Goal: Task Accomplishment & Management: Manage account settings

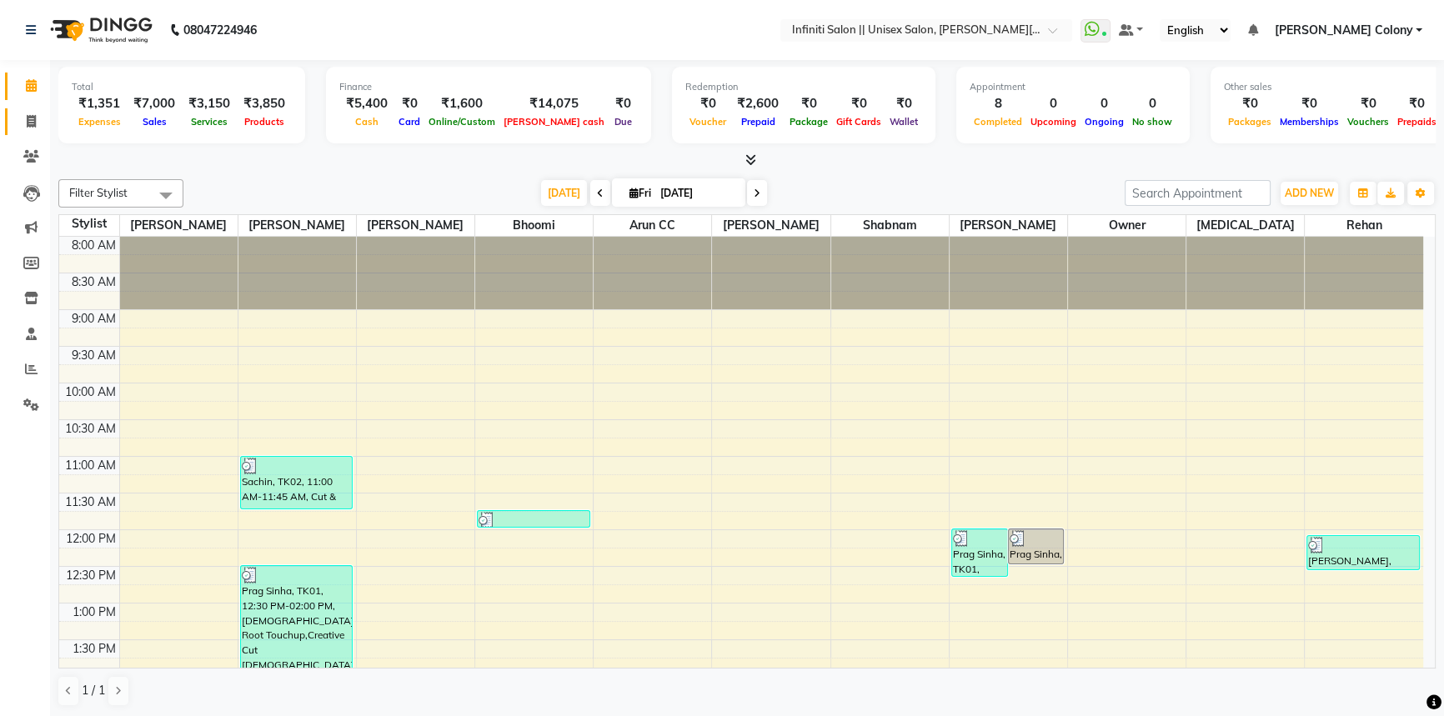
scroll to position [75, 0]
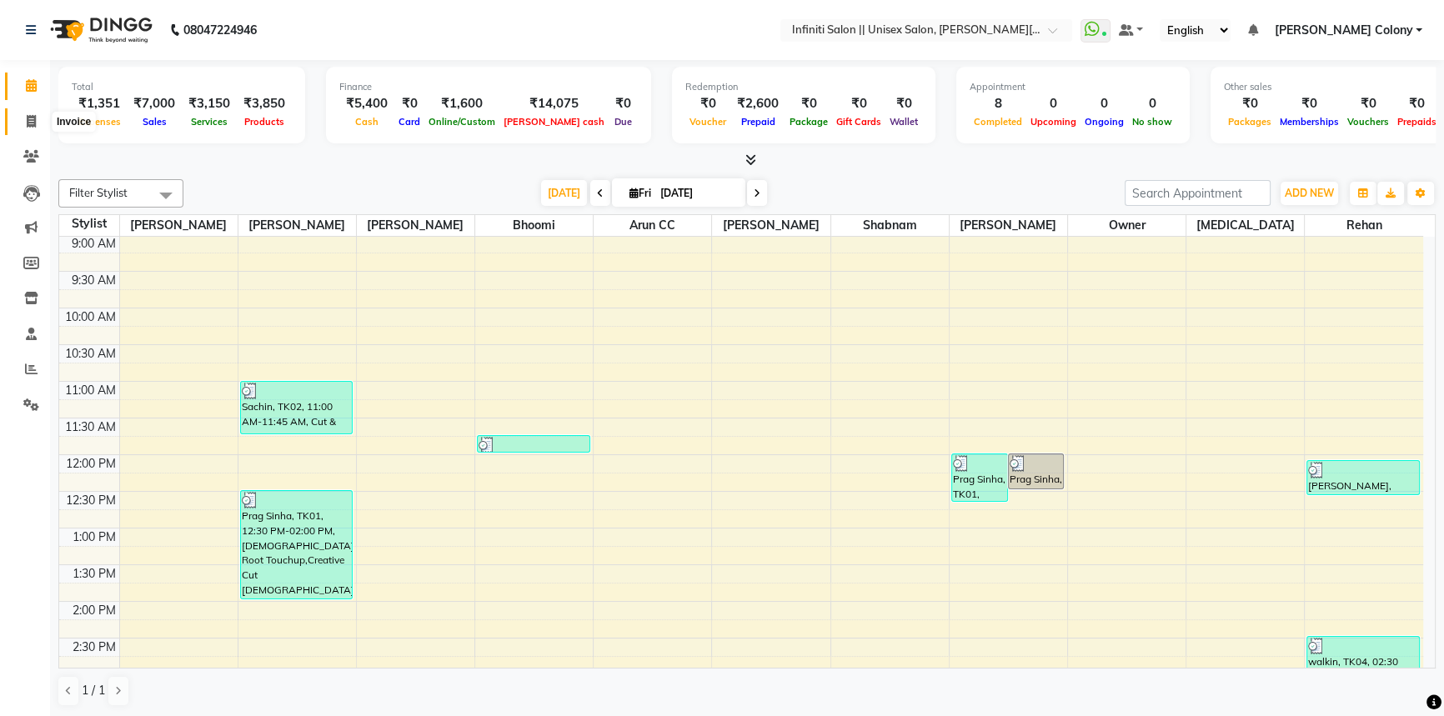
click at [28, 125] on icon at bounding box center [31, 121] width 9 height 13
select select "service"
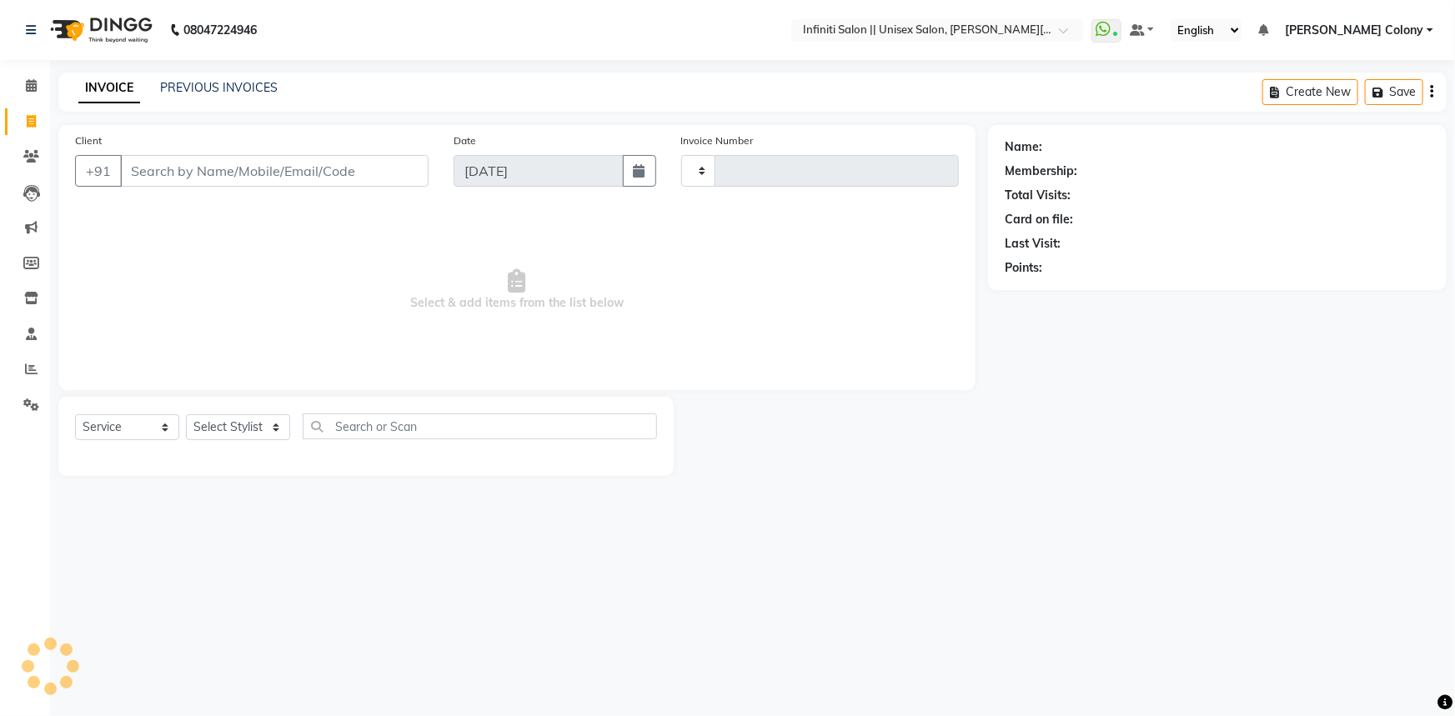
type input "1139"
select select "8233"
click at [238, 424] on select "Select Stylist [PERSON_NAME] [PERSON_NAME] CC [PERSON_NAME] Bhoomi [PERSON_NAME…" at bounding box center [238, 427] width 104 height 26
select select "79162"
click at [186, 414] on select "Select Stylist [PERSON_NAME] [PERSON_NAME] CC [PERSON_NAME] Bhoomi [PERSON_NAME…" at bounding box center [238, 427] width 104 height 26
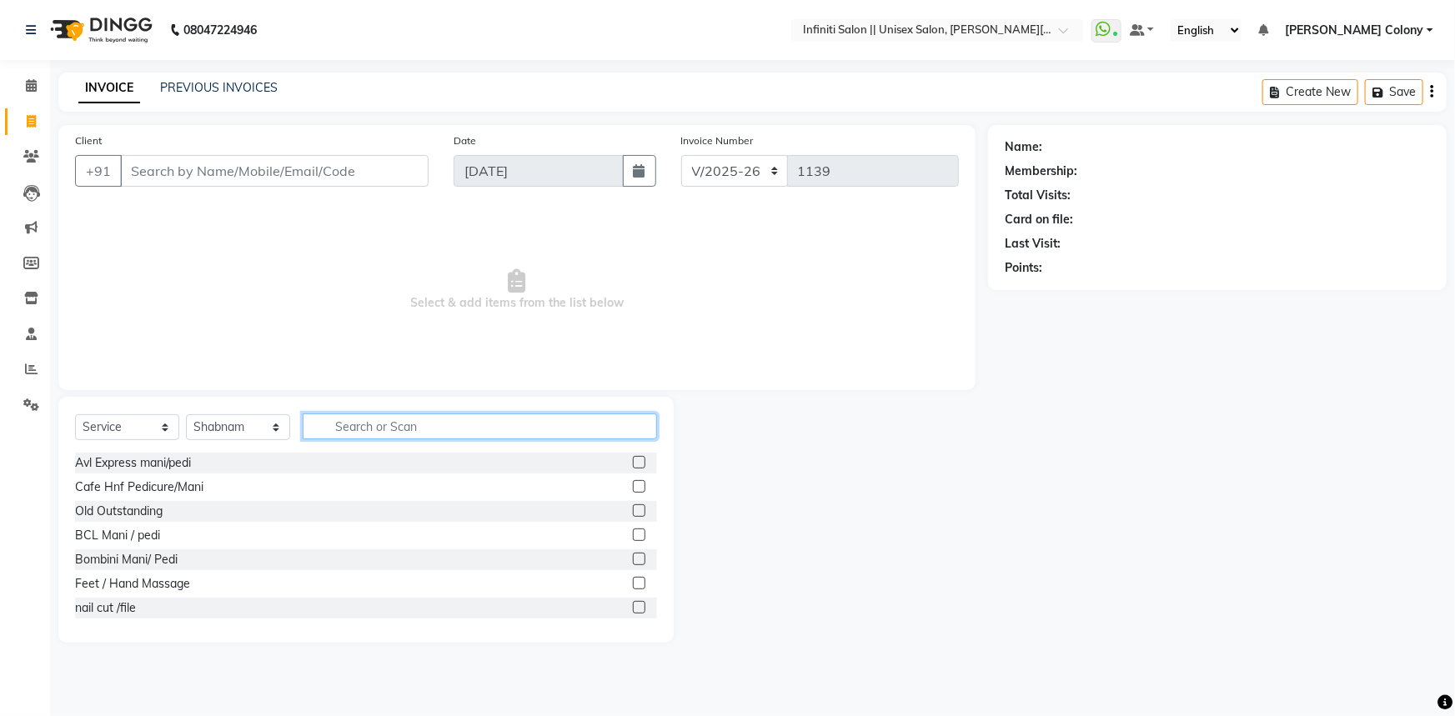
click at [363, 426] on input "text" at bounding box center [480, 427] width 354 height 26
type input "gel"
click at [633, 514] on label at bounding box center [639, 510] width 13 height 13
click at [633, 514] on input "checkbox" at bounding box center [638, 511] width 11 height 11
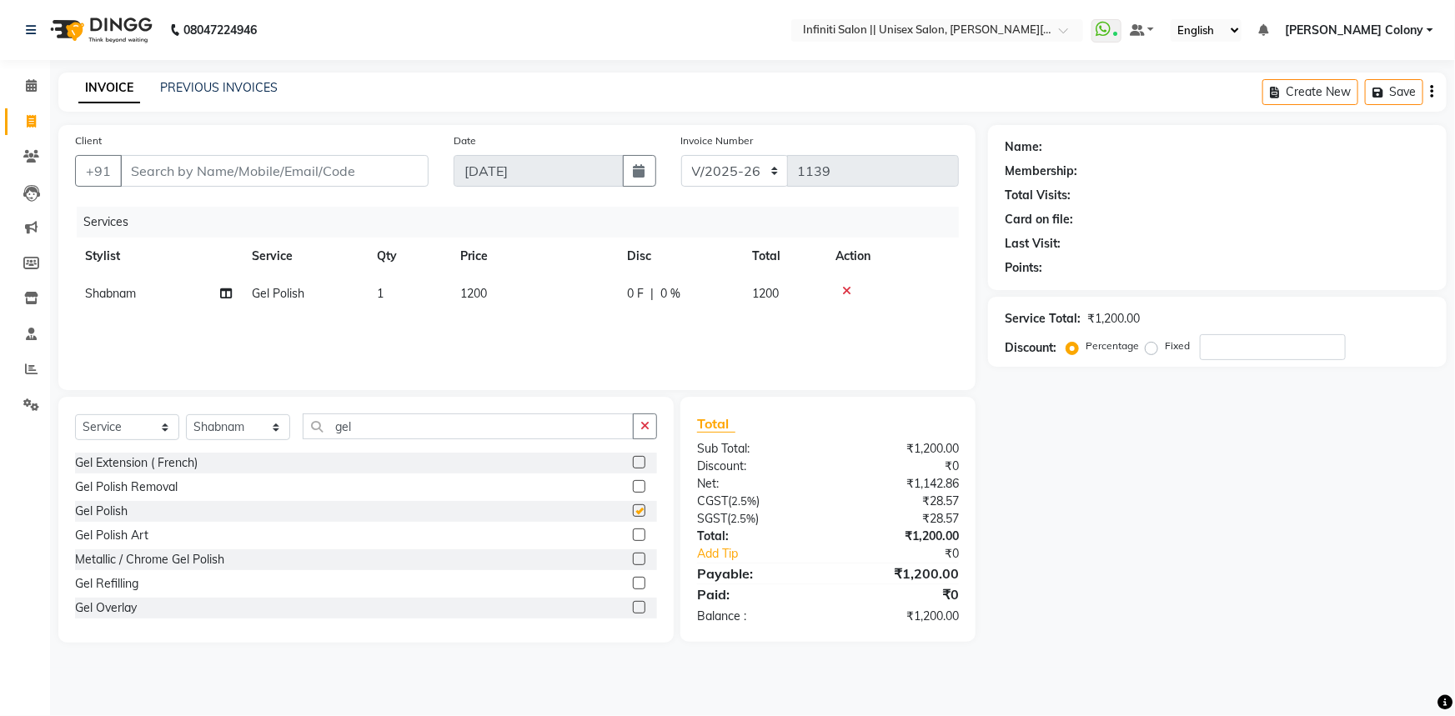
checkbox input "false"
click at [494, 290] on td "1200" at bounding box center [533, 294] width 167 height 38
select select "79162"
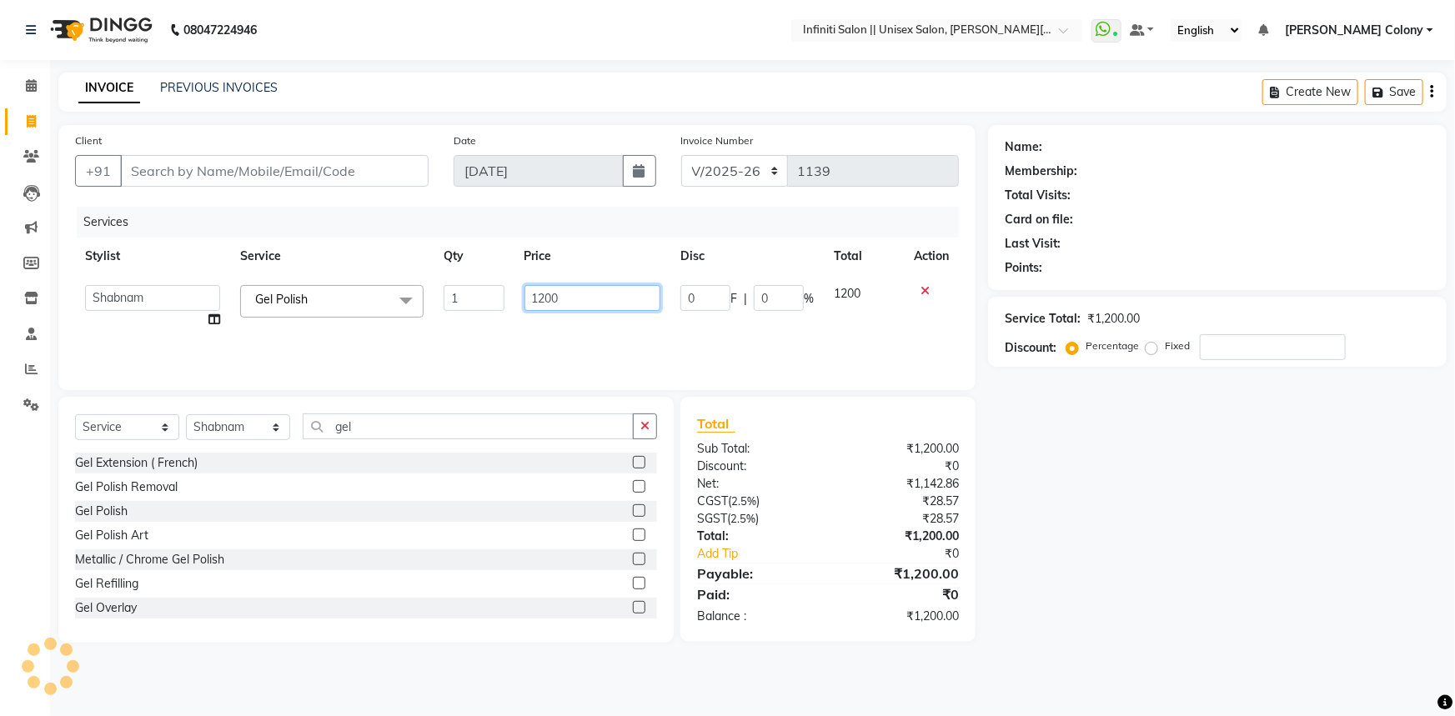
drag, startPoint x: 560, startPoint y: 298, endPoint x: 505, endPoint y: 317, distance: 58.3
click at [505, 317] on tr "[PERSON_NAME] [PERSON_NAME] CC [PERSON_NAME] Bhoomi Dilshad [PERSON_NAME] [PERS…" at bounding box center [517, 306] width 884 height 63
click at [504, 339] on div "Services Stylist Service Qty Price Disc Total Action [PERSON_NAME] [PERSON_NAME…" at bounding box center [517, 290] width 884 height 167
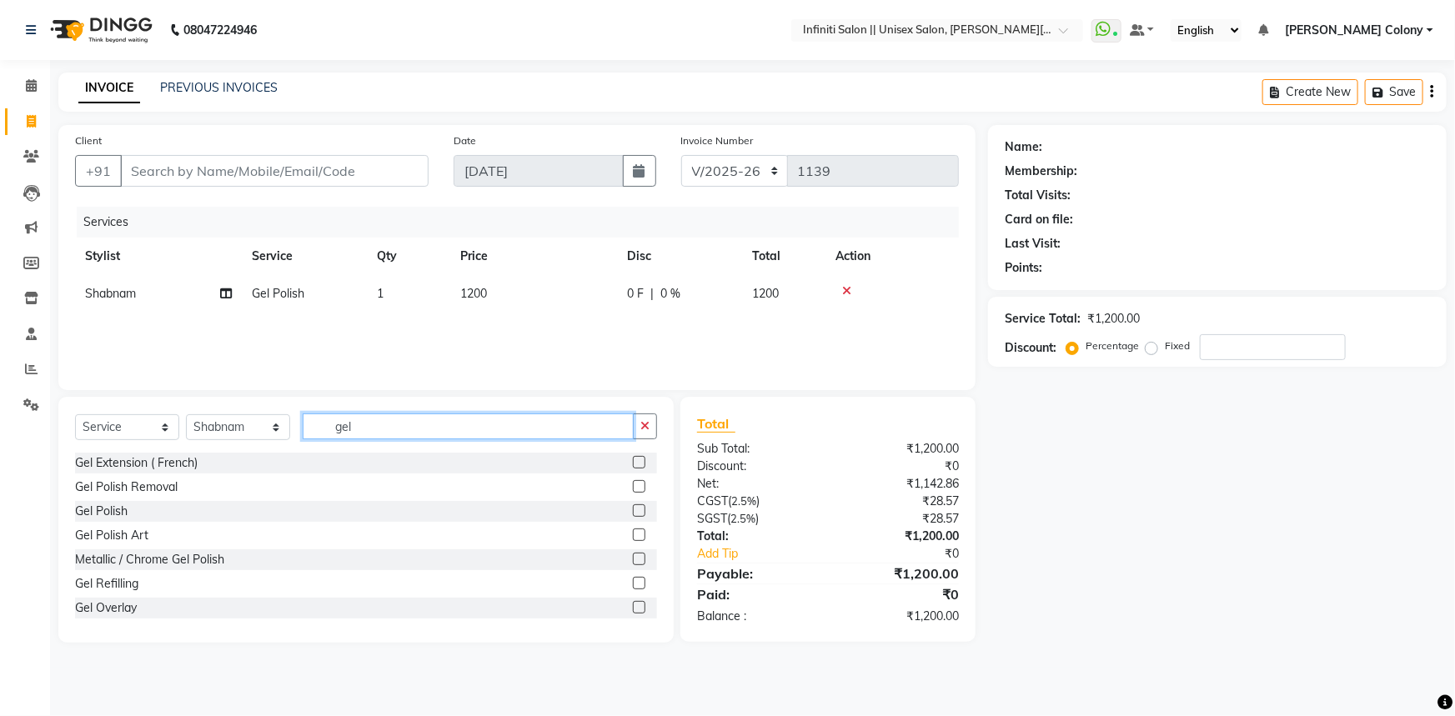
drag, startPoint x: 366, startPoint y: 431, endPoint x: 247, endPoint y: 454, distance: 121.3
click at [247, 454] on div "Select Service Product Membership Package Voucher Prepaid Gift Card Select Styl…" at bounding box center [365, 520] width 615 height 246
type input "ess"
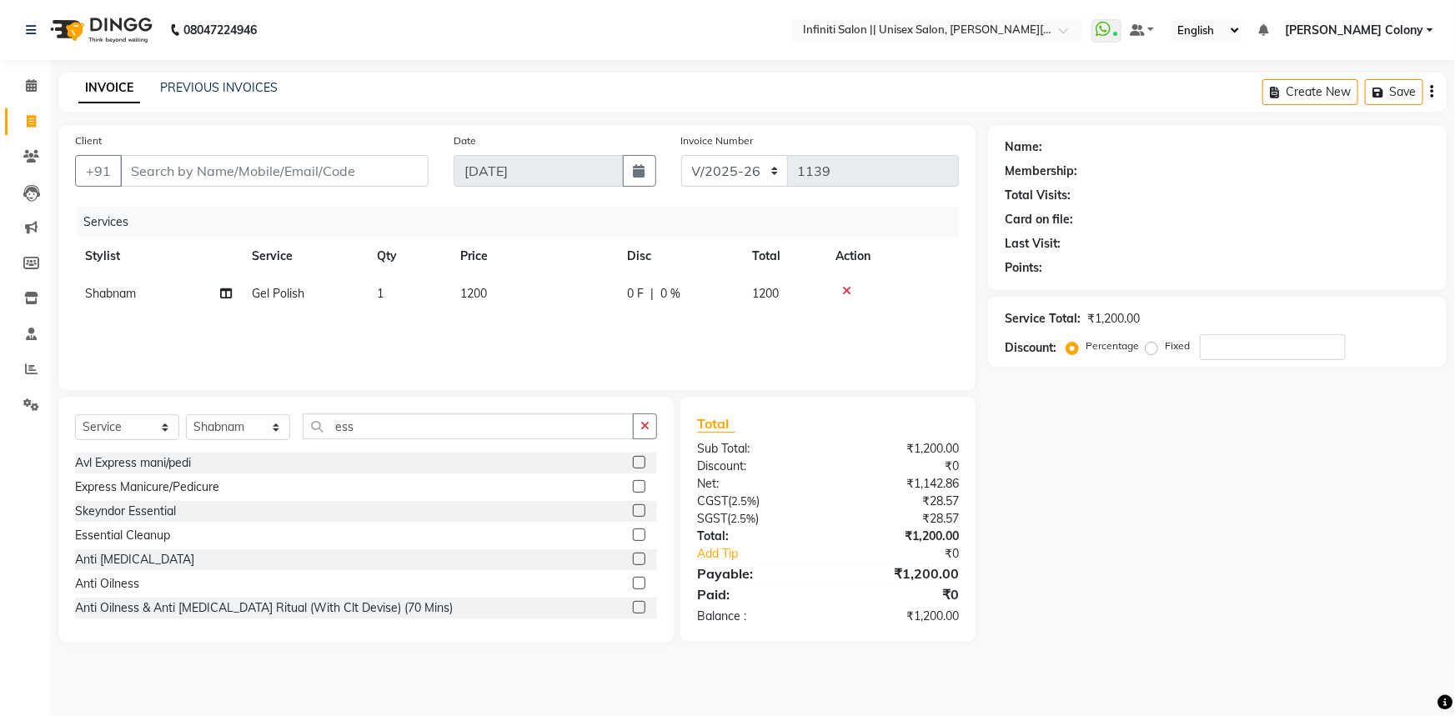
click at [633, 514] on label at bounding box center [639, 510] width 13 height 13
click at [633, 514] on input "checkbox" at bounding box center [638, 511] width 11 height 11
checkbox input "false"
click at [504, 345] on td "2500" at bounding box center [533, 332] width 167 height 38
select select "79162"
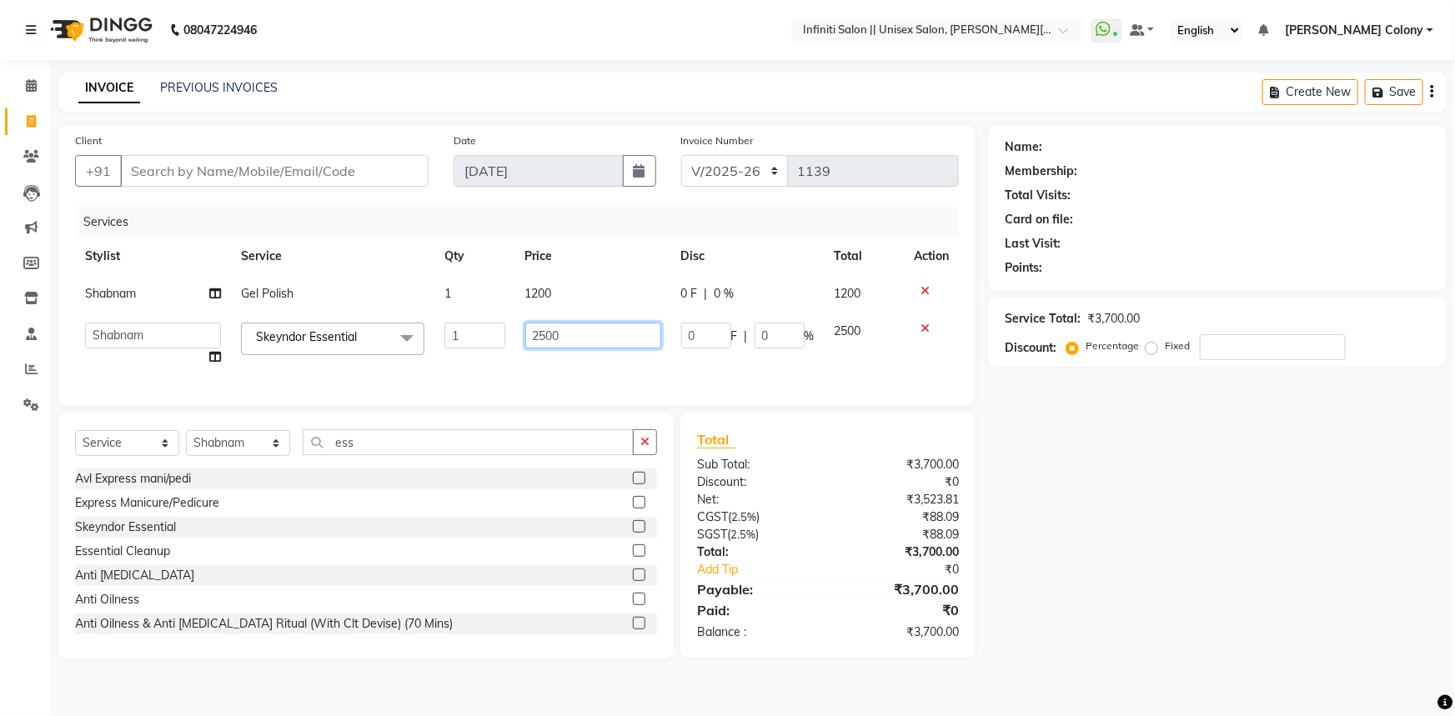
drag, startPoint x: 539, startPoint y: 333, endPoint x: 524, endPoint y: 343, distance: 18.0
click at [524, 342] on td "2500" at bounding box center [593, 344] width 156 height 63
type input "3500"
click at [572, 374] on div "Services Stylist Service Qty Price Disc Total Action Shabnam Gel Polish 1 1200 …" at bounding box center [517, 298] width 884 height 183
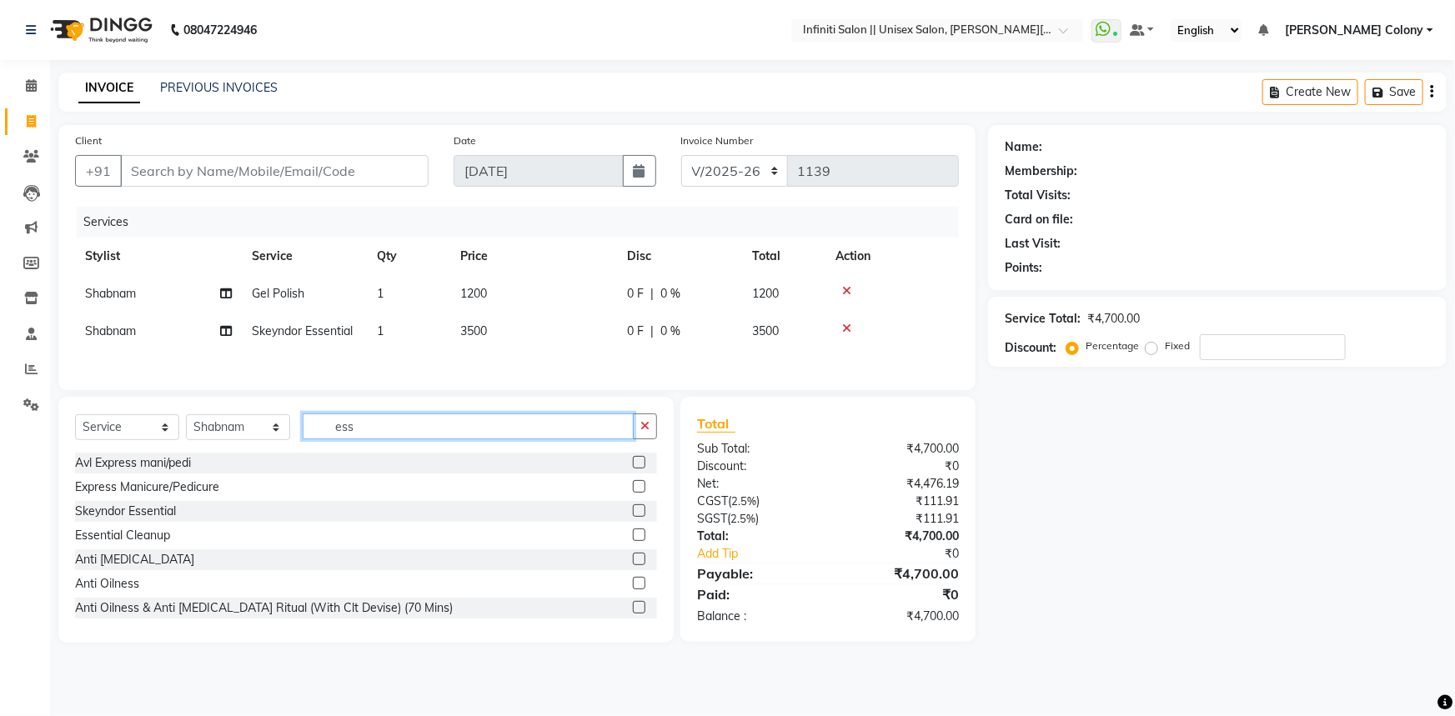
drag, startPoint x: 359, startPoint y: 431, endPoint x: 315, endPoint y: 443, distance: 44.9
click at [315, 443] on div "Select Service Product Membership Package Voucher Prepaid Gift Card Select Styl…" at bounding box center [366, 433] width 582 height 39
type input "ma"
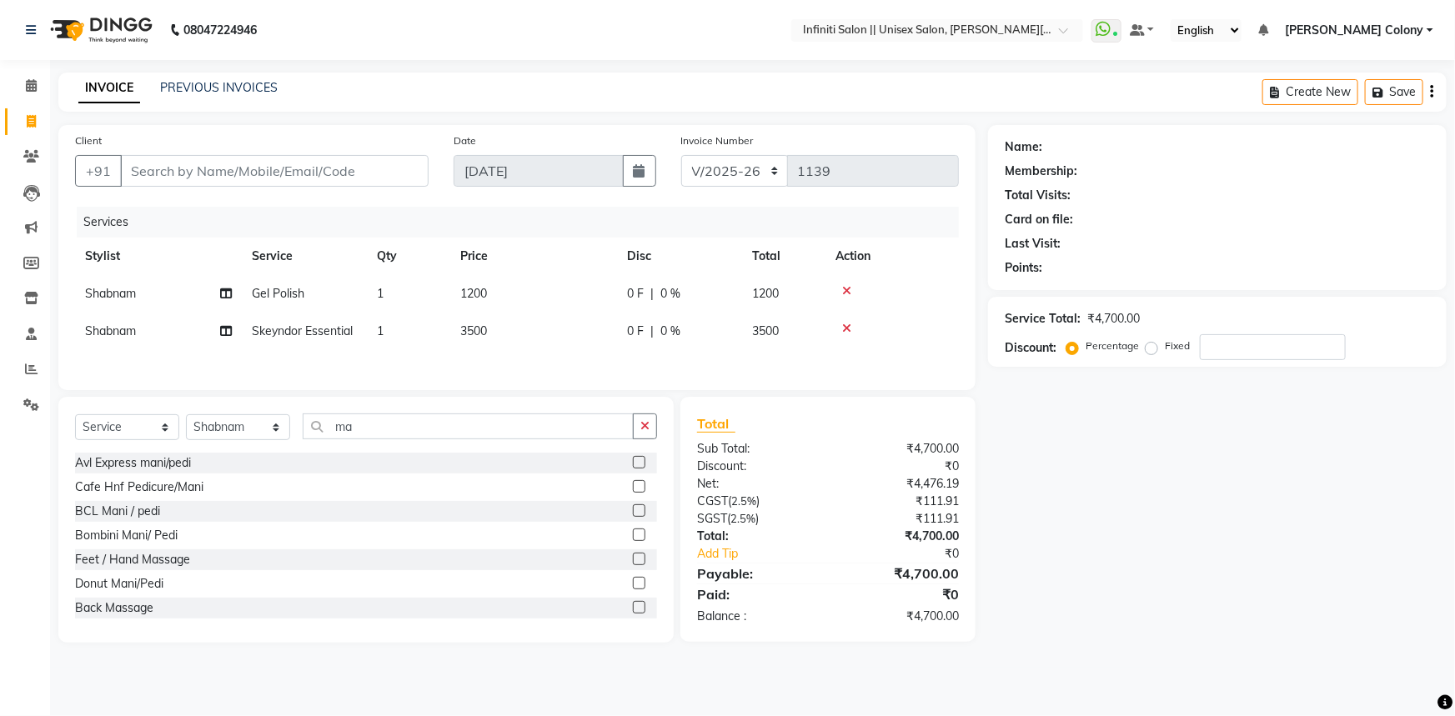
click at [633, 514] on label at bounding box center [639, 510] width 13 height 13
click at [633, 514] on input "checkbox" at bounding box center [638, 511] width 11 height 11
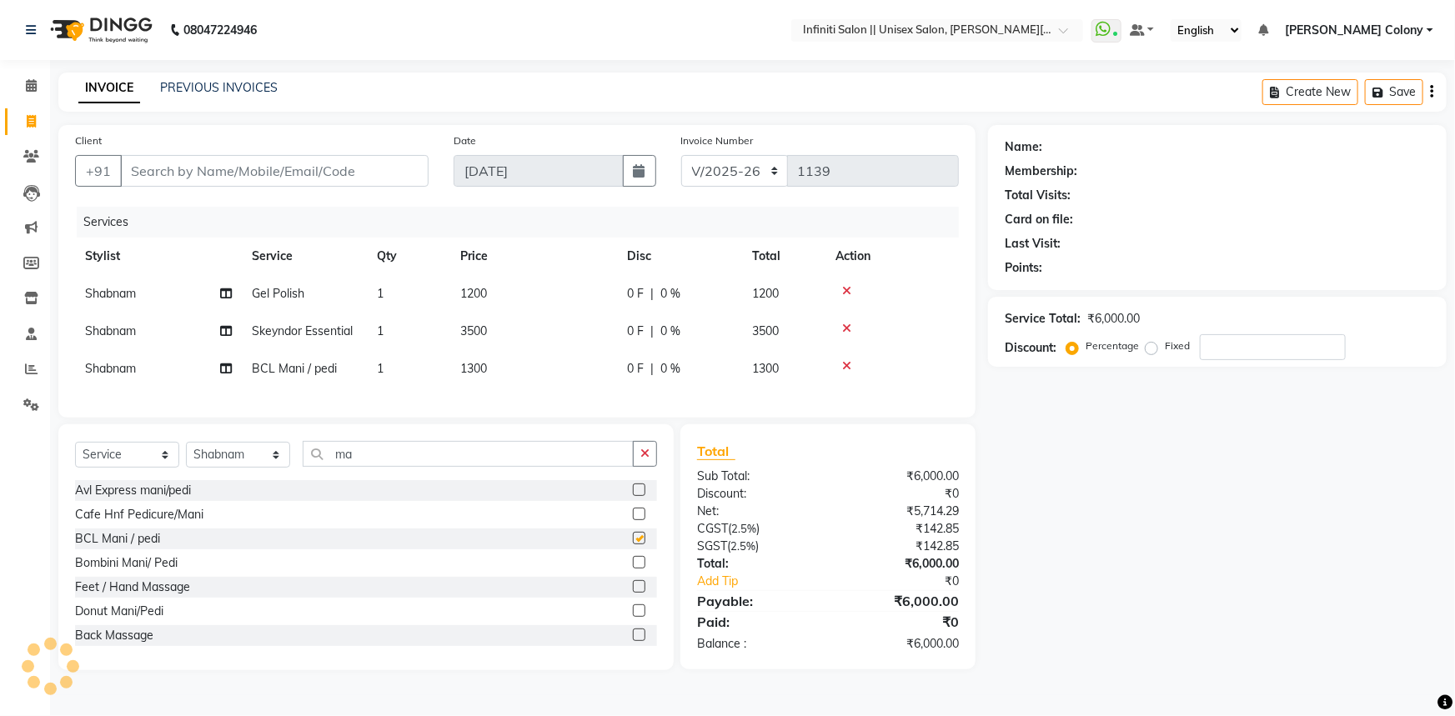
checkbox input "false"
click at [495, 379] on td "1300" at bounding box center [533, 369] width 167 height 38
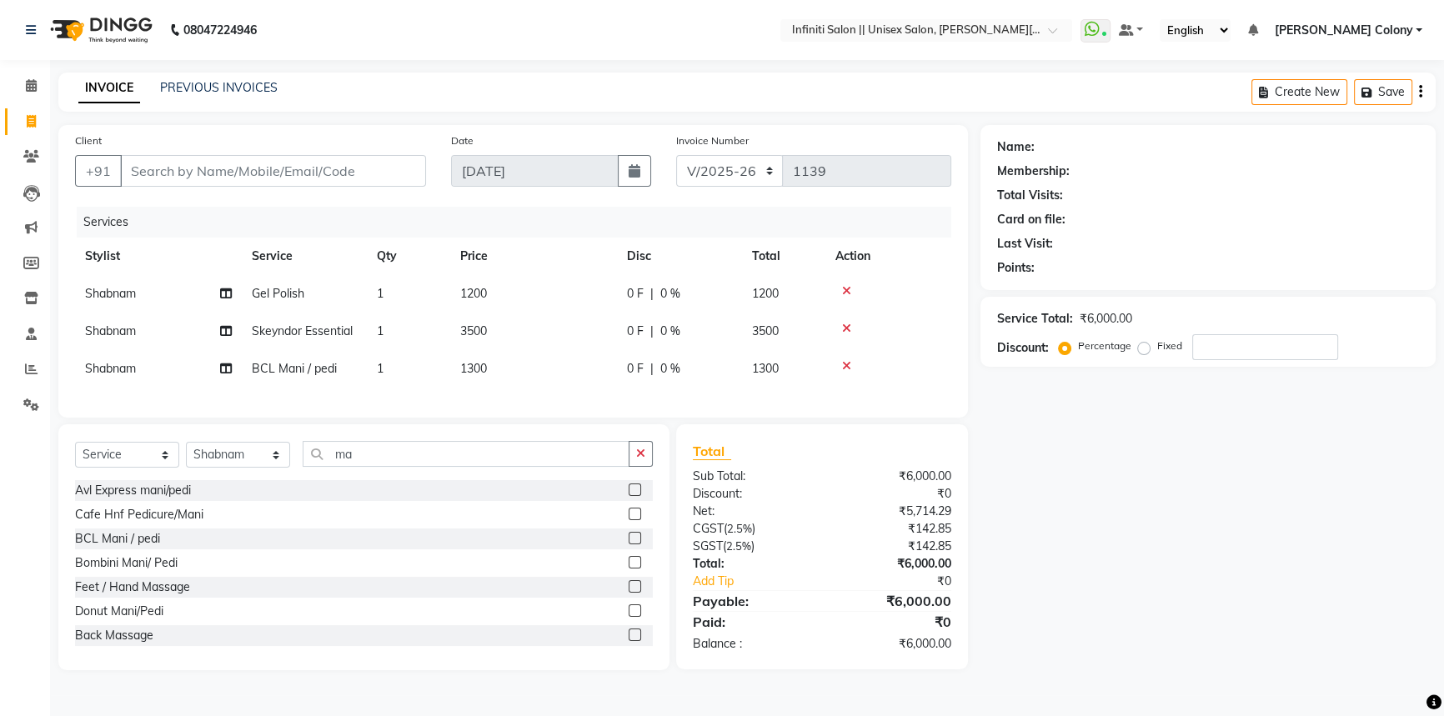
select select "79162"
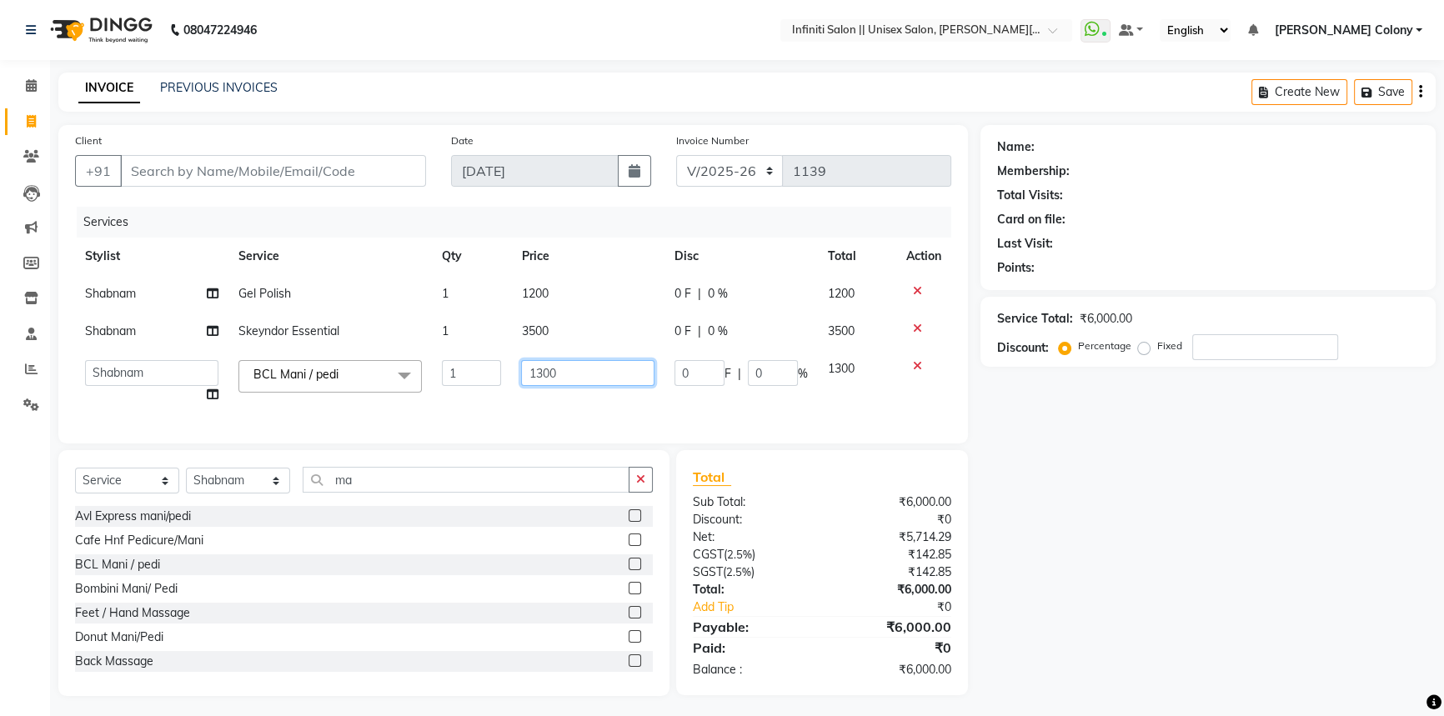
click at [558, 369] on input "1300" at bounding box center [587, 373] width 133 height 26
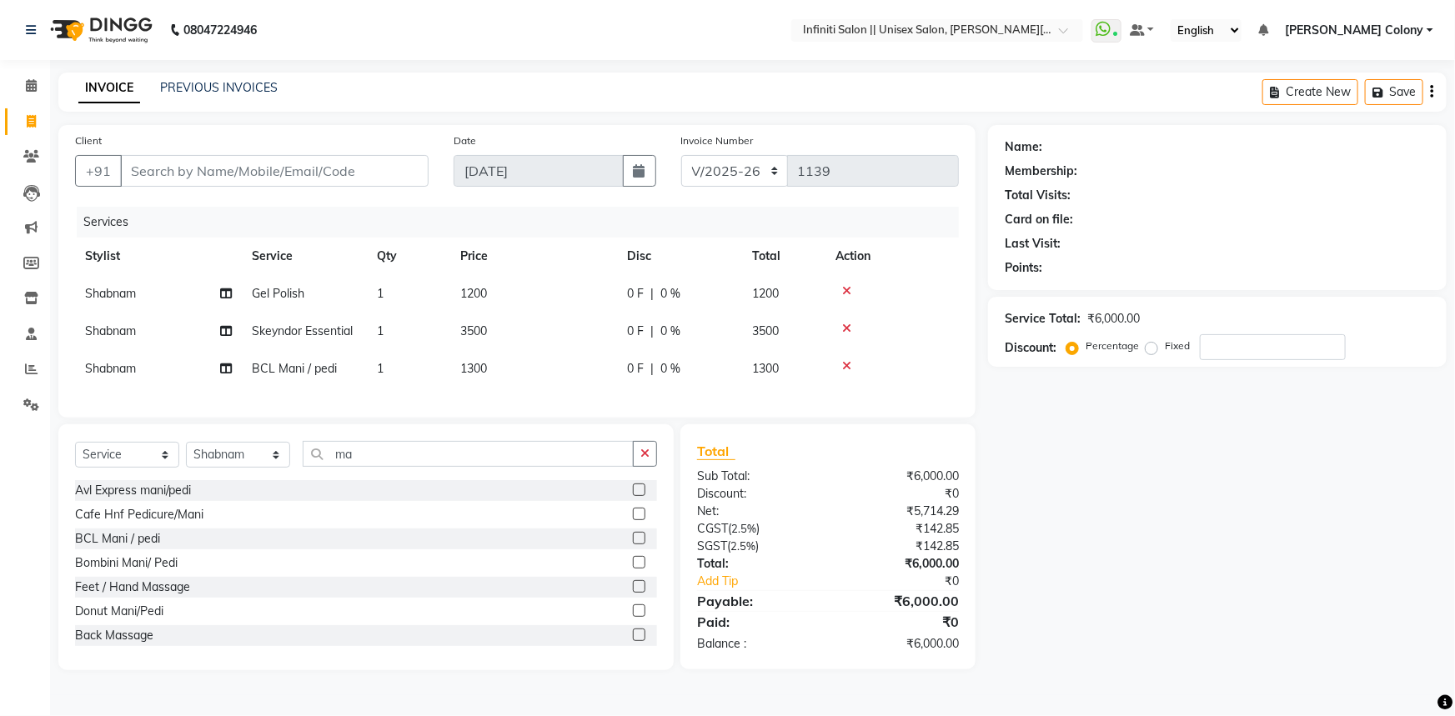
click at [329, 370] on span "BCL Mani / pedi" at bounding box center [294, 368] width 85 height 15
select select "79162"
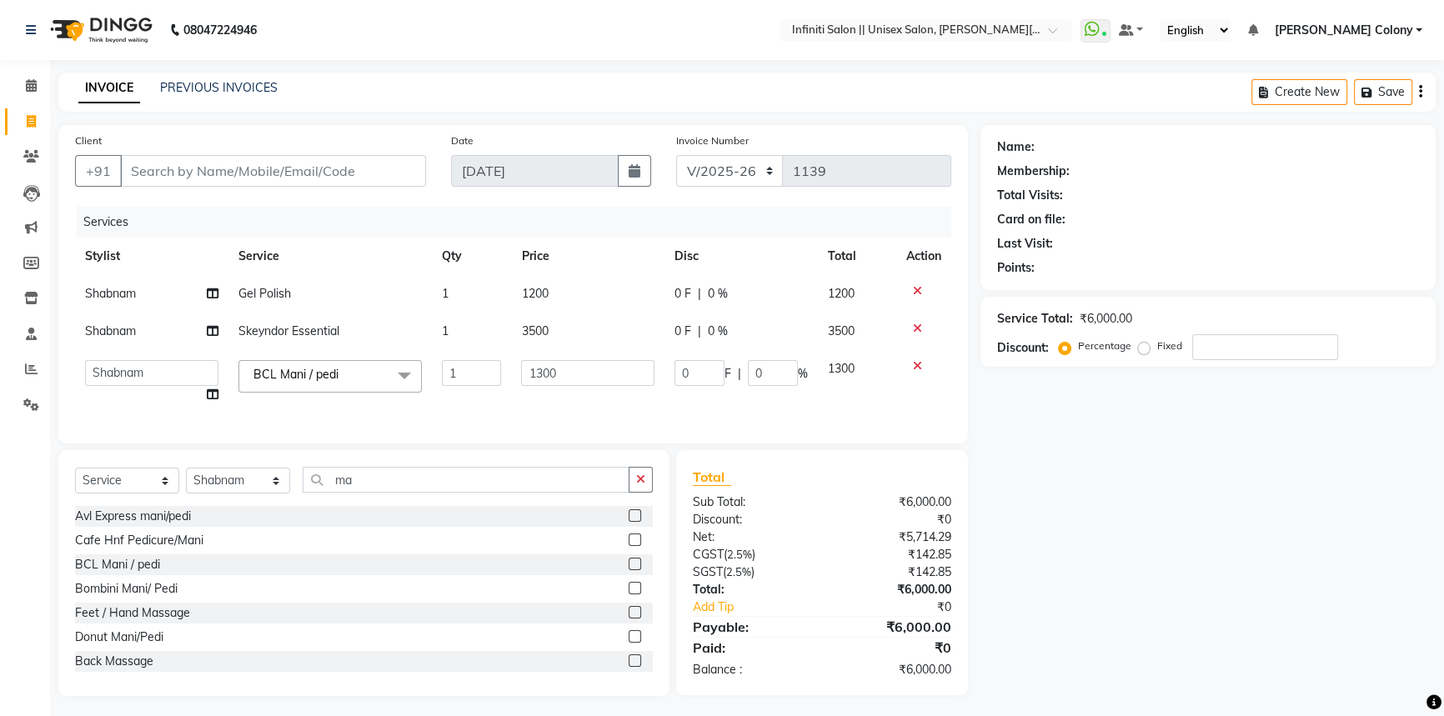
click at [334, 374] on span "BCL Mani / pedi" at bounding box center [295, 374] width 85 height 15
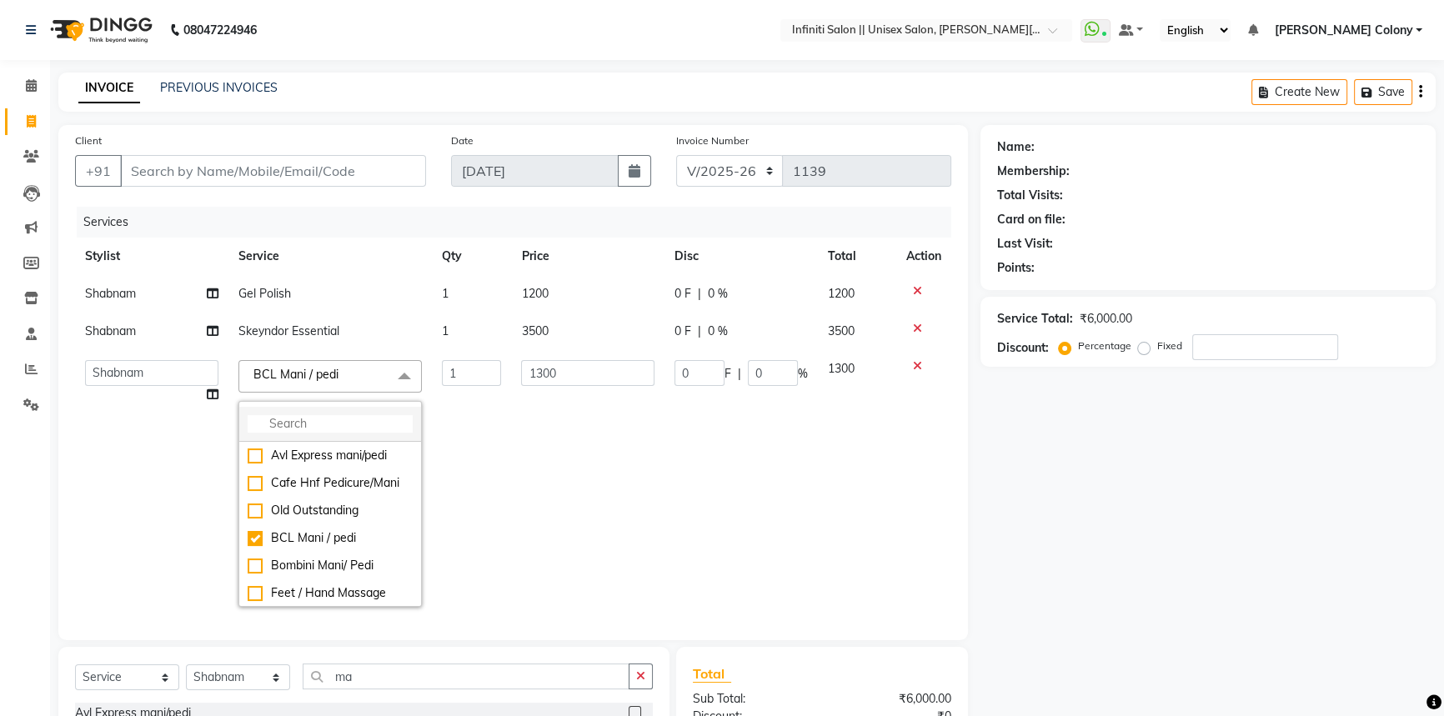
click at [294, 424] on input "multiselect-search" at bounding box center [330, 424] width 165 height 18
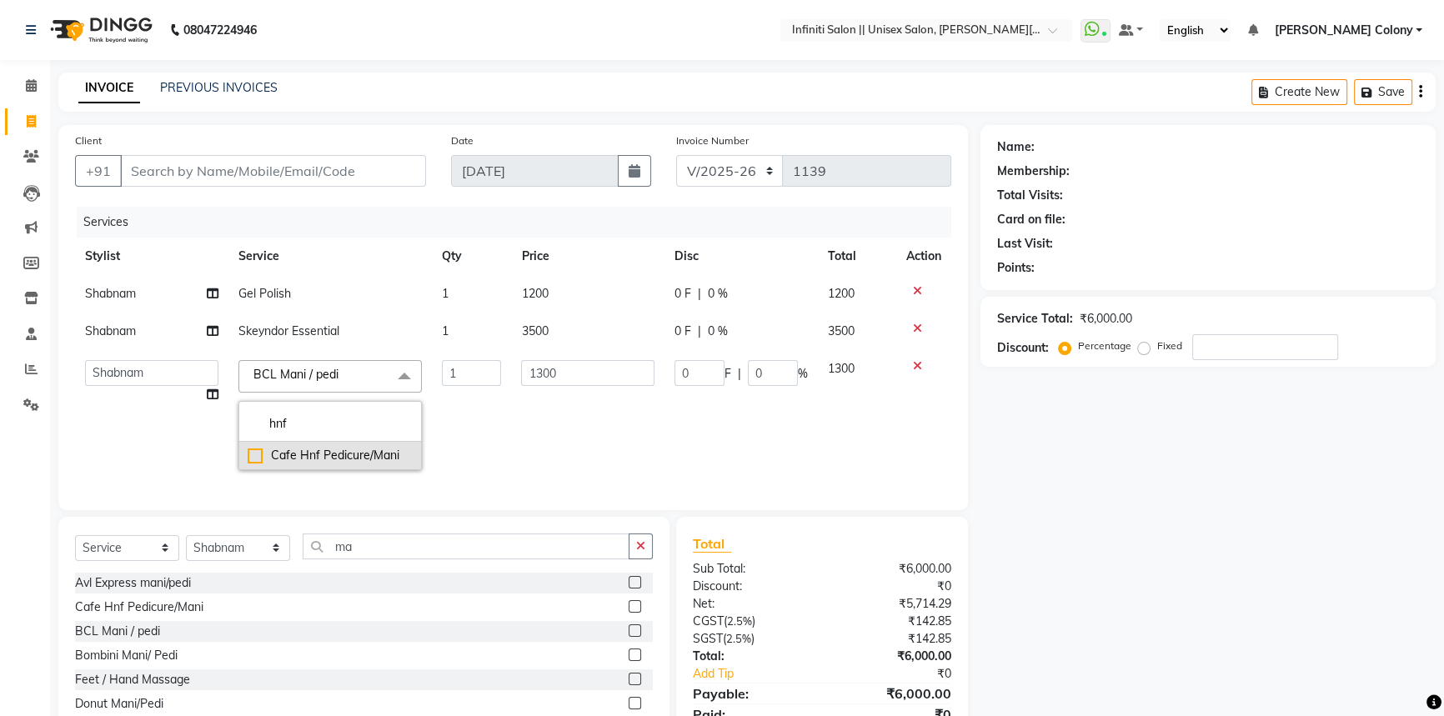
type input "hnf"
click at [255, 459] on div "Cafe Hnf Pedicure/Mani" at bounding box center [330, 456] width 165 height 18
checkbox input "true"
drag, startPoint x: 632, startPoint y: 438, endPoint x: 622, endPoint y: 431, distance: 12.0
click at [630, 436] on td "800" at bounding box center [587, 415] width 153 height 130
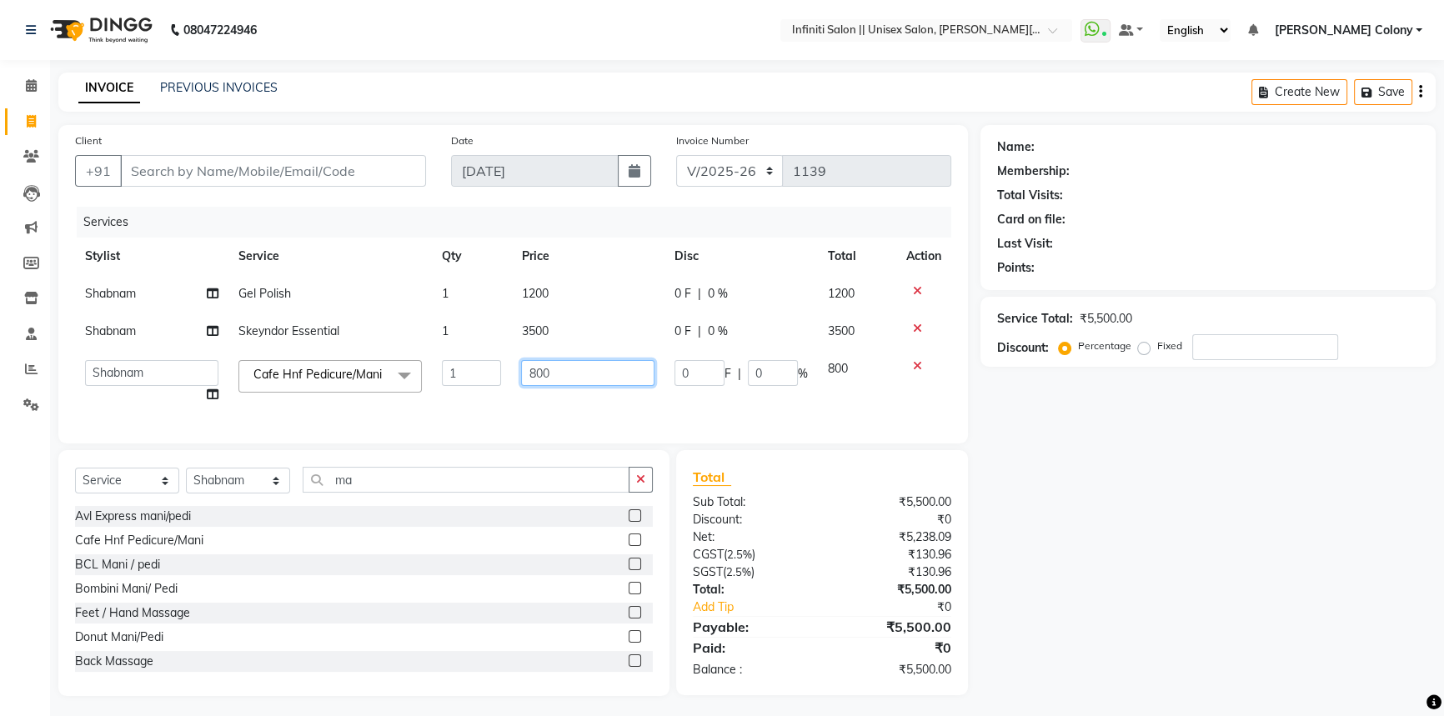
drag, startPoint x: 547, startPoint y: 375, endPoint x: 309, endPoint y: 436, distance: 246.1
click at [309, 427] on div "Services Stylist Service Qty Price Disc Total Action Shabnam Gel Polish 1 1200 …" at bounding box center [513, 317] width 876 height 220
type input "1000"
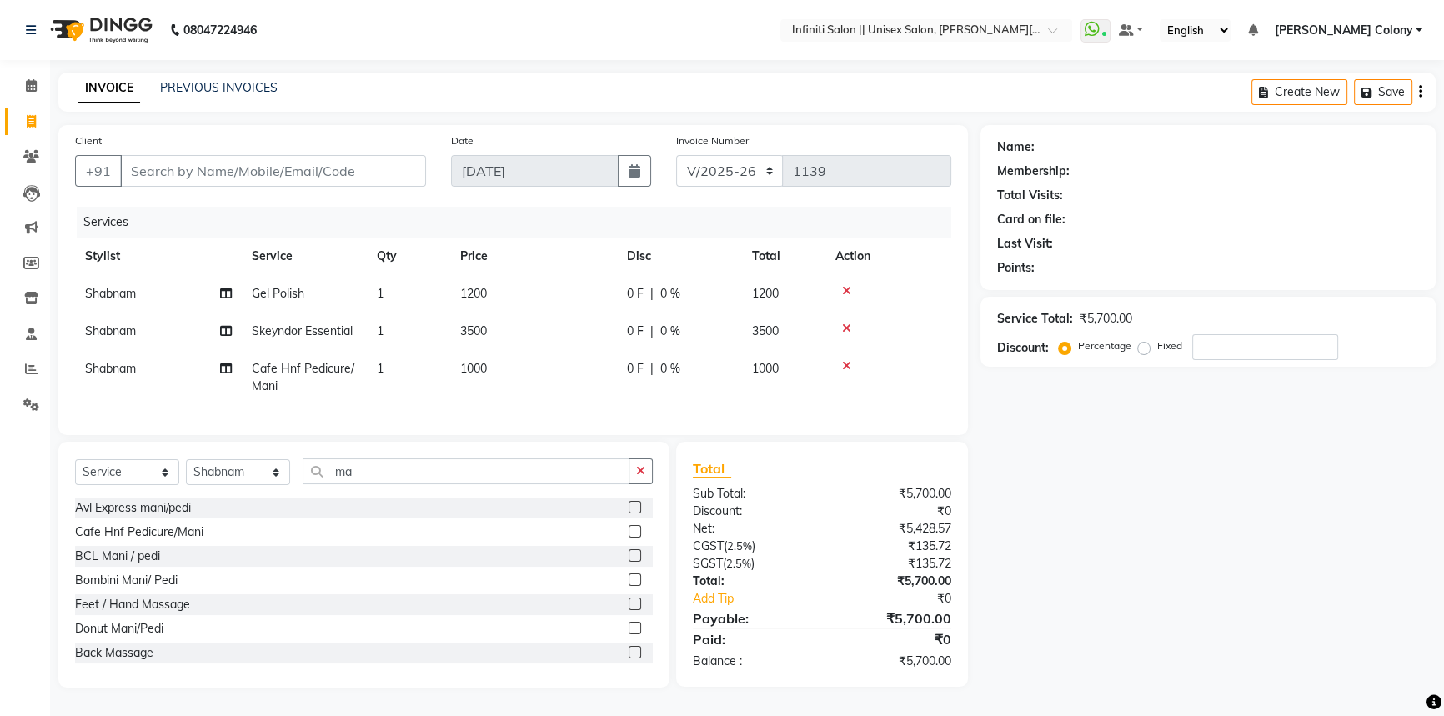
click at [282, 419] on div "Services Stylist Service Qty Price Disc Total Action Shabnam Gel Polish 1 1200 …" at bounding box center [513, 313] width 876 height 212
click at [247, 485] on select "Select Stylist [PERSON_NAME] [PERSON_NAME] CC [PERSON_NAME] Bhoomi [PERSON_NAME…" at bounding box center [238, 472] width 104 height 26
select select "79154"
click at [186, 471] on select "Select Stylist [PERSON_NAME] [PERSON_NAME] CC [PERSON_NAME] Bhoomi [PERSON_NAME…" at bounding box center [238, 472] width 104 height 26
drag, startPoint x: 617, startPoint y: 541, endPoint x: 610, endPoint y: 529, distance: 14.6
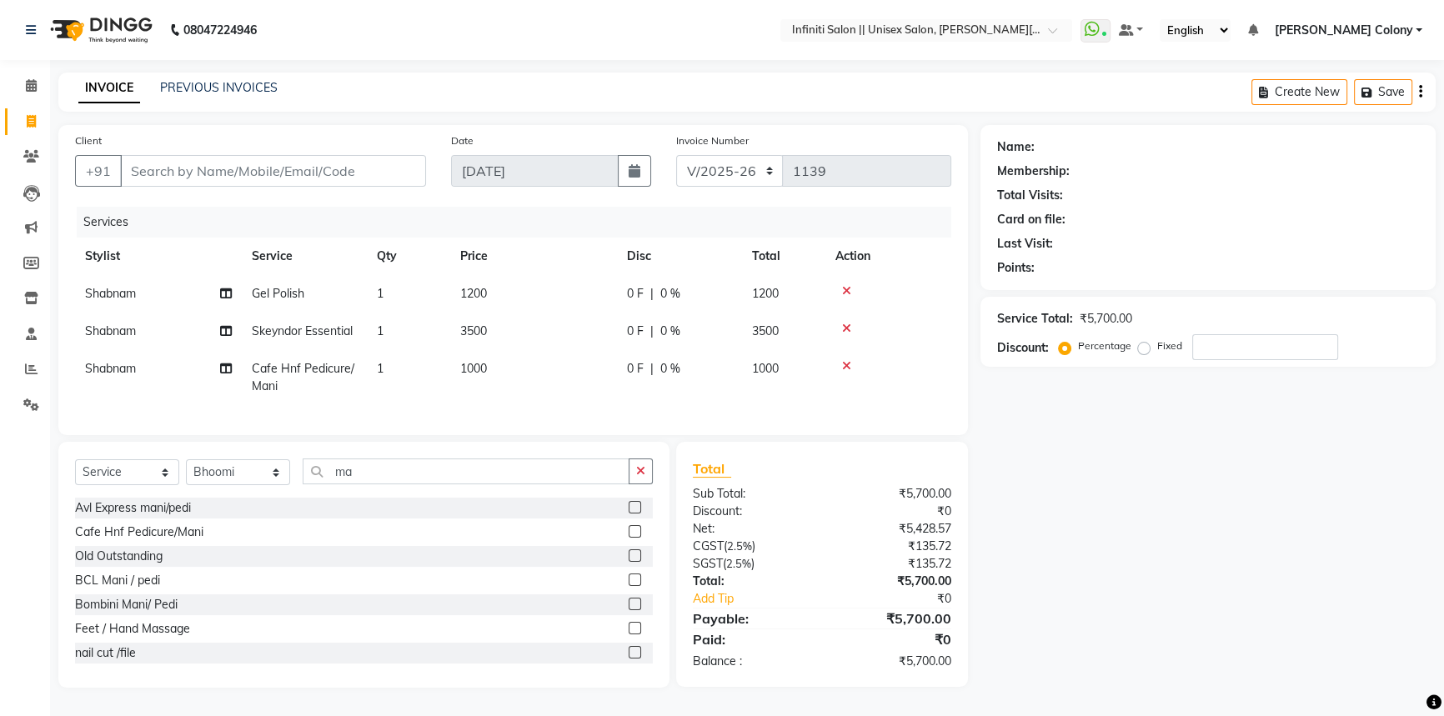
click at [615, 539] on div "Cafe Hnf Pedicure/Mani" at bounding box center [364, 532] width 578 height 21
click at [629, 538] on label at bounding box center [635, 531] width 13 height 13
click at [629, 538] on input "checkbox" at bounding box center [634, 532] width 11 height 11
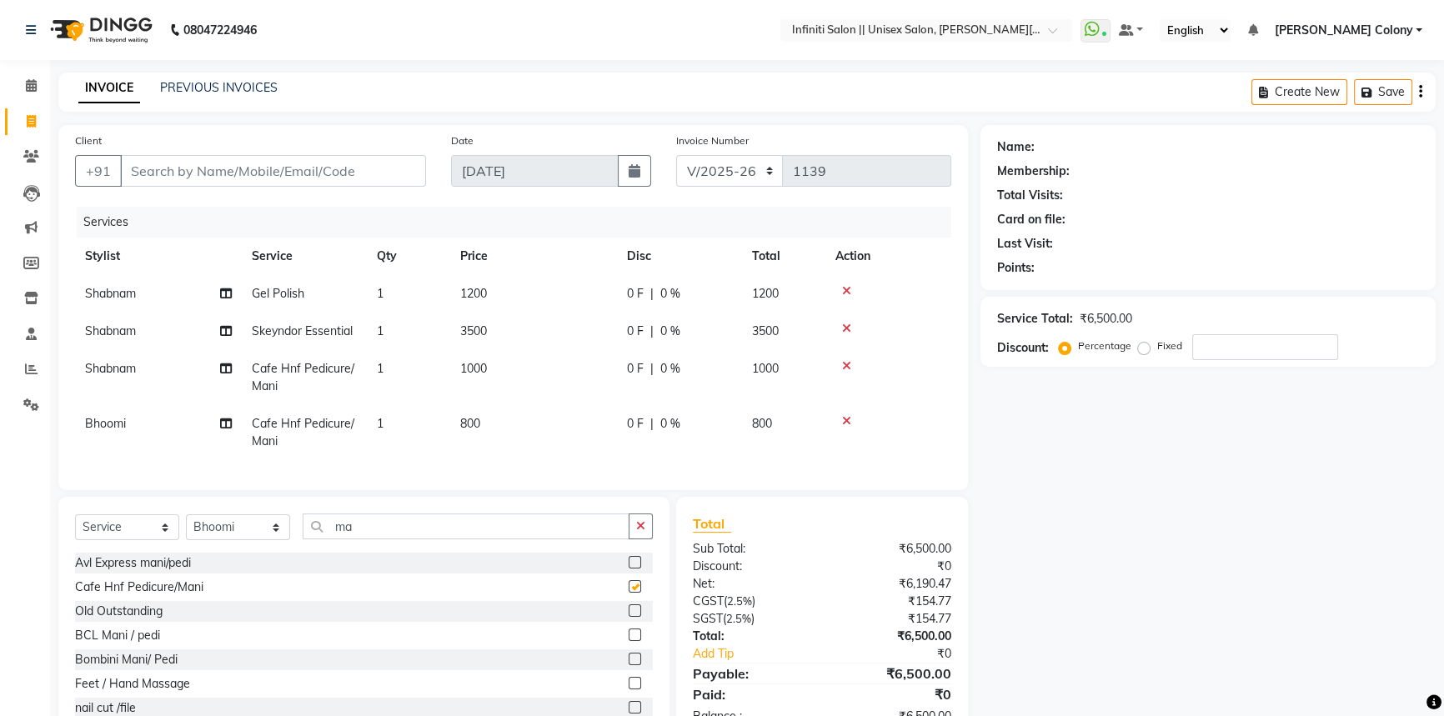
checkbox input "false"
click at [445, 429] on td "1" at bounding box center [408, 432] width 83 height 55
select select "79154"
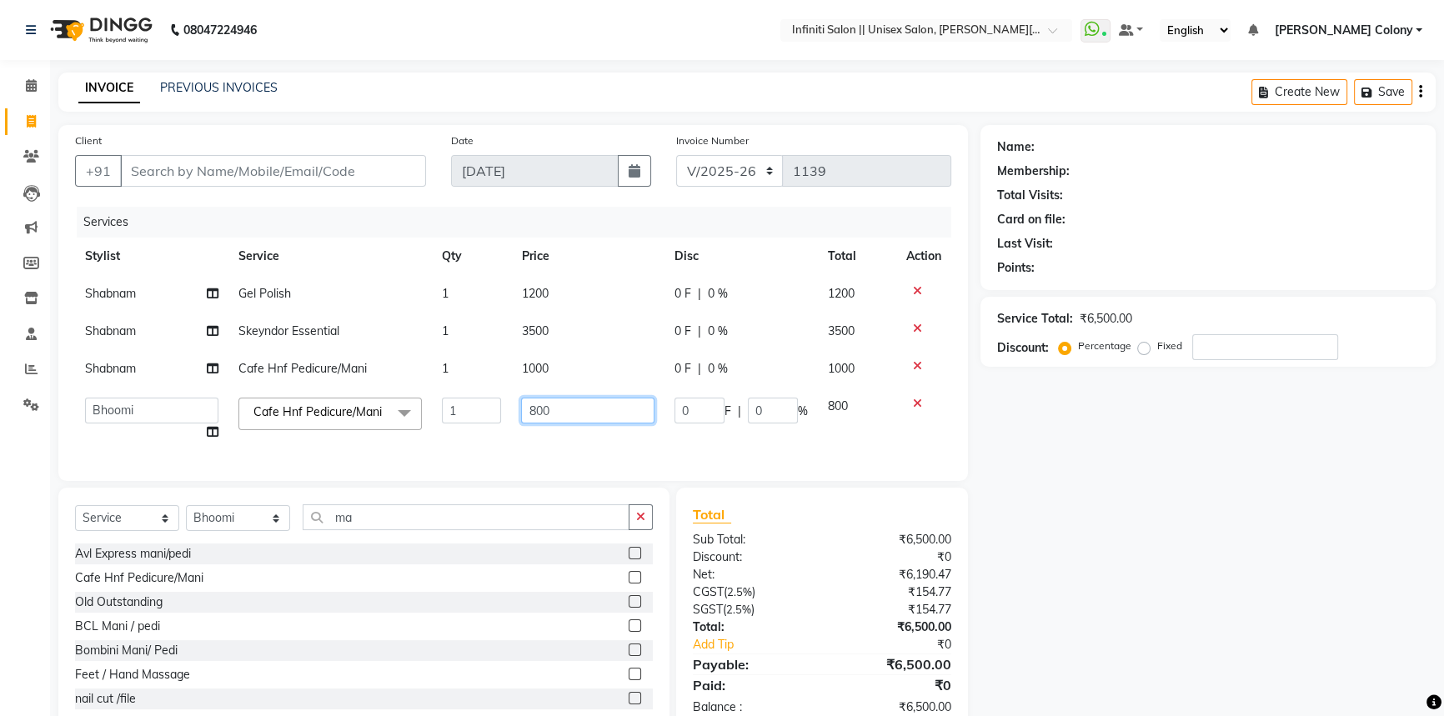
drag, startPoint x: 553, startPoint y: 419, endPoint x: 419, endPoint y: 455, distance: 138.4
click at [419, 455] on div "Services Stylist Service Qty Price Disc Total Action Shabnam Gel Polish 1 1200 …" at bounding box center [513, 336] width 876 height 258
type input "1000"
click at [426, 450] on tr "[PERSON_NAME] [PERSON_NAME] CC [PERSON_NAME] Bhoomi Dilshad [PERSON_NAME] [PERS…" at bounding box center [513, 419] width 876 height 63
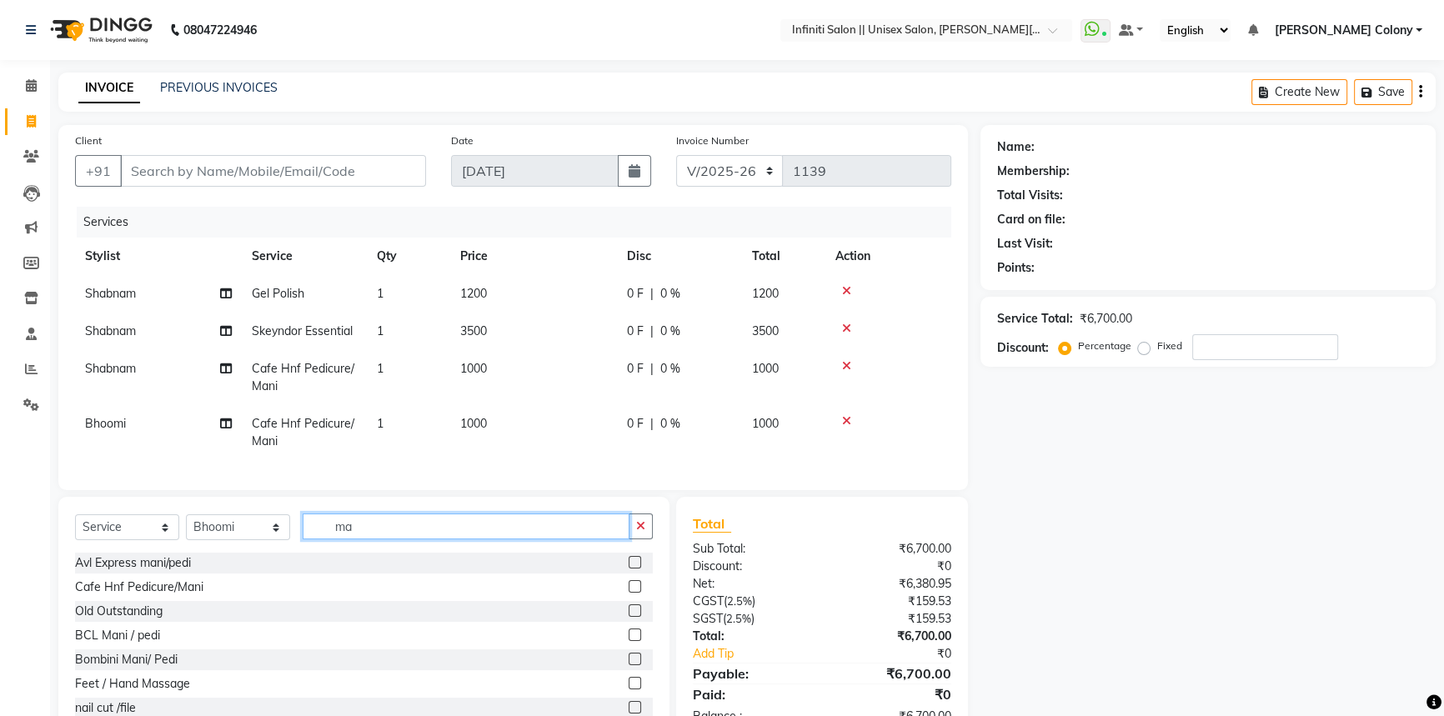
drag, startPoint x: 374, startPoint y: 539, endPoint x: 200, endPoint y: 584, distance: 180.0
click at [200, 584] on div "Select Service Product Membership Package Voucher Prepaid Gift Card Select Styl…" at bounding box center [363, 620] width 611 height 246
type input "lor"
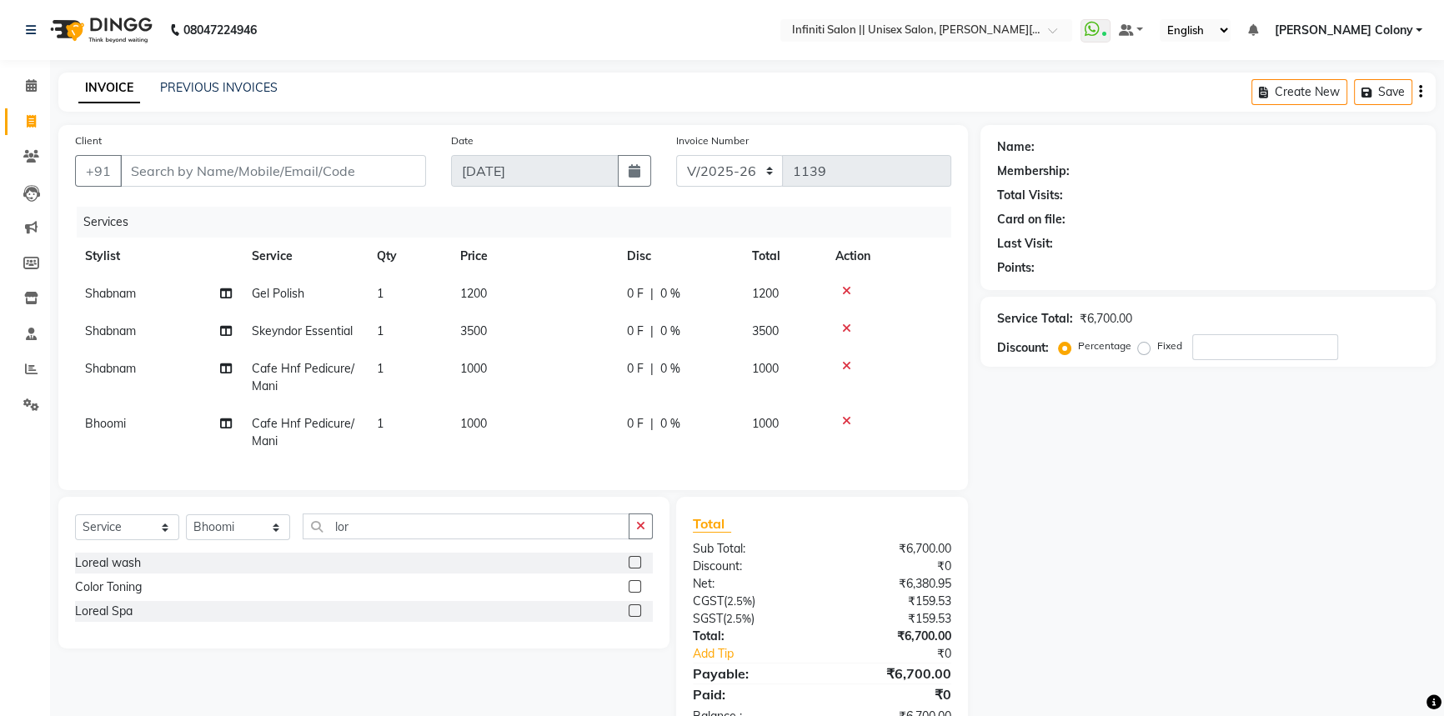
click at [635, 617] on label at bounding box center [635, 611] width 13 height 13
click at [635, 617] on input "checkbox" at bounding box center [634, 611] width 11 height 11
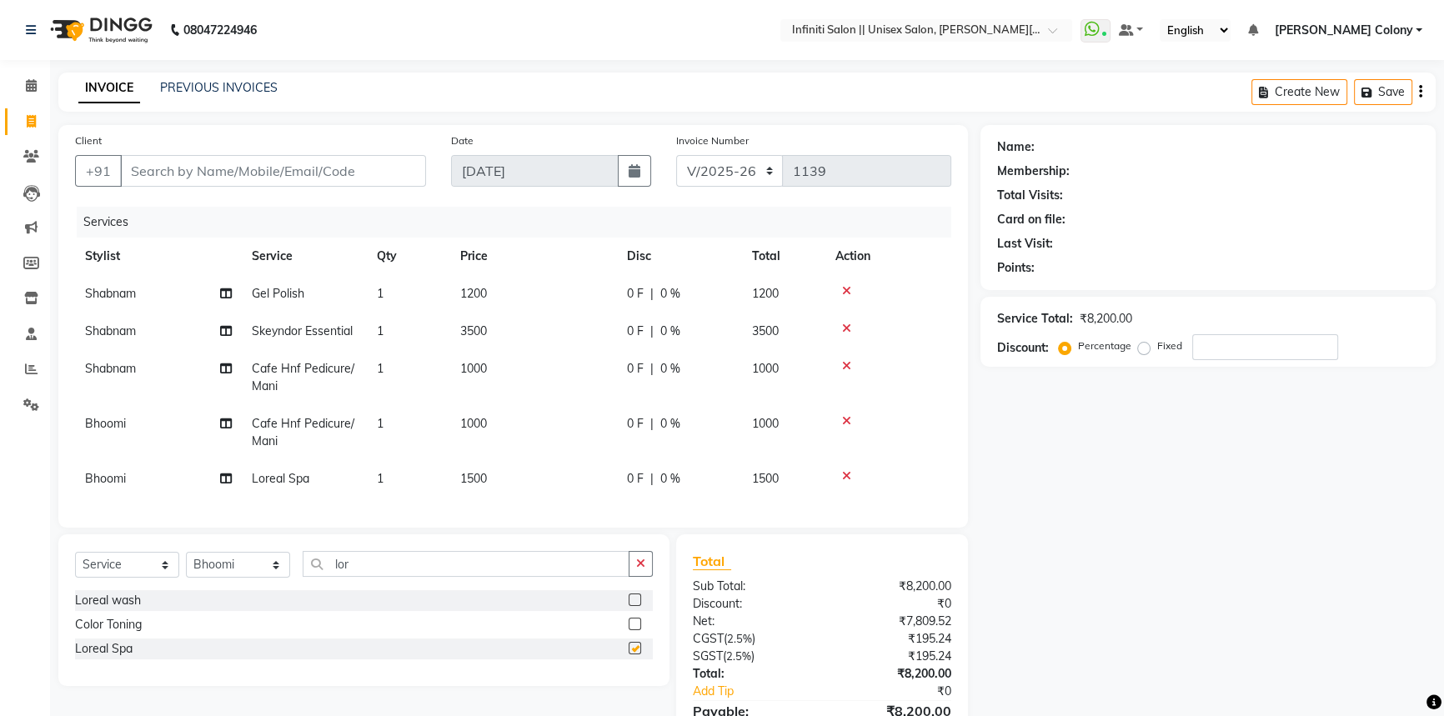
checkbox input "false"
click at [488, 494] on td "1500" at bounding box center [533, 479] width 167 height 38
select select "79154"
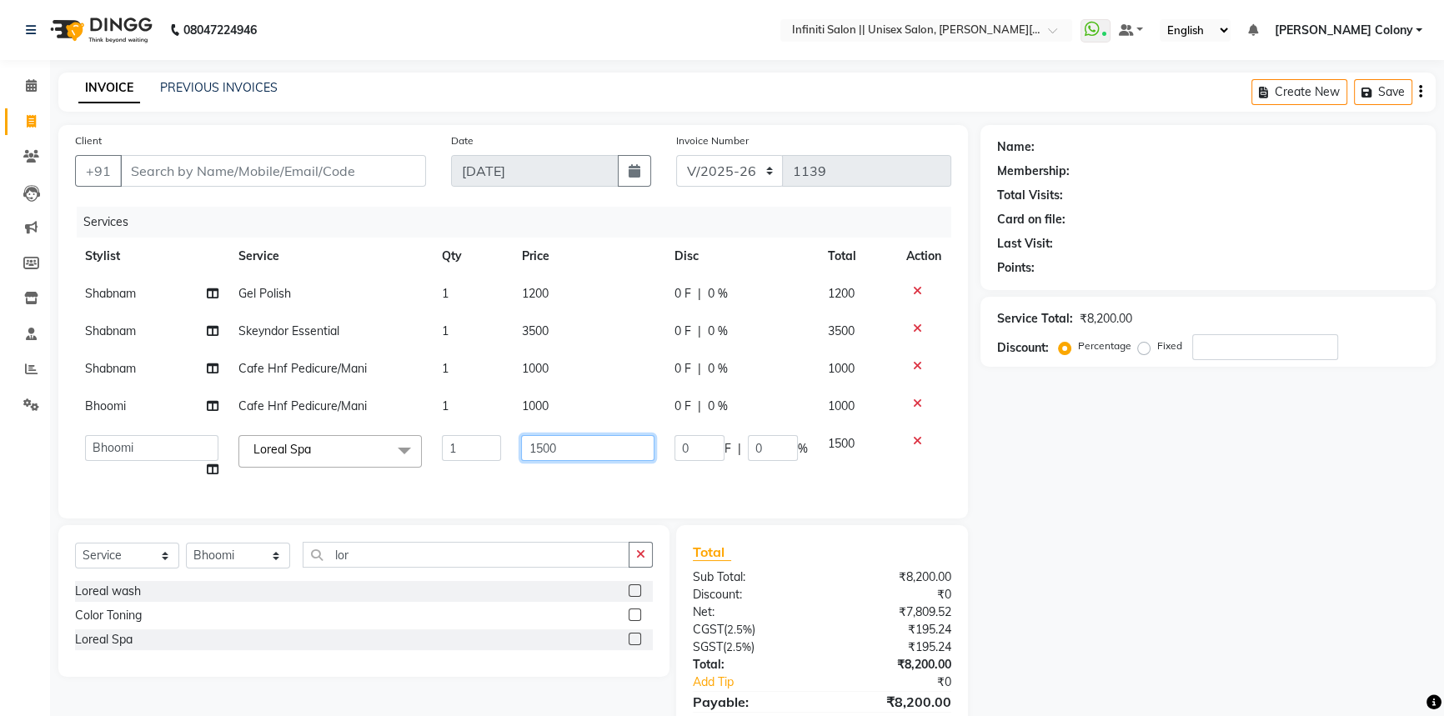
drag, startPoint x: 542, startPoint y: 448, endPoint x: 507, endPoint y: 465, distance: 39.2
click at [507, 465] on tr "[PERSON_NAME] [PERSON_NAME] CC [PERSON_NAME] Bhoomi Dilshad [PERSON_NAME] [PERS…" at bounding box center [513, 456] width 876 height 63
type input "2000"
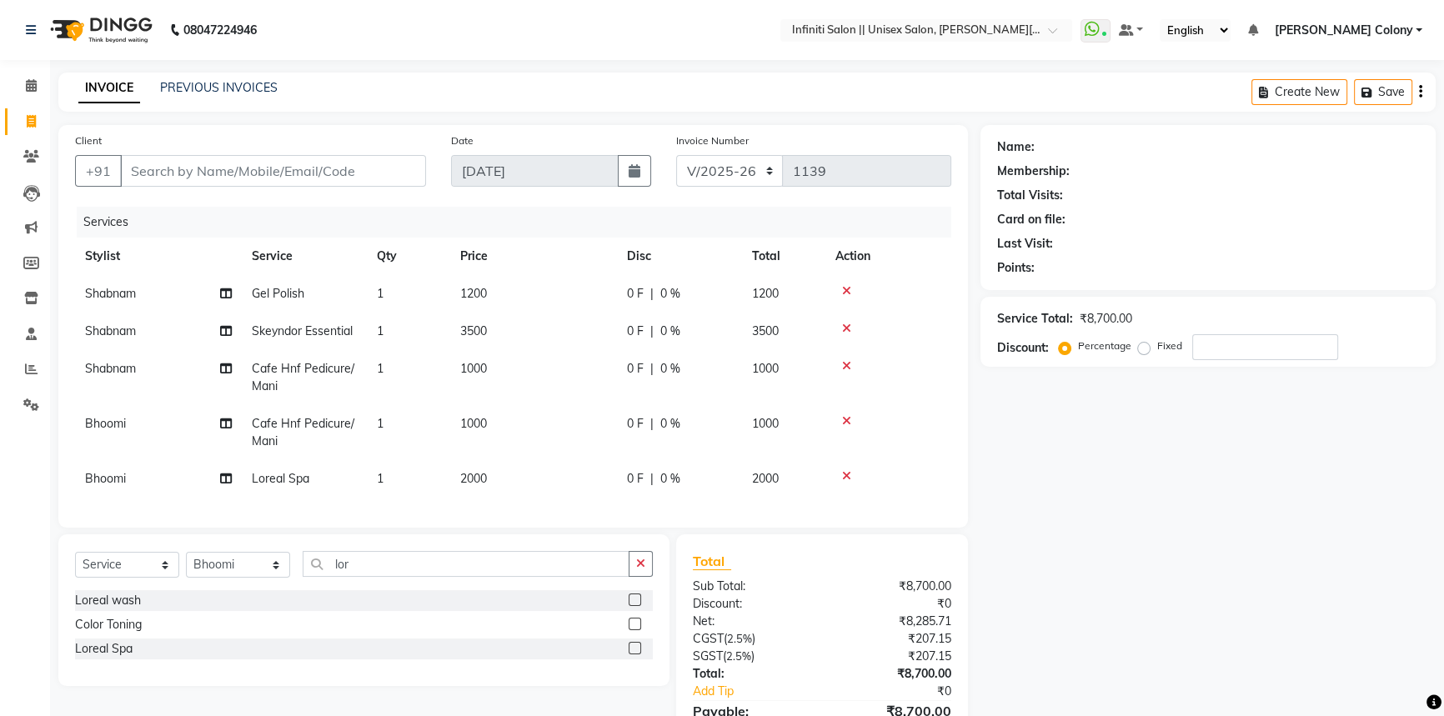
click at [506, 465] on tr "Bhoomi Loreal Spa 1 2000 0 F | 0 % 2000" at bounding box center [513, 479] width 876 height 38
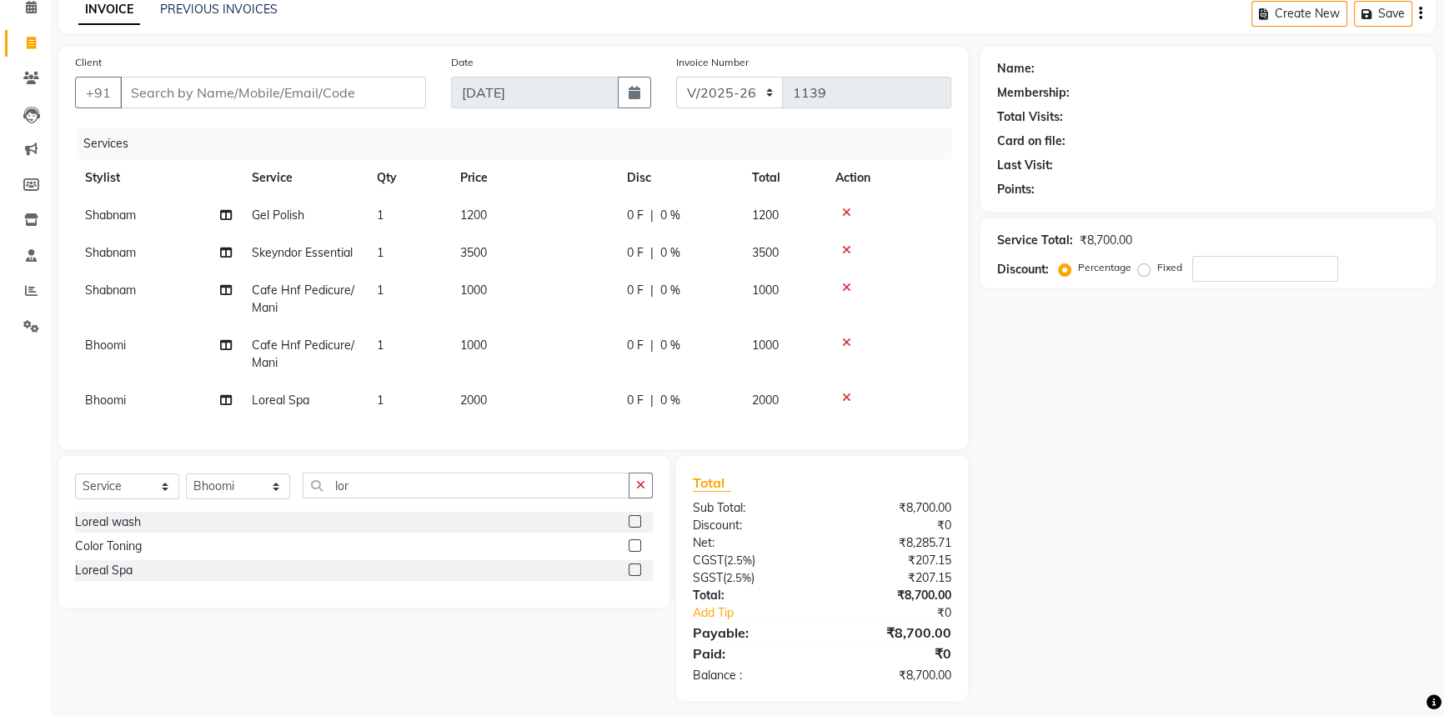
scroll to position [100, 0]
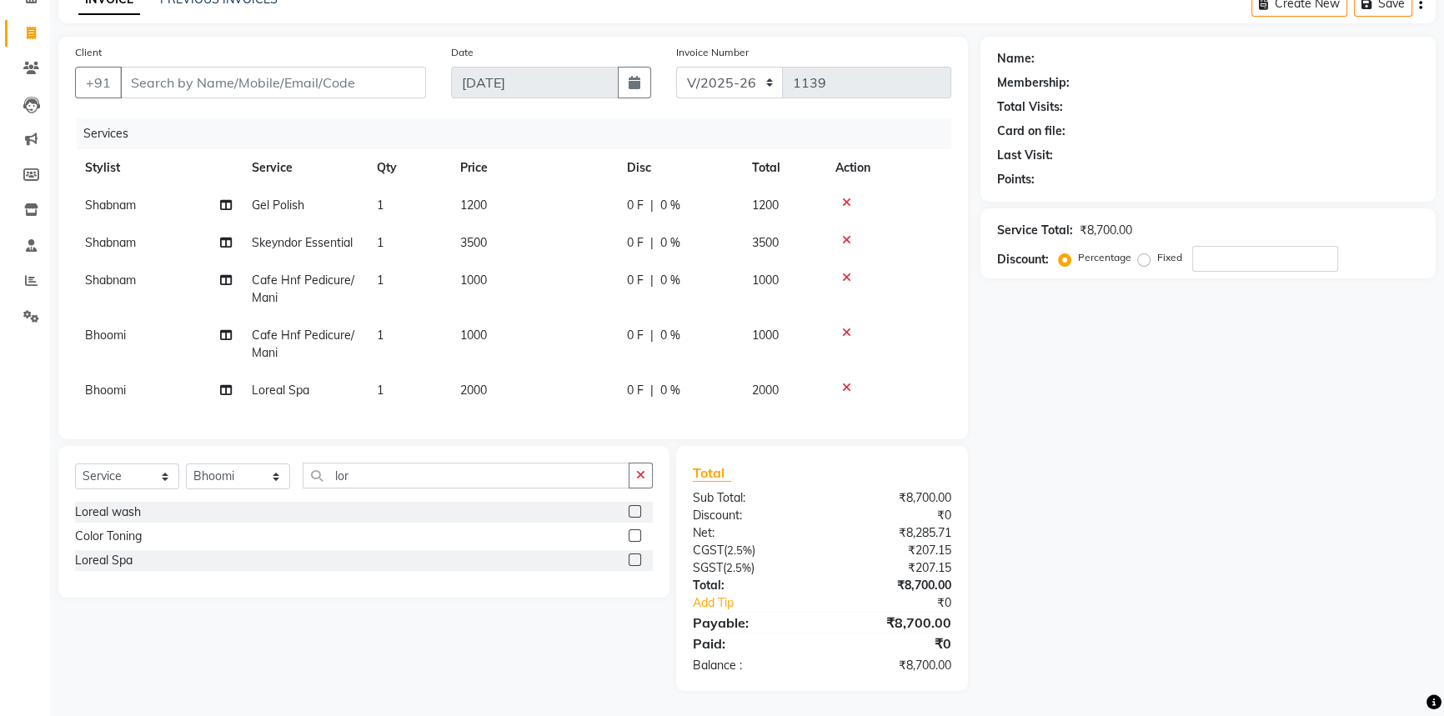
click at [235, 463] on div "Select Service Product Membership Package Voucher Prepaid Gift Card Select Styl…" at bounding box center [364, 482] width 578 height 39
drag, startPoint x: 357, startPoint y: 480, endPoint x: 248, endPoint y: 536, distance: 122.7
click at [248, 536] on div "Select Service Product Membership Package Voucher Prepaid Gift Card Select Styl…" at bounding box center [363, 522] width 611 height 152
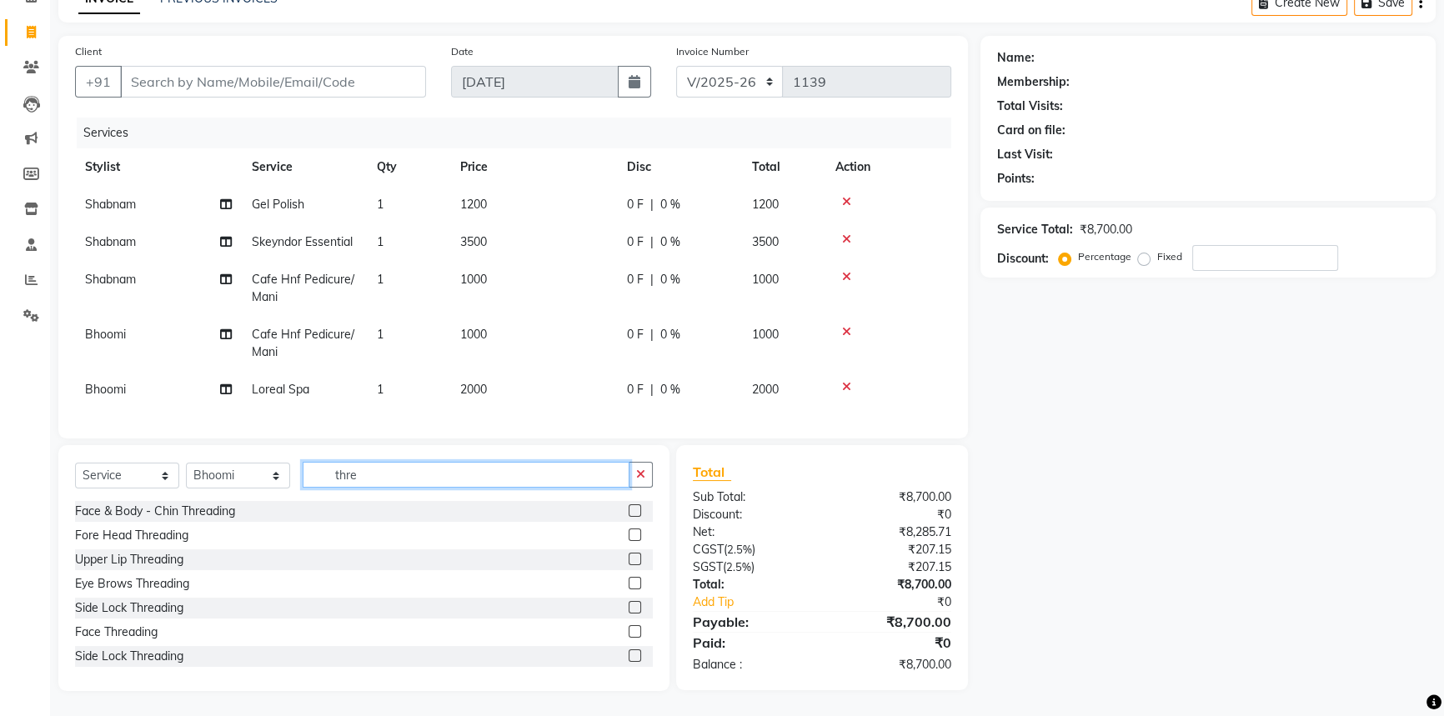
type input "thre"
drag, startPoint x: 622, startPoint y: 580, endPoint x: 605, endPoint y: 553, distance: 32.6
click at [629, 580] on label at bounding box center [635, 583] width 13 height 13
click at [629, 580] on input "checkbox" at bounding box center [634, 584] width 11 height 11
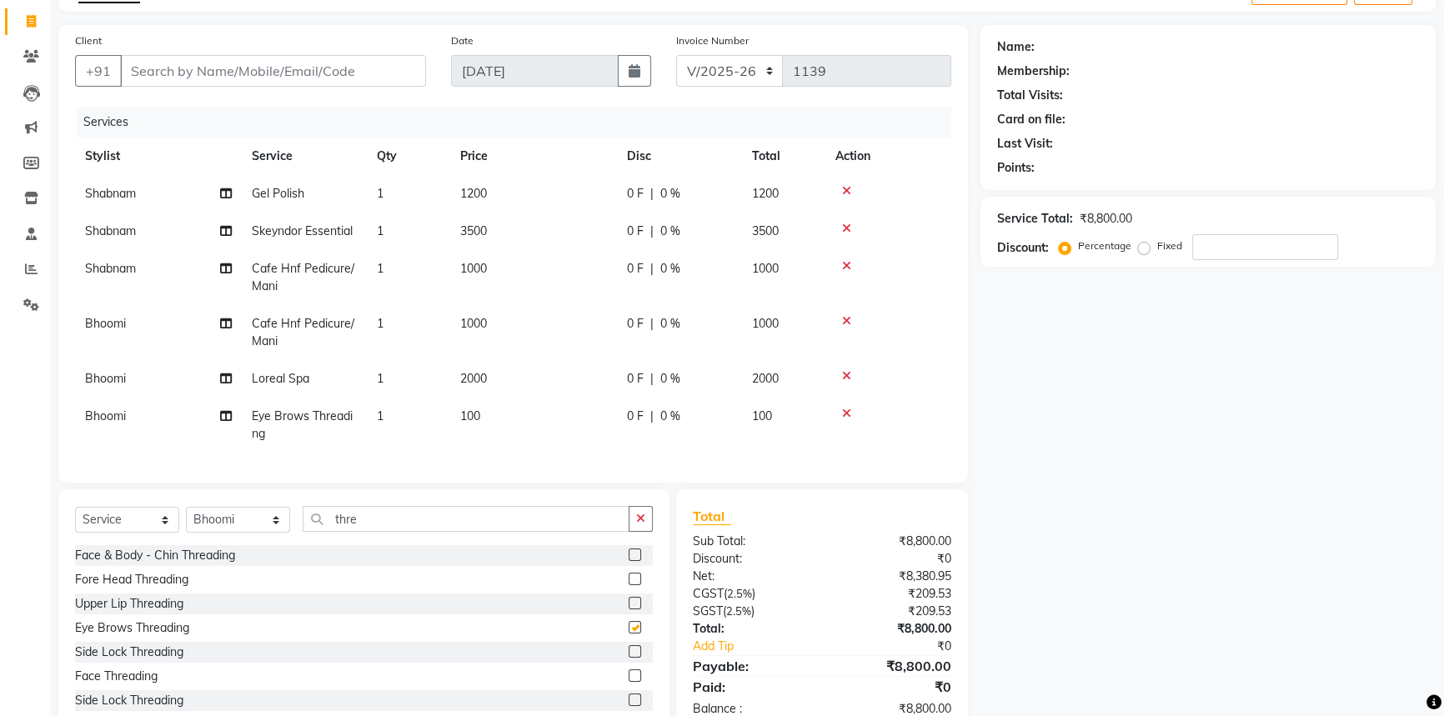
checkbox input "false"
drag, startPoint x: 384, startPoint y: 533, endPoint x: 91, endPoint y: 631, distance: 309.6
click at [91, 631] on div "Select Service Product Membership Package Voucher Prepaid Gift Card Select Styl…" at bounding box center [363, 612] width 611 height 246
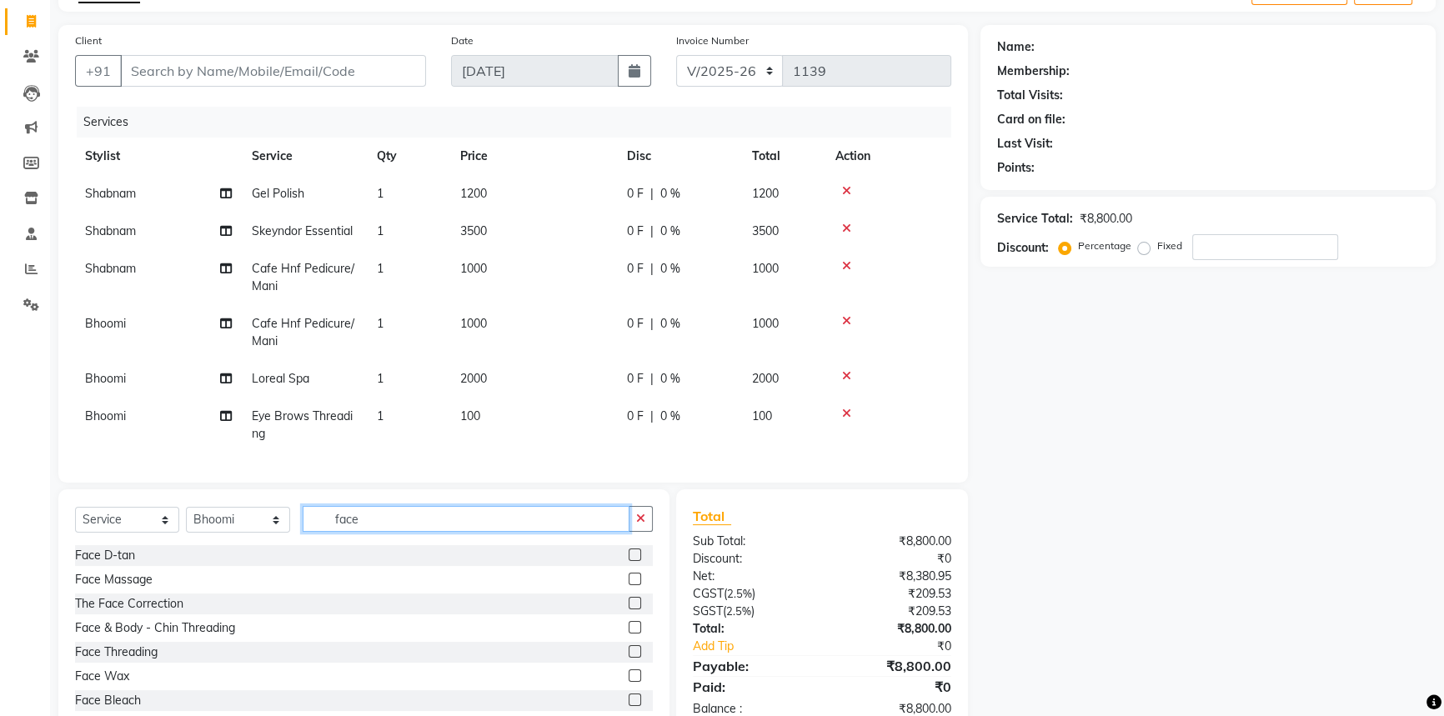
type input "face"
click at [629, 561] on label at bounding box center [635, 555] width 13 height 13
click at [629, 561] on input "checkbox" at bounding box center [634, 555] width 11 height 11
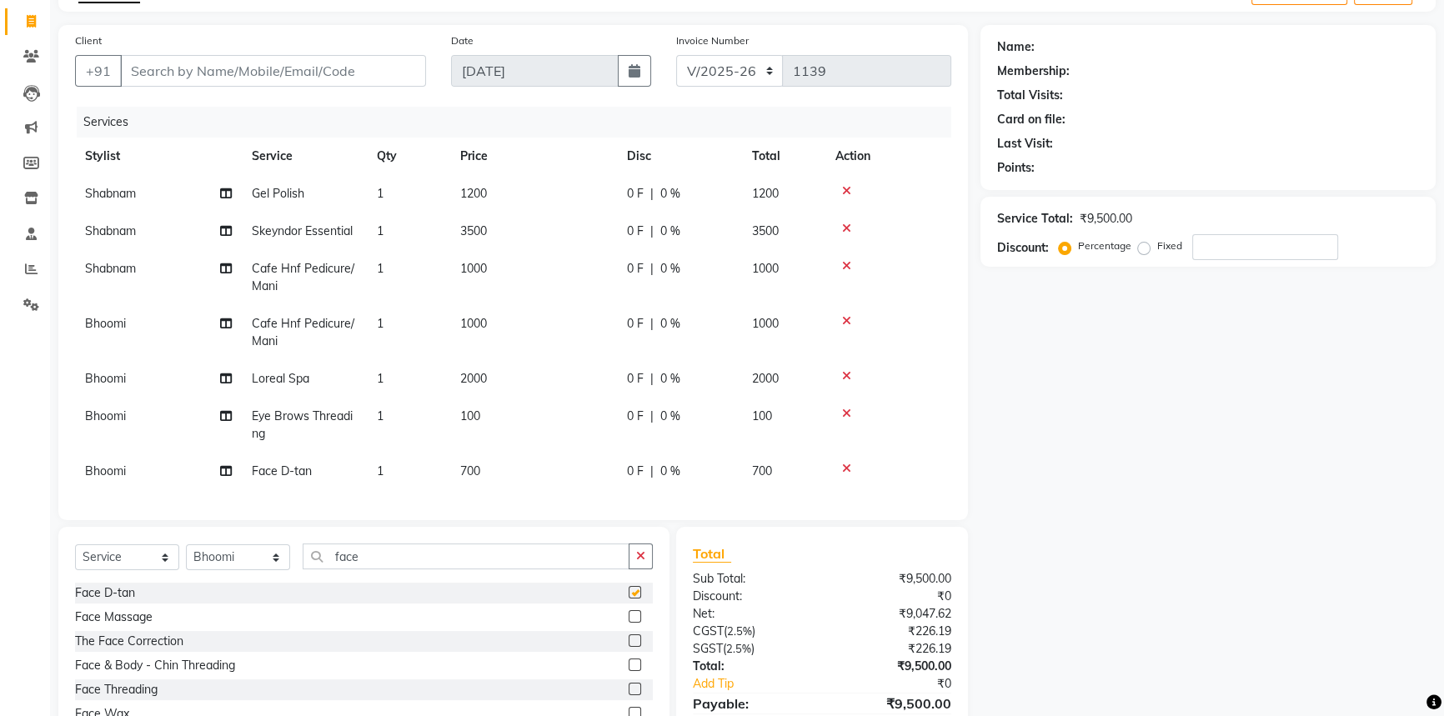
checkbox input "false"
click at [504, 480] on td "700" at bounding box center [533, 472] width 167 height 38
select select "79154"
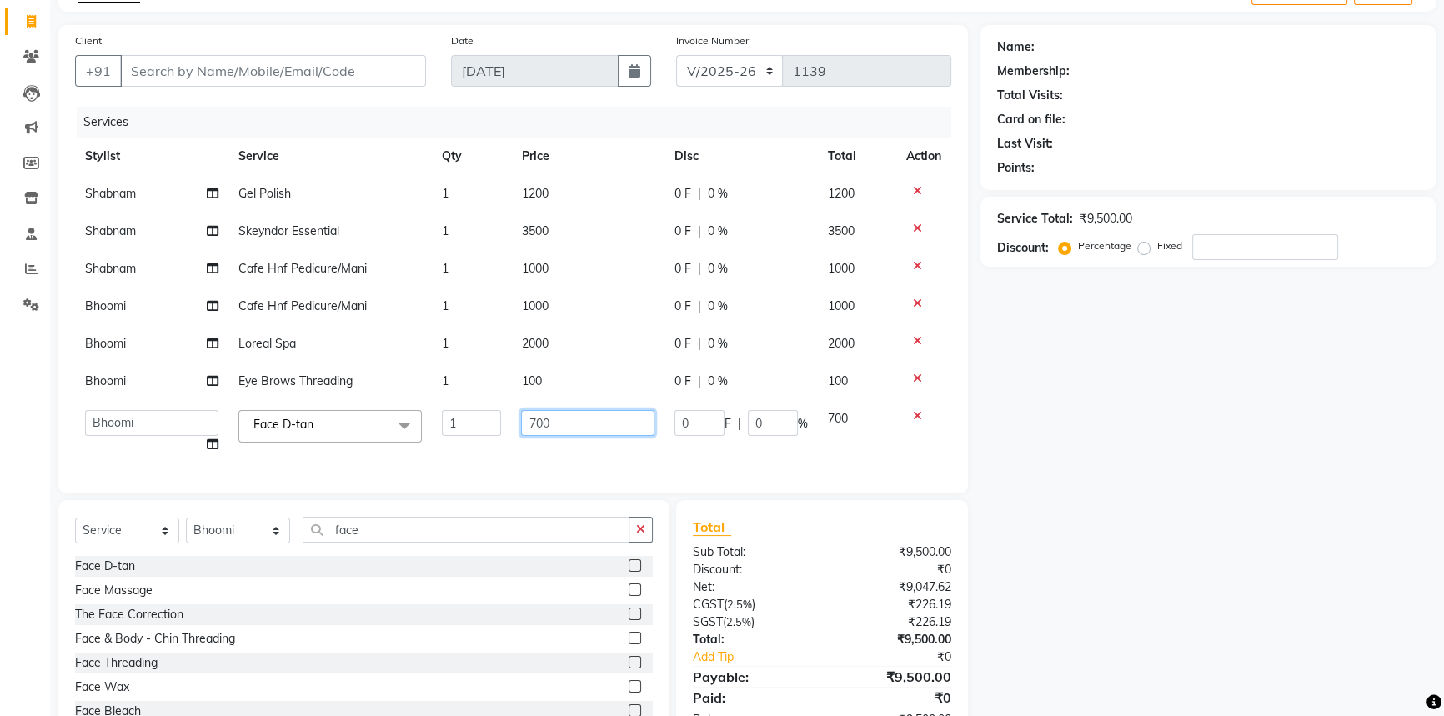
drag, startPoint x: 554, startPoint y: 429, endPoint x: 283, endPoint y: 554, distance: 298.9
click at [283, 554] on div "Client +91 Date [DATE] Invoice Number CI/2025-26 V/[PHONE_NUMBER] Services Styl…" at bounding box center [513, 385] width 935 height 721
type input "1000"
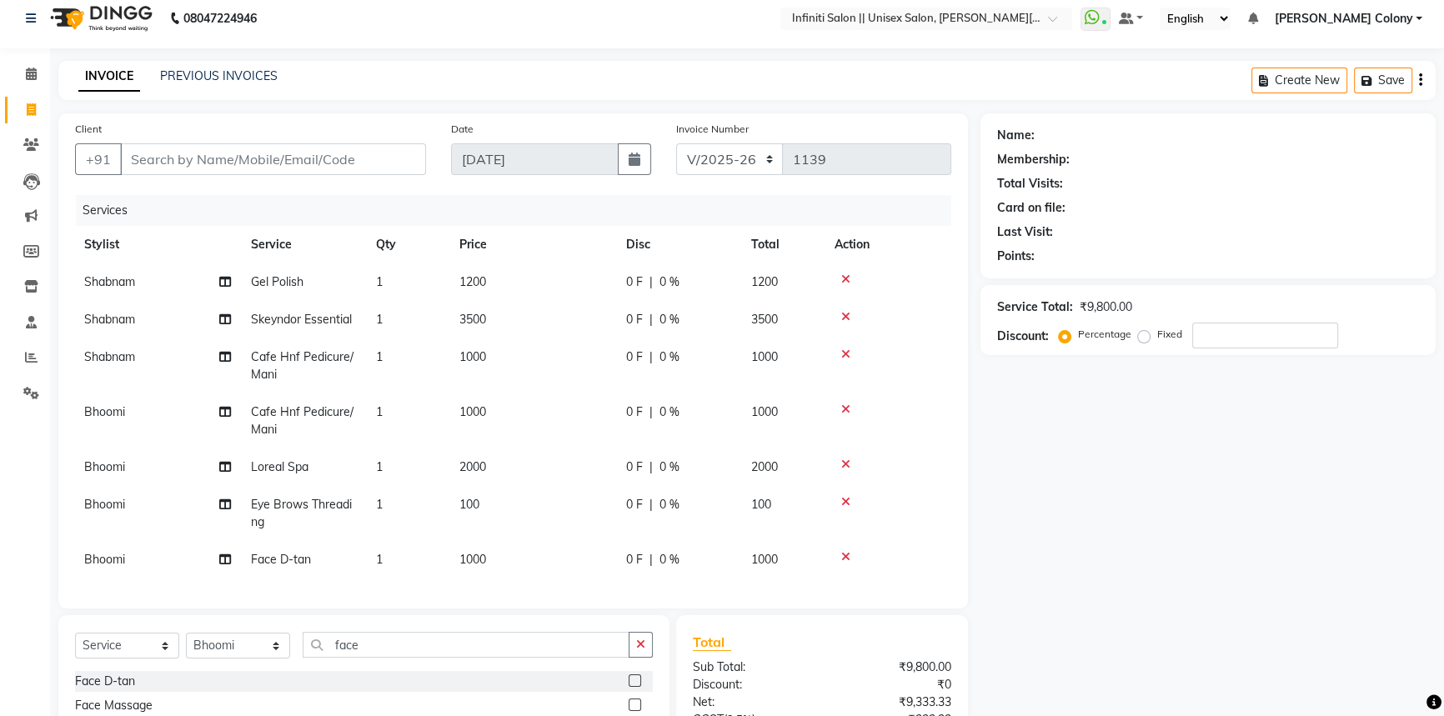
scroll to position [0, 0]
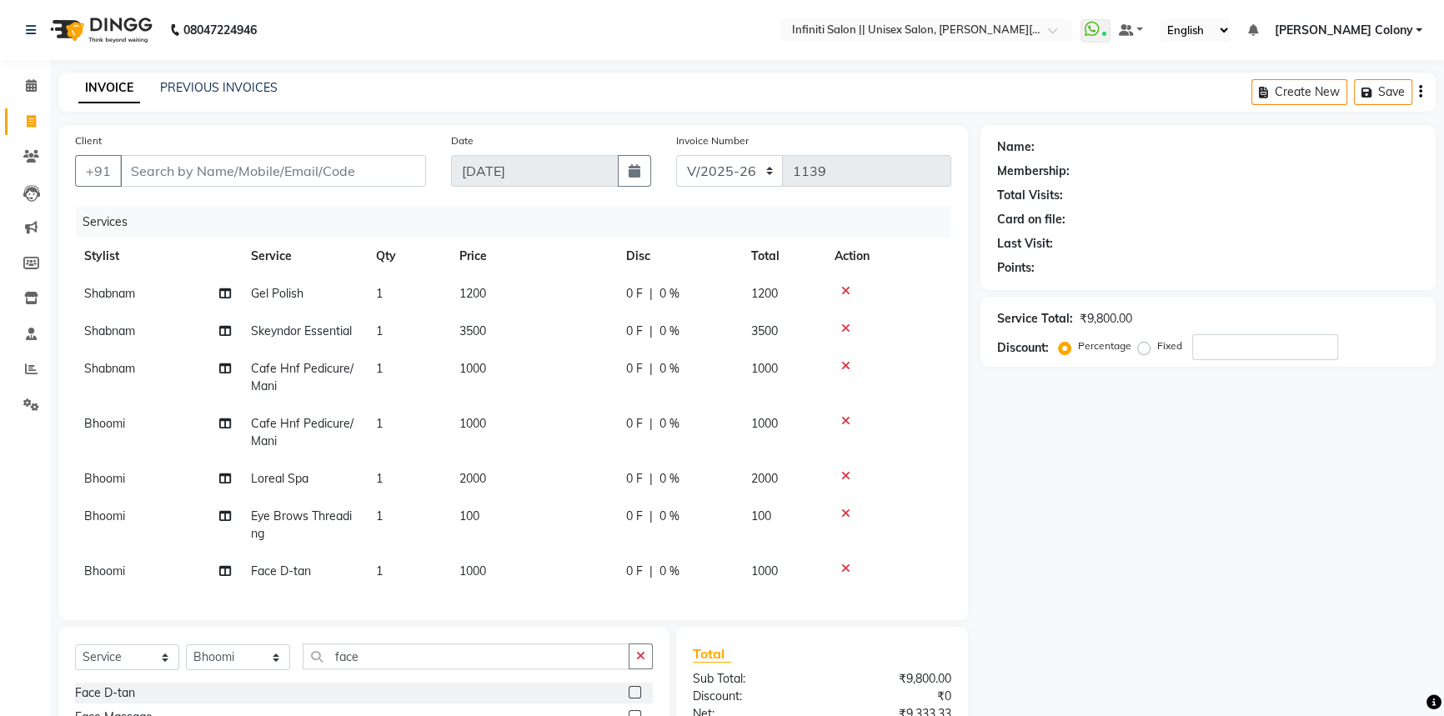
click at [469, 291] on span "1200" at bounding box center [472, 293] width 27 height 15
select select "79162"
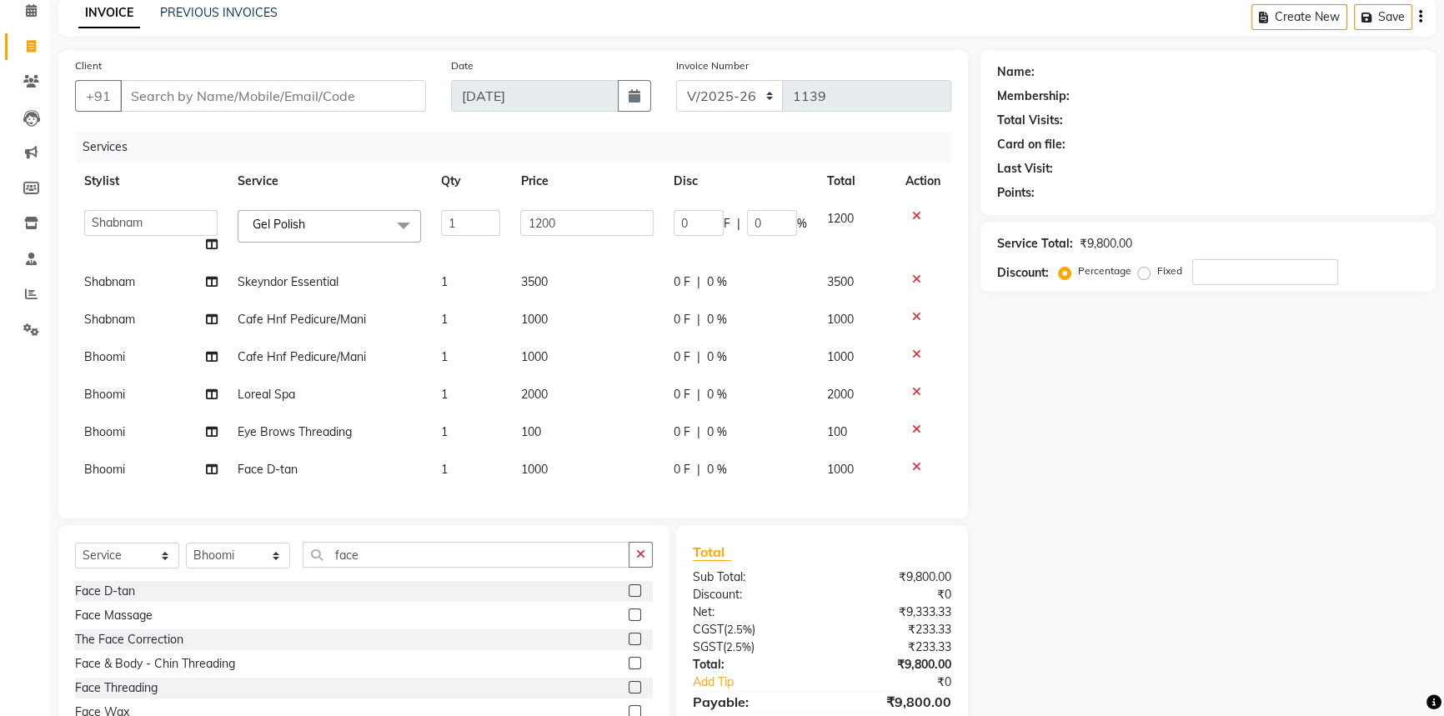
scroll to position [151, 0]
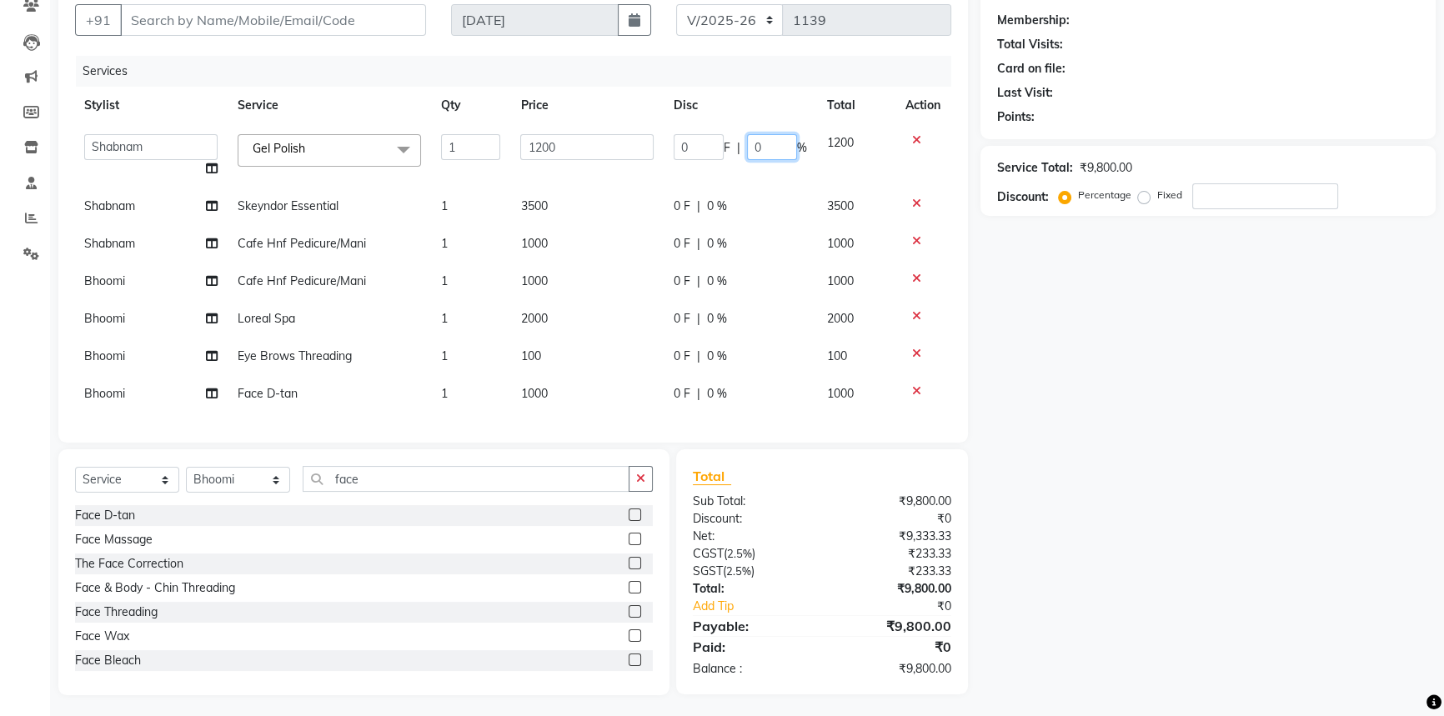
click at [755, 151] on input "0" at bounding box center [772, 147] width 50 height 26
type input "0"
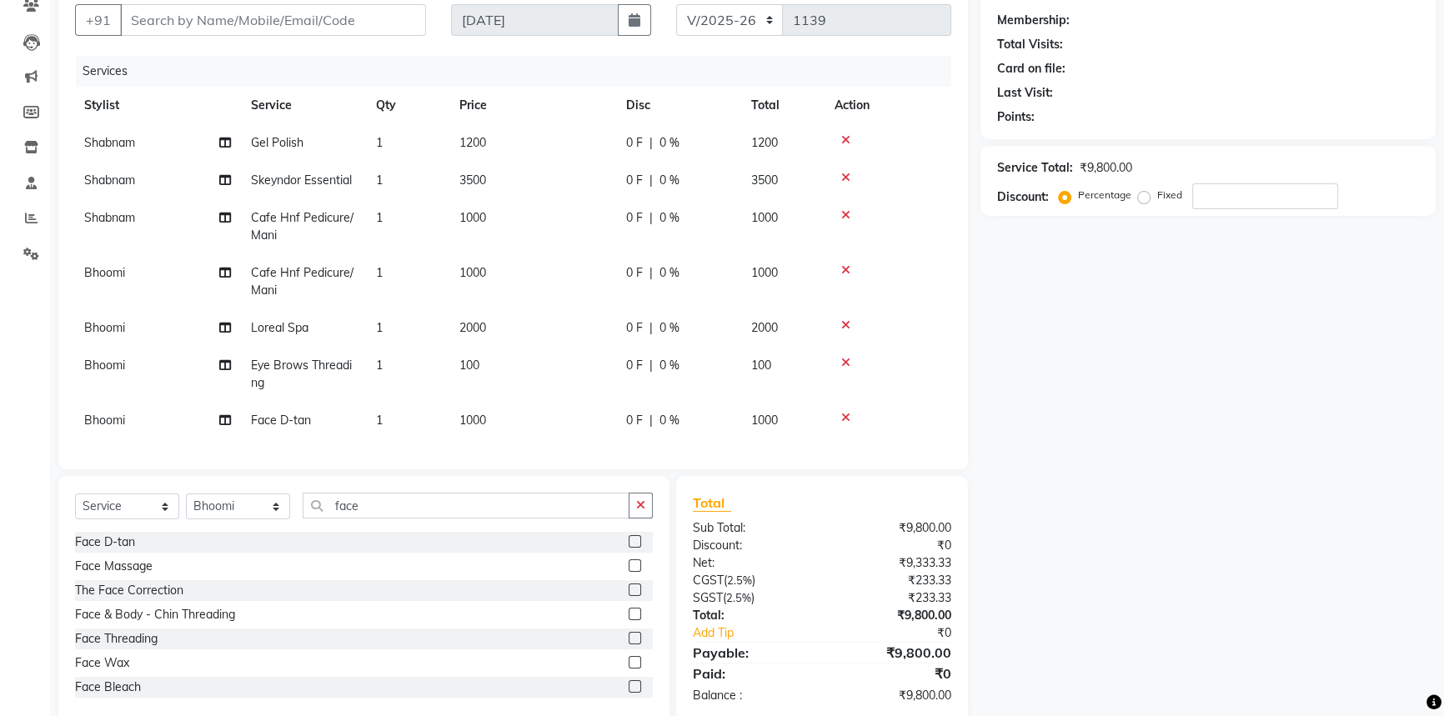
click at [785, 97] on tr "Stylist Service Qty Price Disc Total Action" at bounding box center [512, 106] width 876 height 38
drag, startPoint x: 361, startPoint y: 514, endPoint x: 301, endPoint y: 545, distance: 67.5
click at [301, 545] on div "Select Service Product Membership Package Voucher Prepaid Gift Card Select Styl…" at bounding box center [363, 599] width 611 height 246
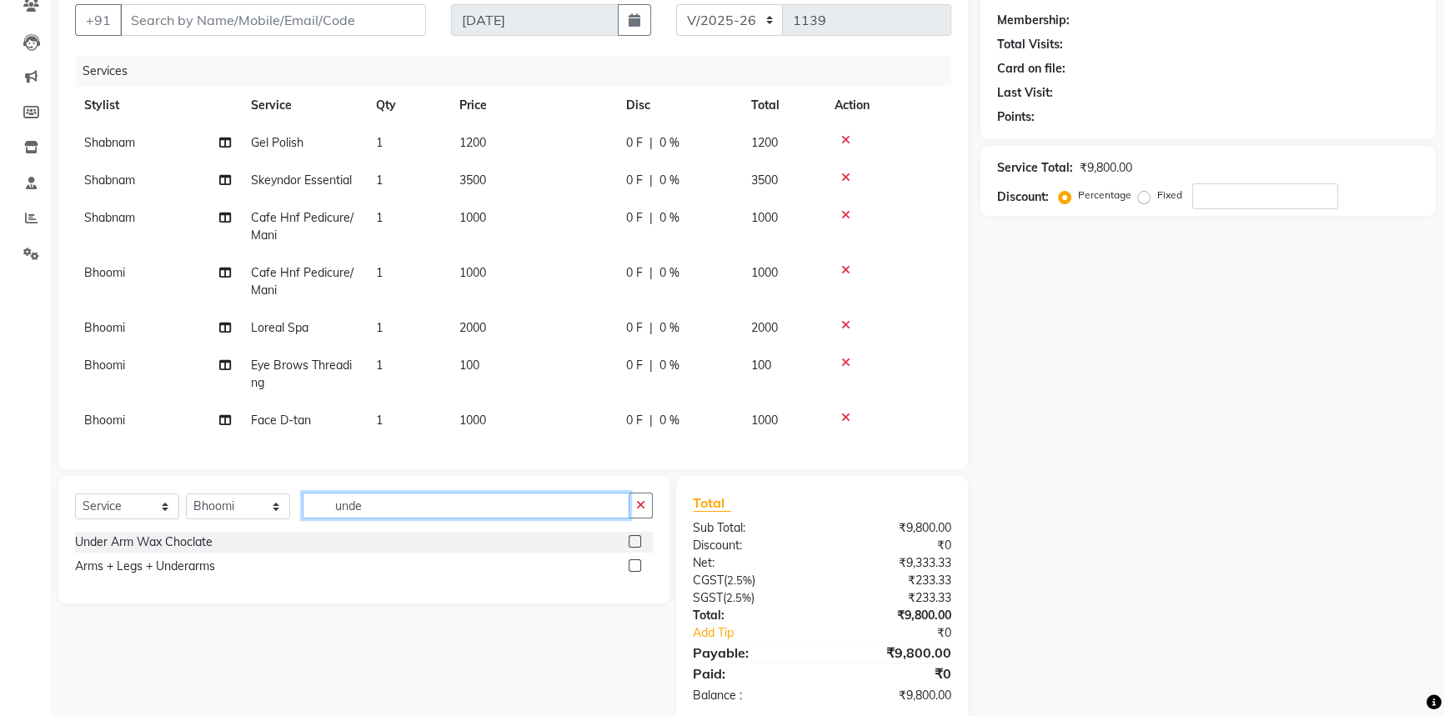
type input "unde"
click at [631, 548] on label at bounding box center [635, 541] width 13 height 13
click at [631, 548] on input "checkbox" at bounding box center [634, 542] width 11 height 11
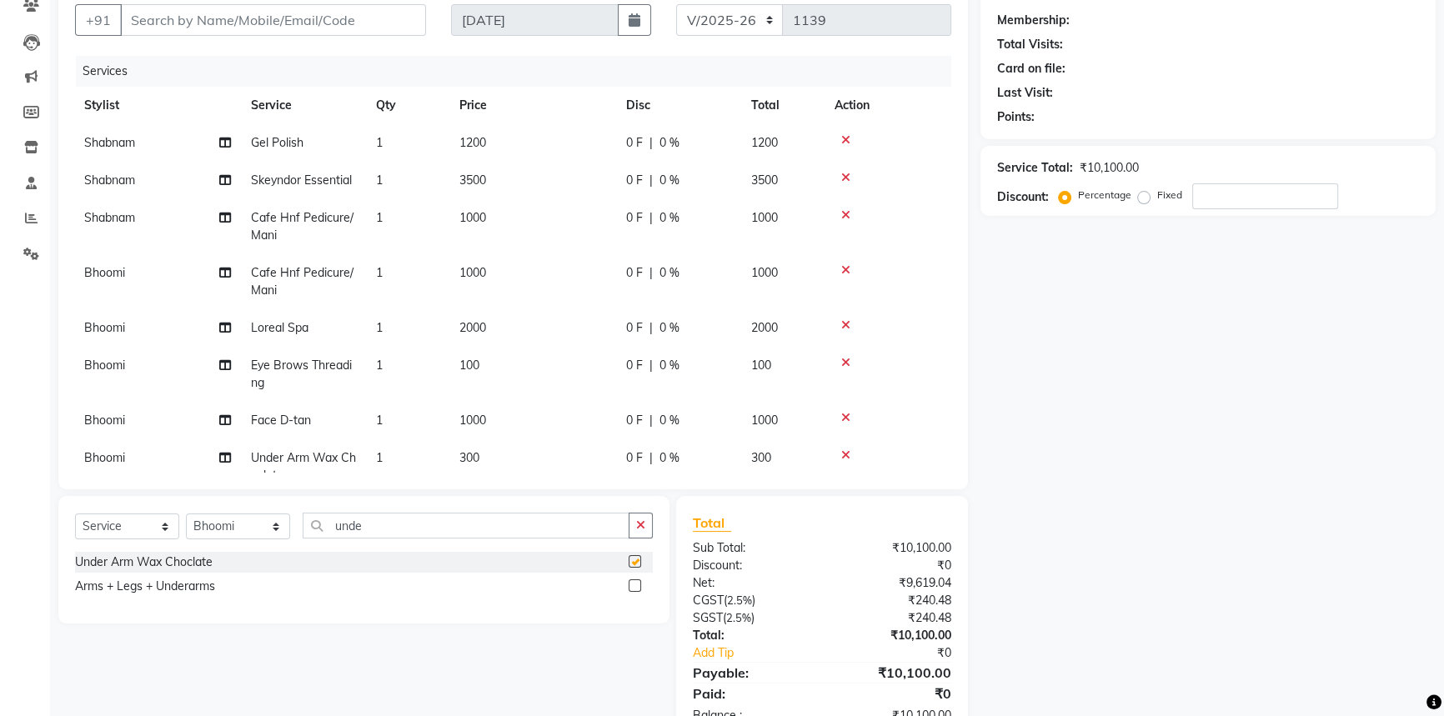
checkbox input "false"
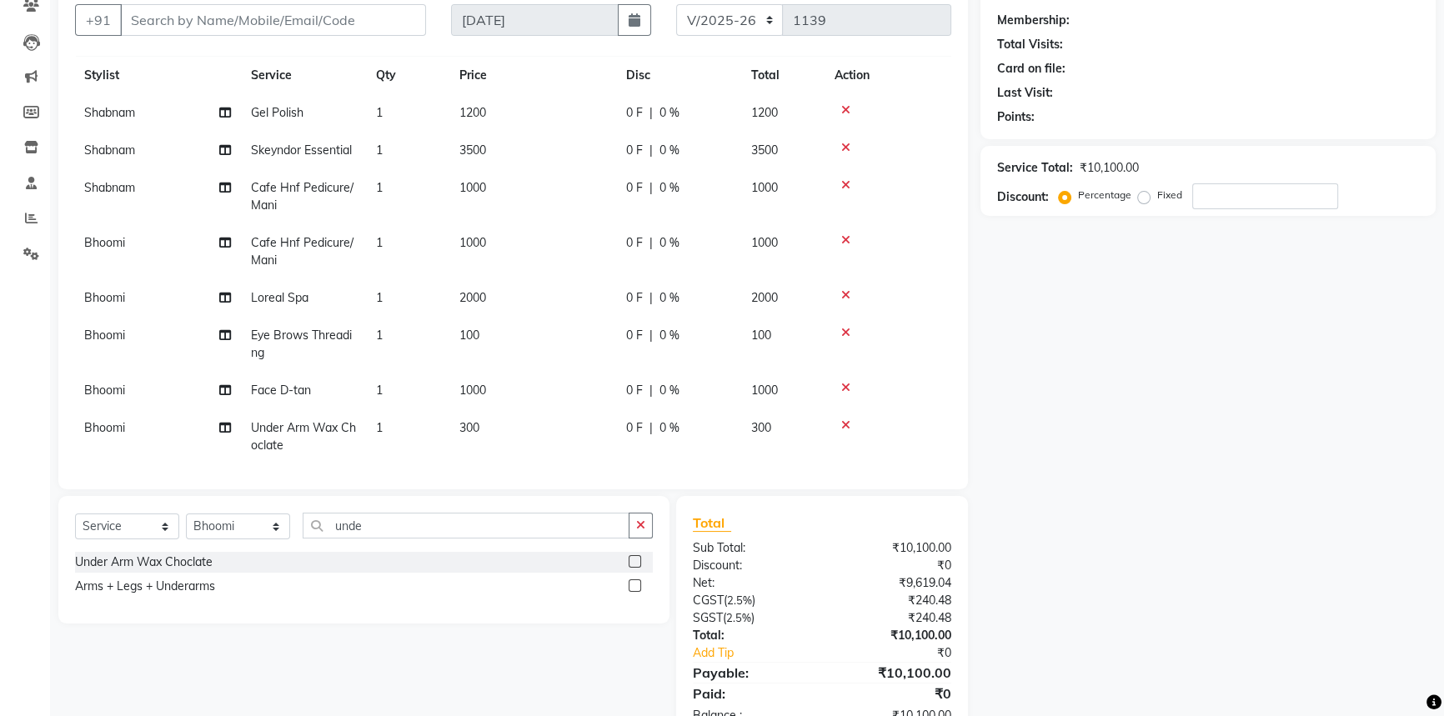
scroll to position [46, 1]
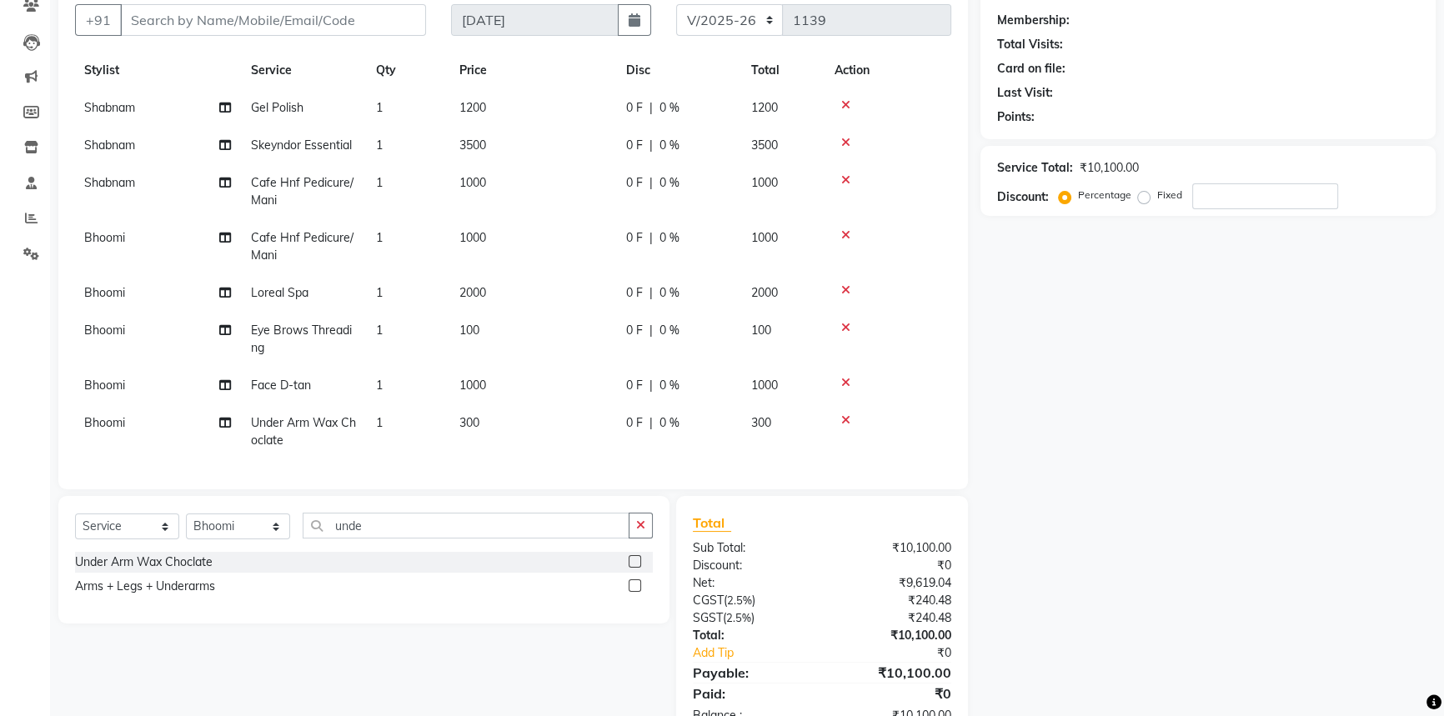
click at [467, 422] on td "300" at bounding box center [532, 431] width 167 height 55
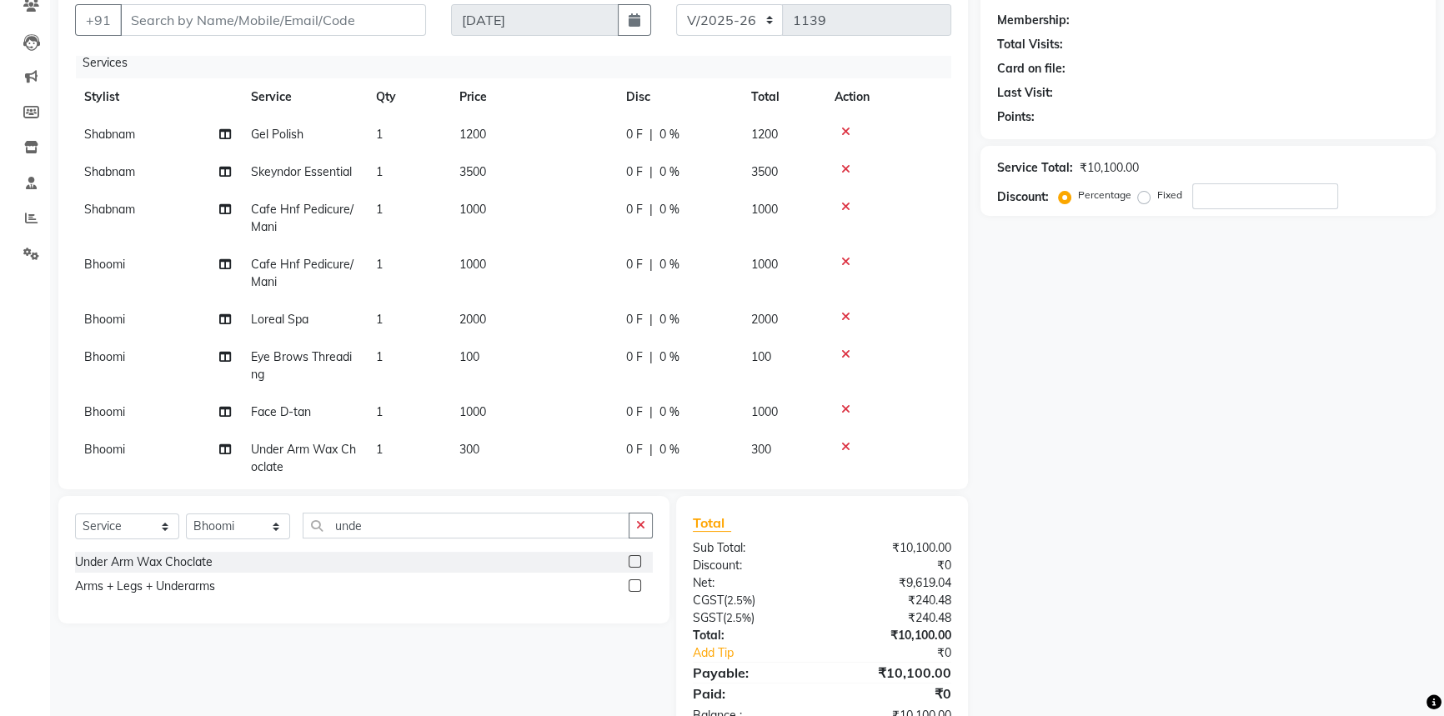
select select "79154"
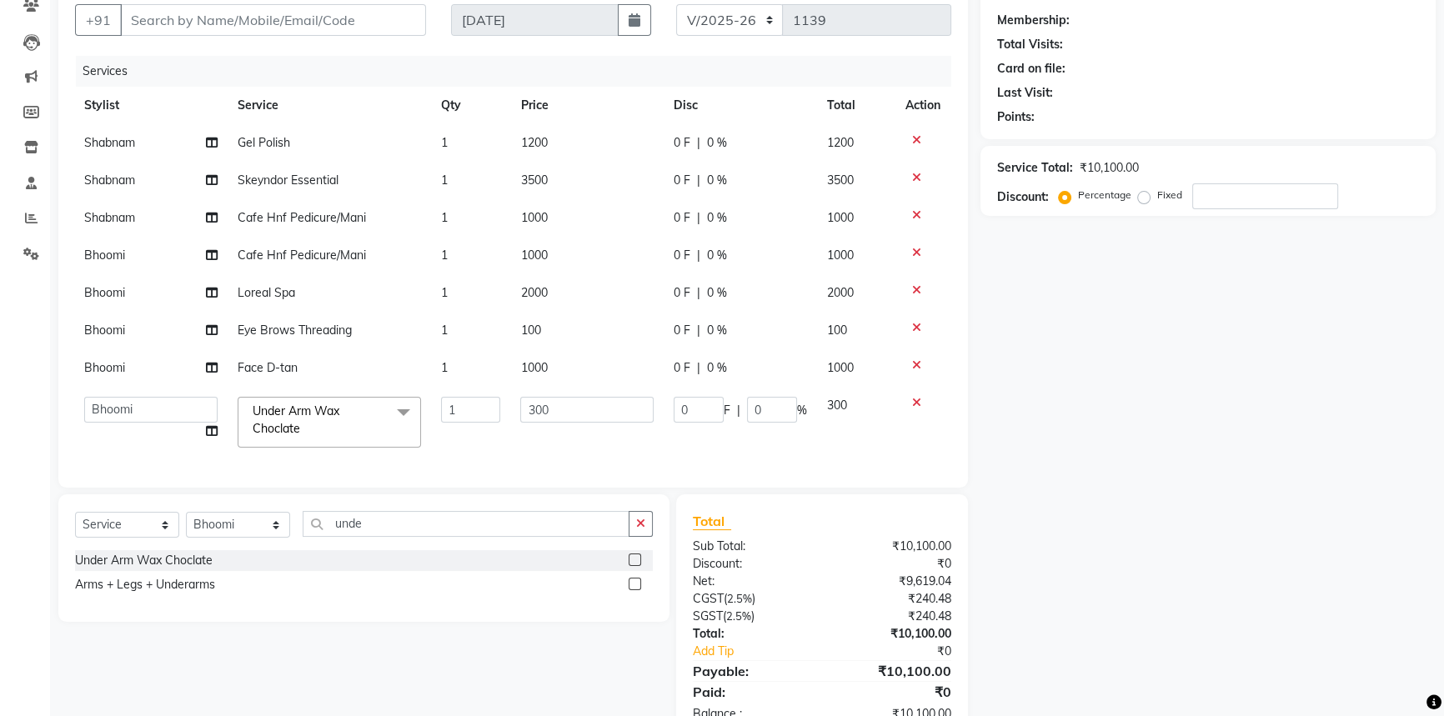
click at [537, 440] on td "300" at bounding box center [586, 422] width 153 height 71
click at [134, 404] on select "[PERSON_NAME] [PERSON_NAME] CC [PERSON_NAME] Bhoomi [PERSON_NAME] [PERSON_NAME]…" at bounding box center [150, 410] width 133 height 26
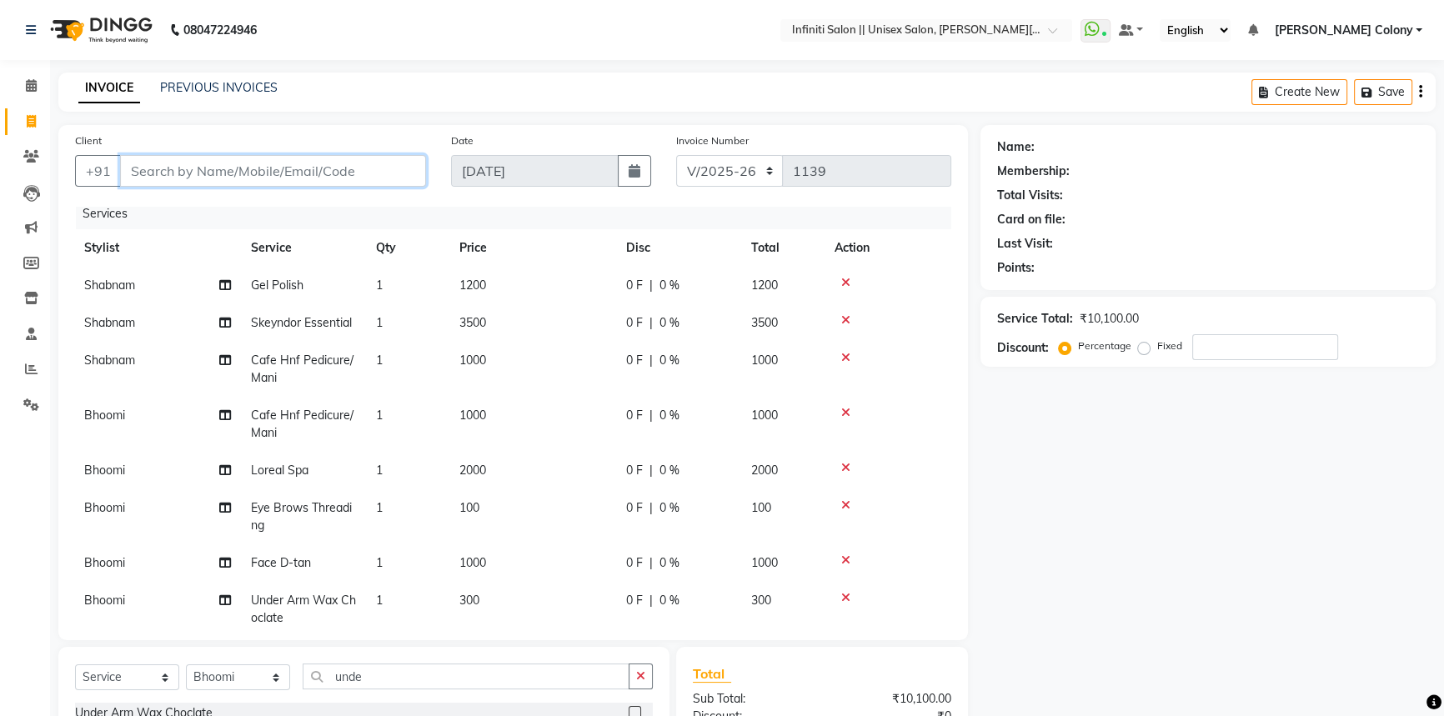
click at [209, 177] on input "Client" at bounding box center [273, 171] width 306 height 32
type input "9"
type input "0"
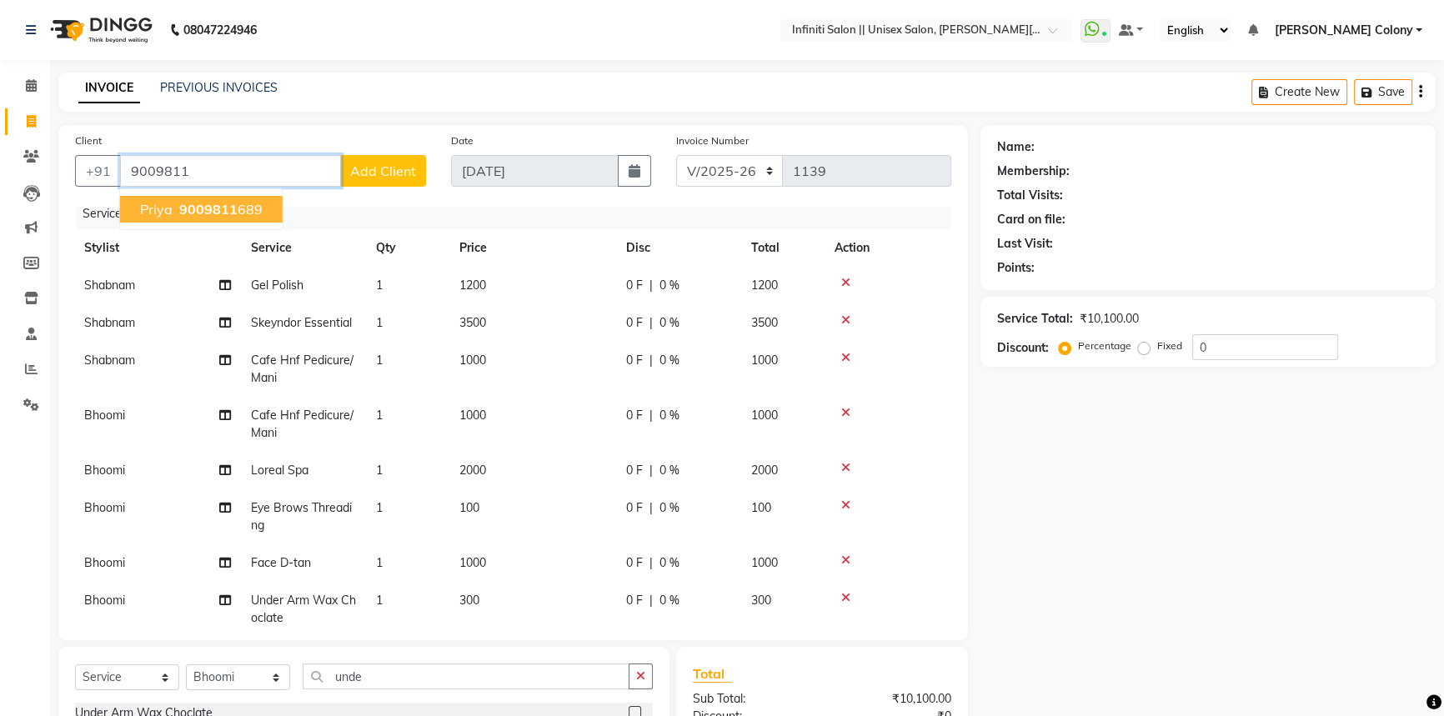
click at [213, 208] on span "9009811" at bounding box center [208, 209] width 58 height 17
type input "9009811689"
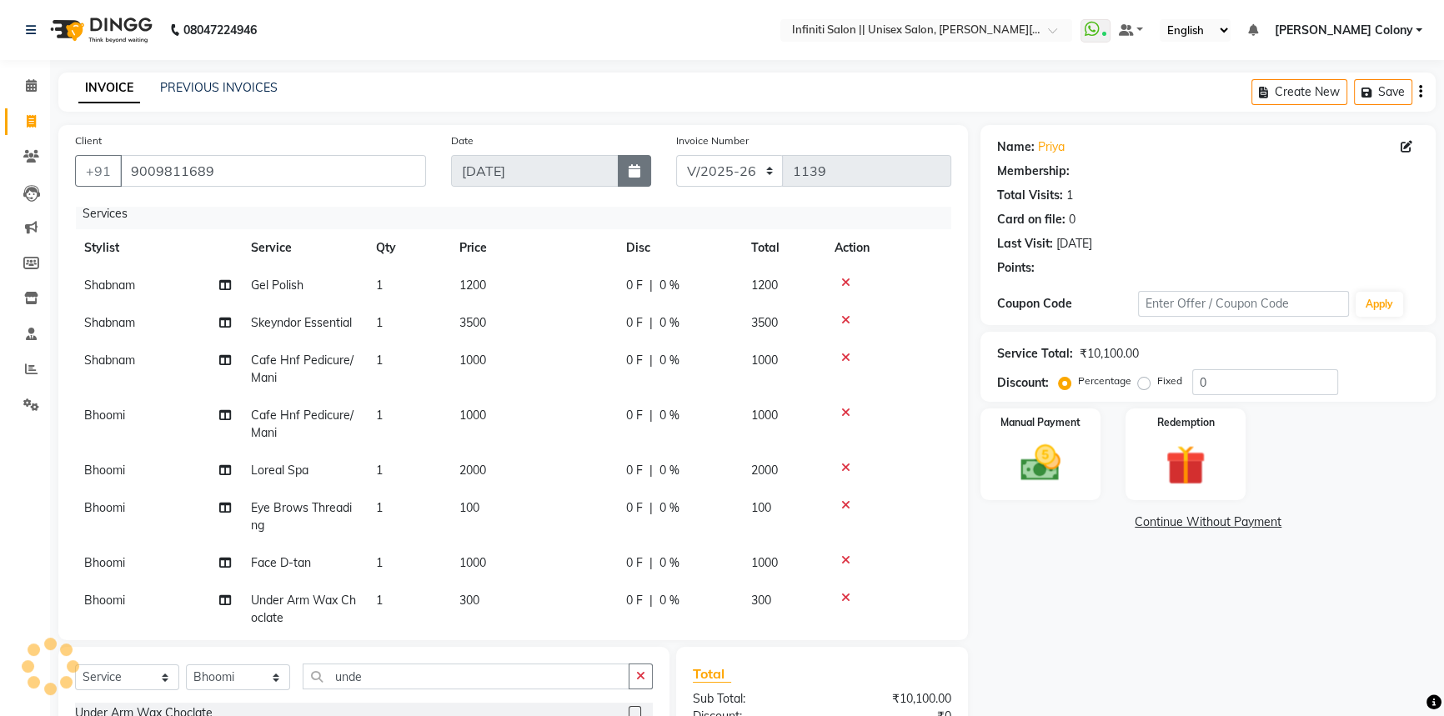
select select "1: Object"
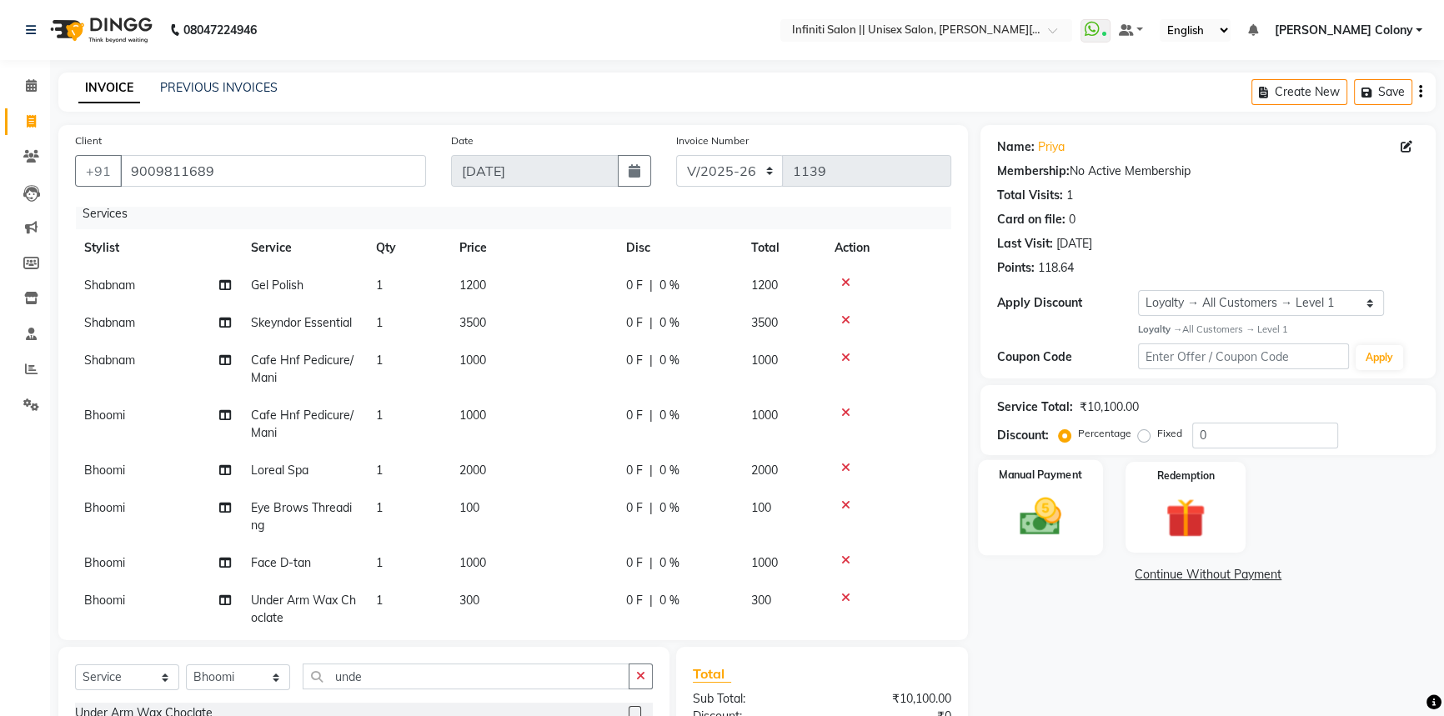
click at [1046, 514] on img at bounding box center [1041, 517] width 68 height 48
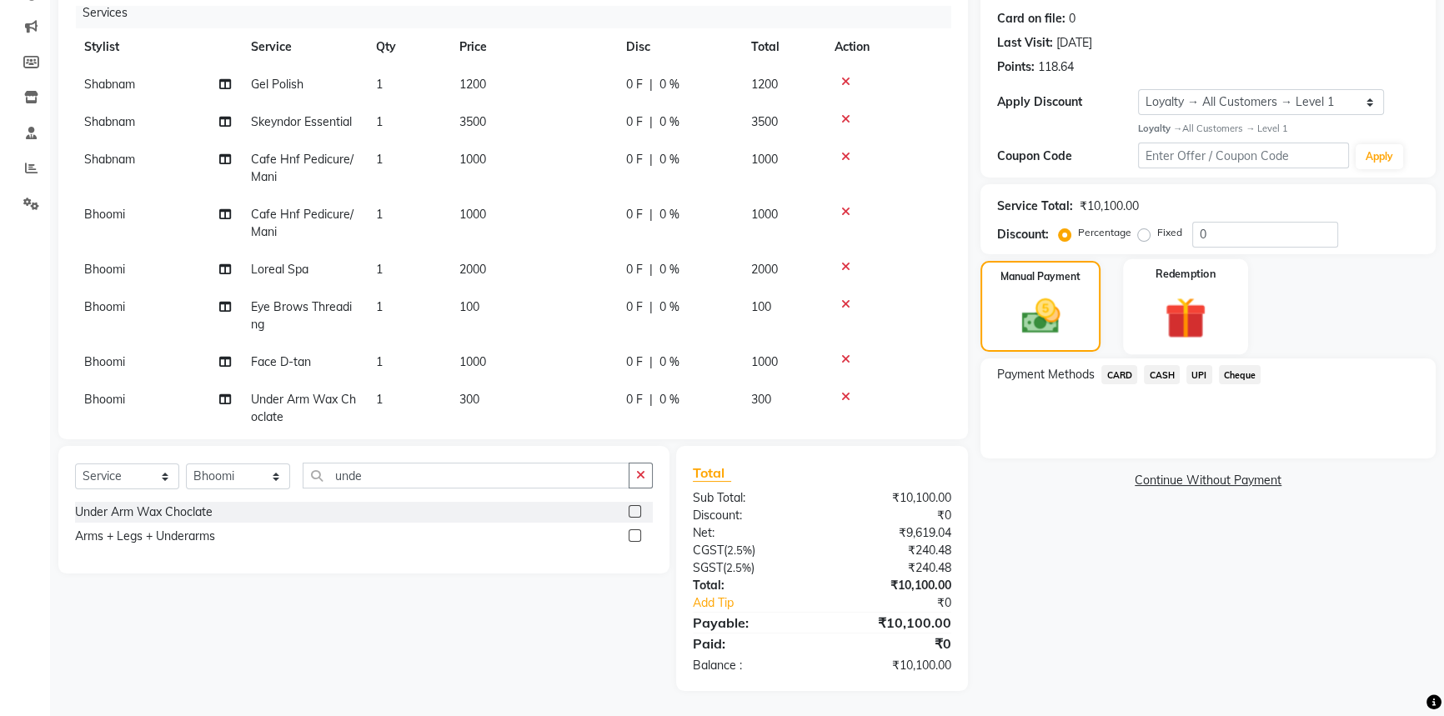
scroll to position [50, 0]
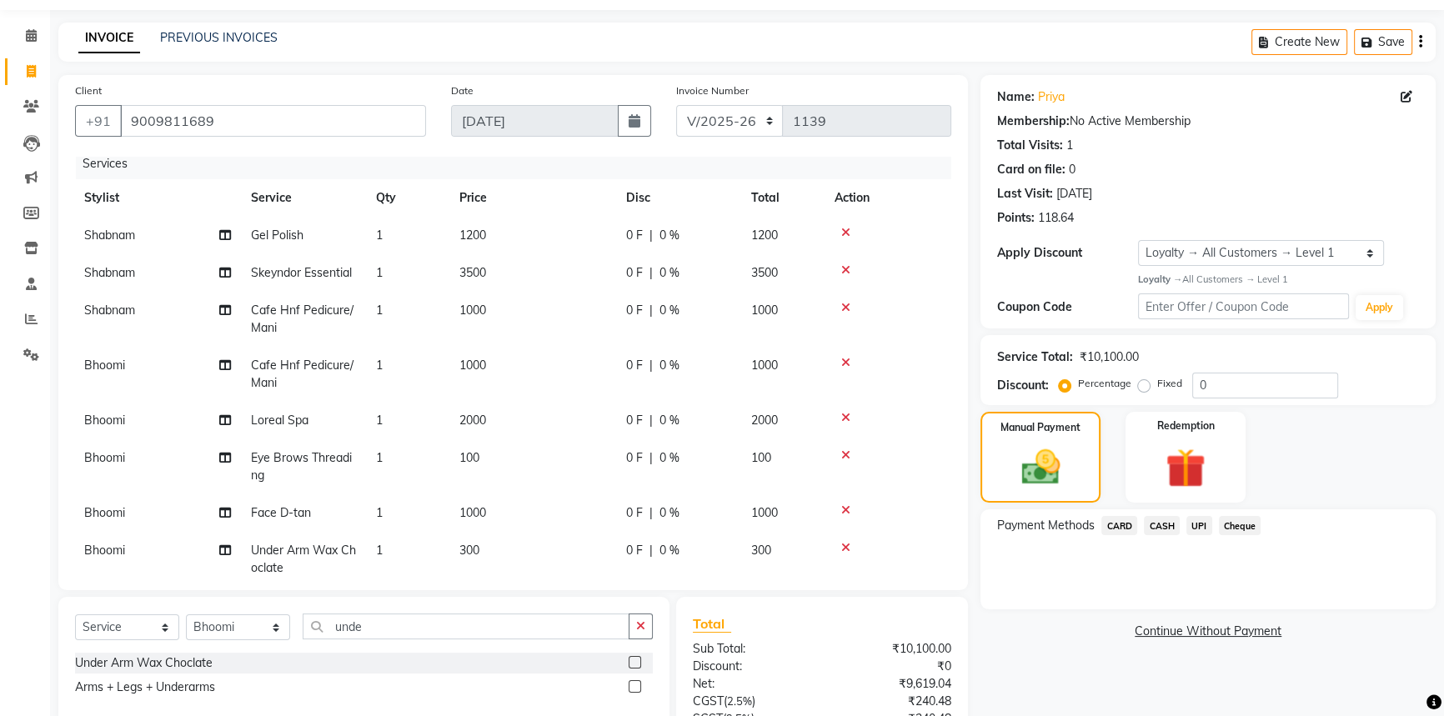
click at [1166, 525] on span "CASH" at bounding box center [1162, 525] width 36 height 19
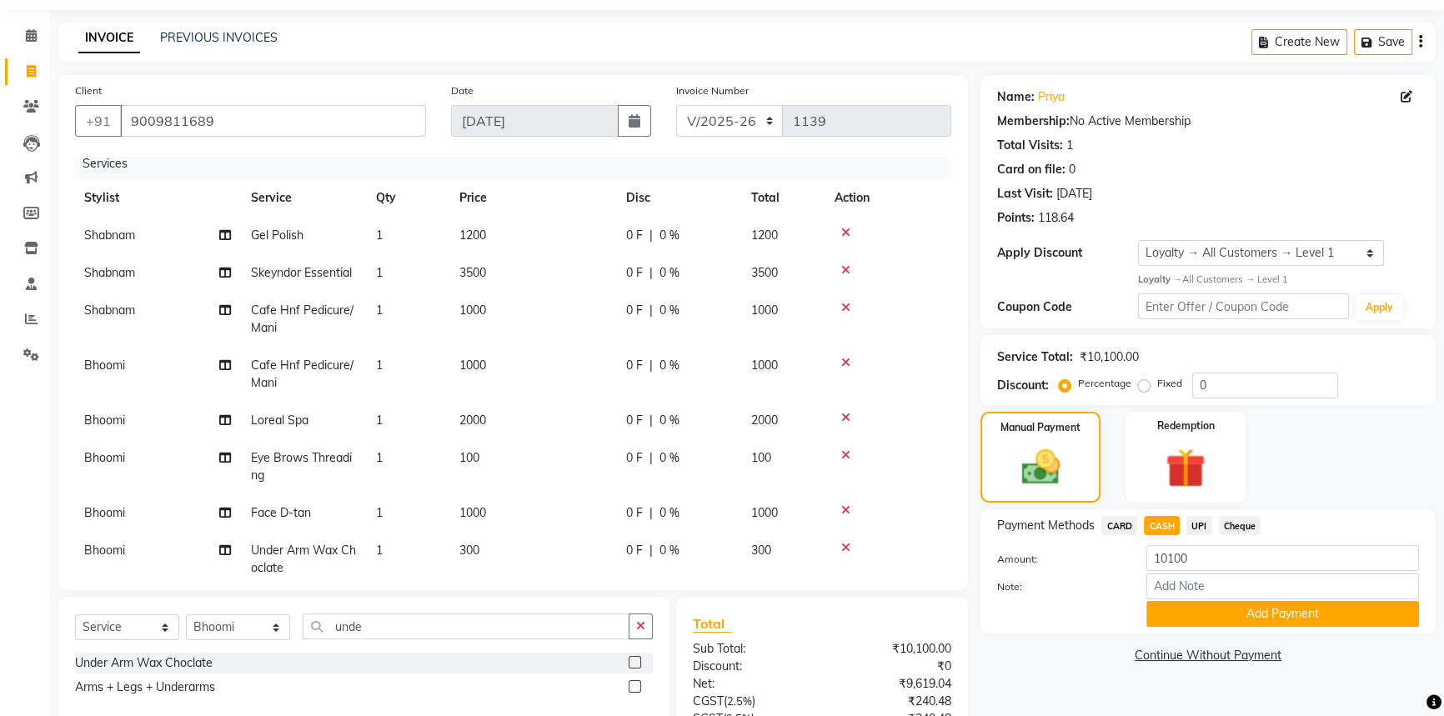
click at [1157, 380] on label "Fixed" at bounding box center [1169, 383] width 25 height 15
click at [1146, 380] on input "Fixed" at bounding box center [1148, 384] width 12 height 12
radio input "true"
click at [1216, 389] on input "0" at bounding box center [1265, 386] width 146 height 26
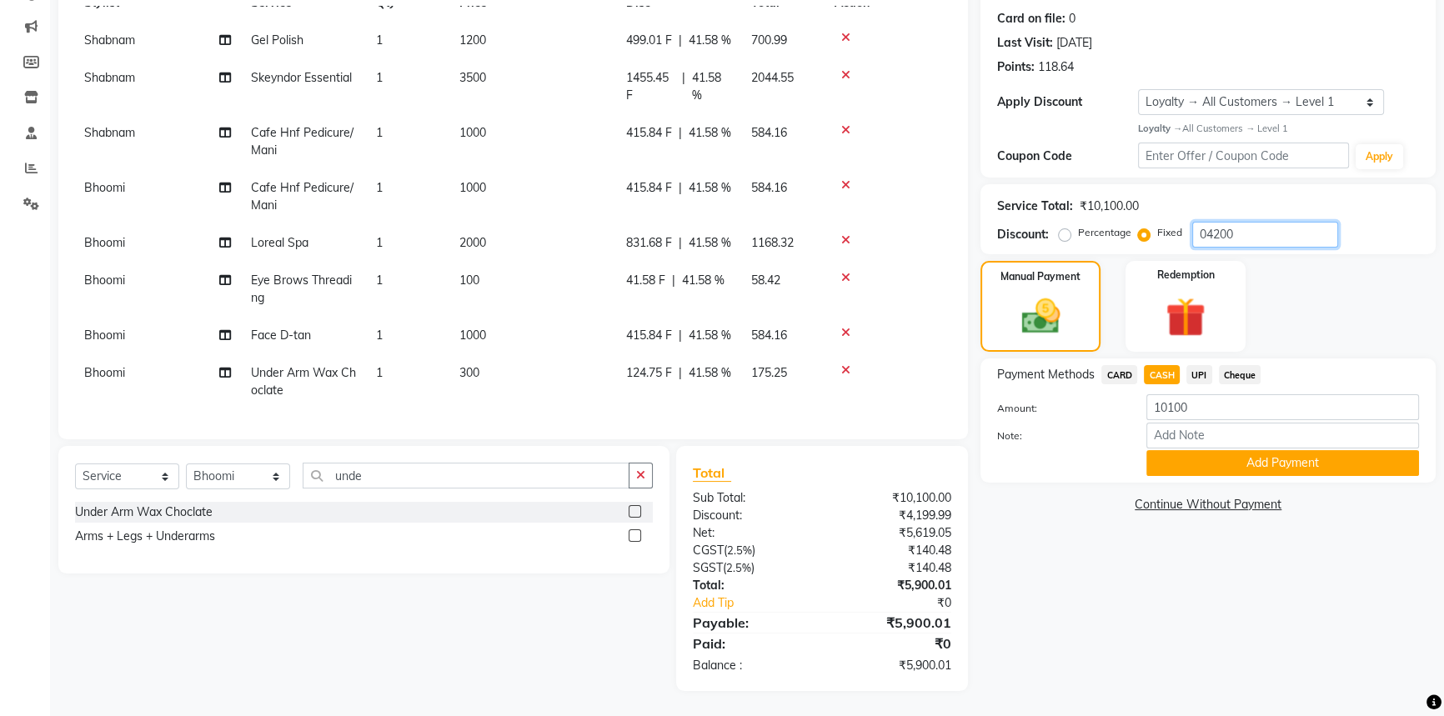
scroll to position [117, 1]
type input "04200"
click at [1198, 375] on span "UPI" at bounding box center [1200, 374] width 26 height 19
type input "5900.01"
click at [1165, 374] on span "CASH" at bounding box center [1162, 374] width 36 height 19
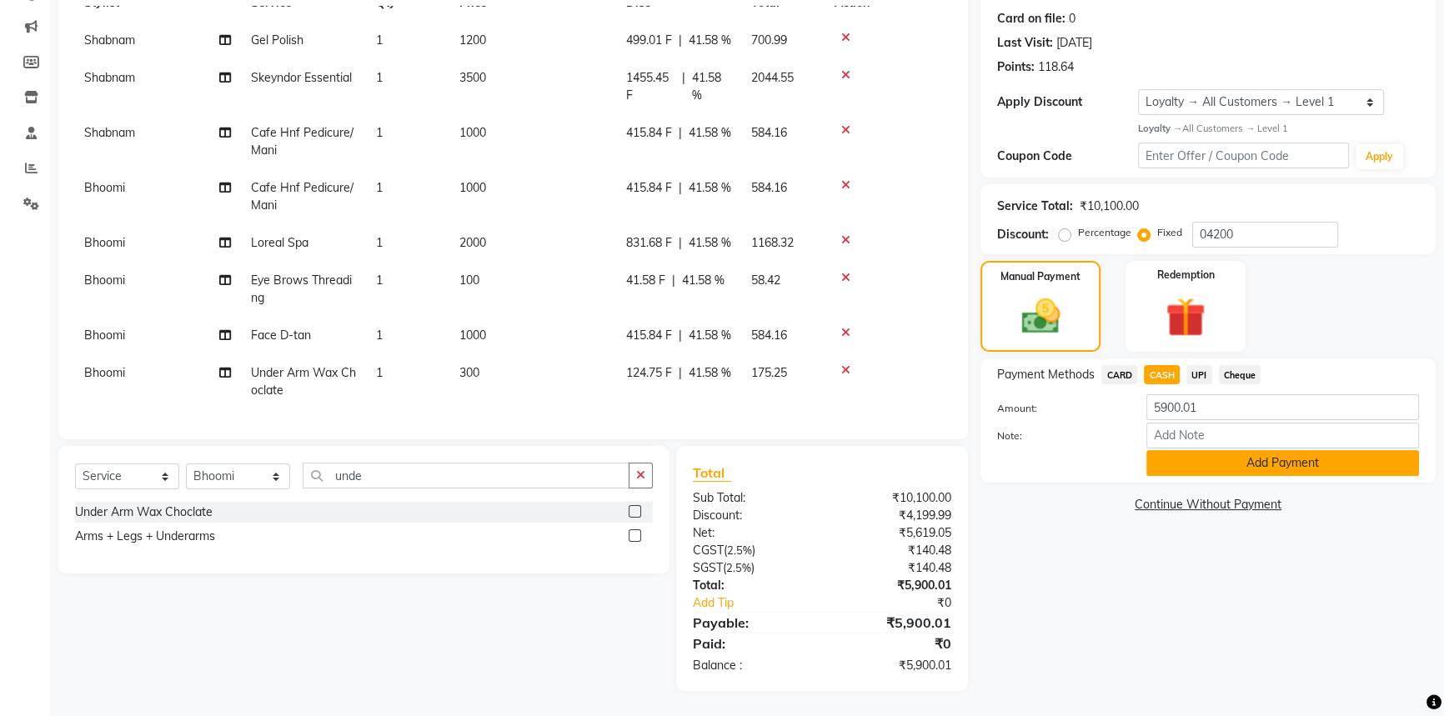
click at [1193, 458] on button "Add Payment" at bounding box center [1283, 463] width 273 height 26
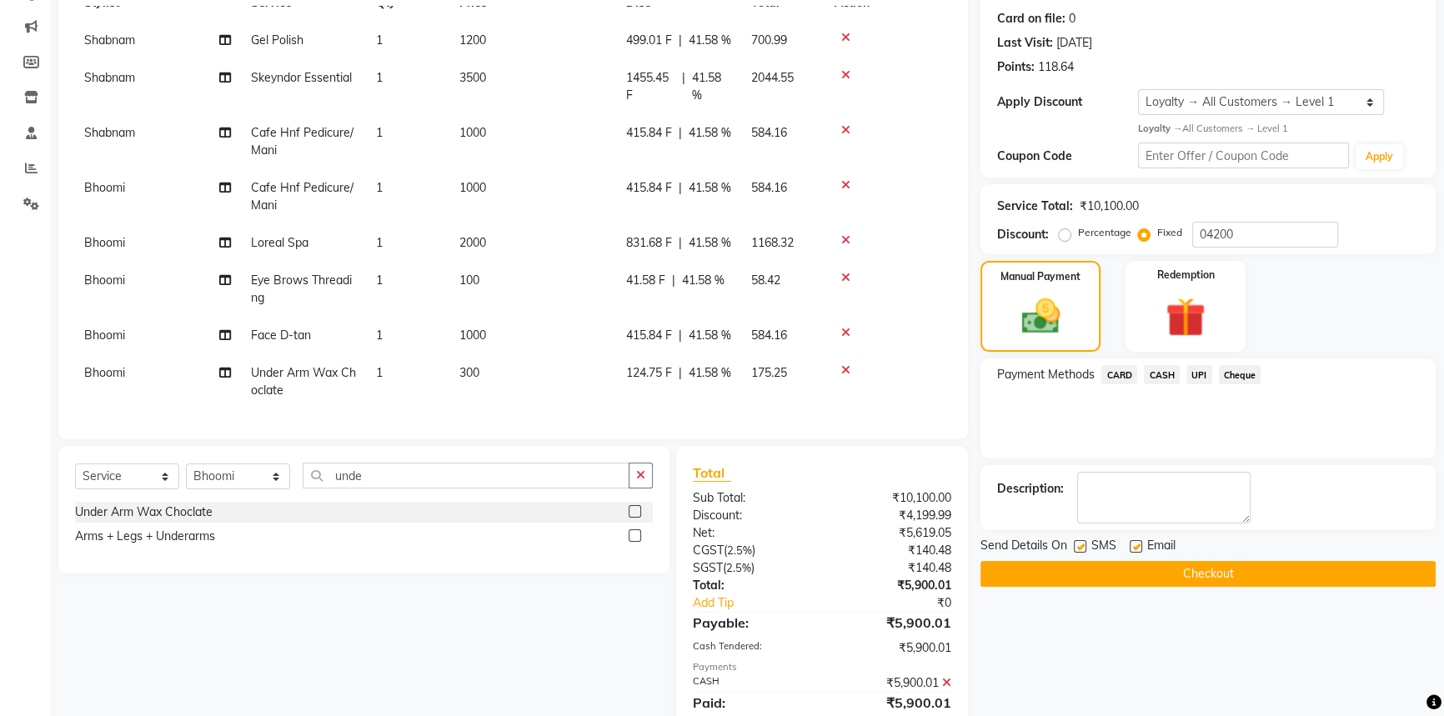
scroll to position [344, 0]
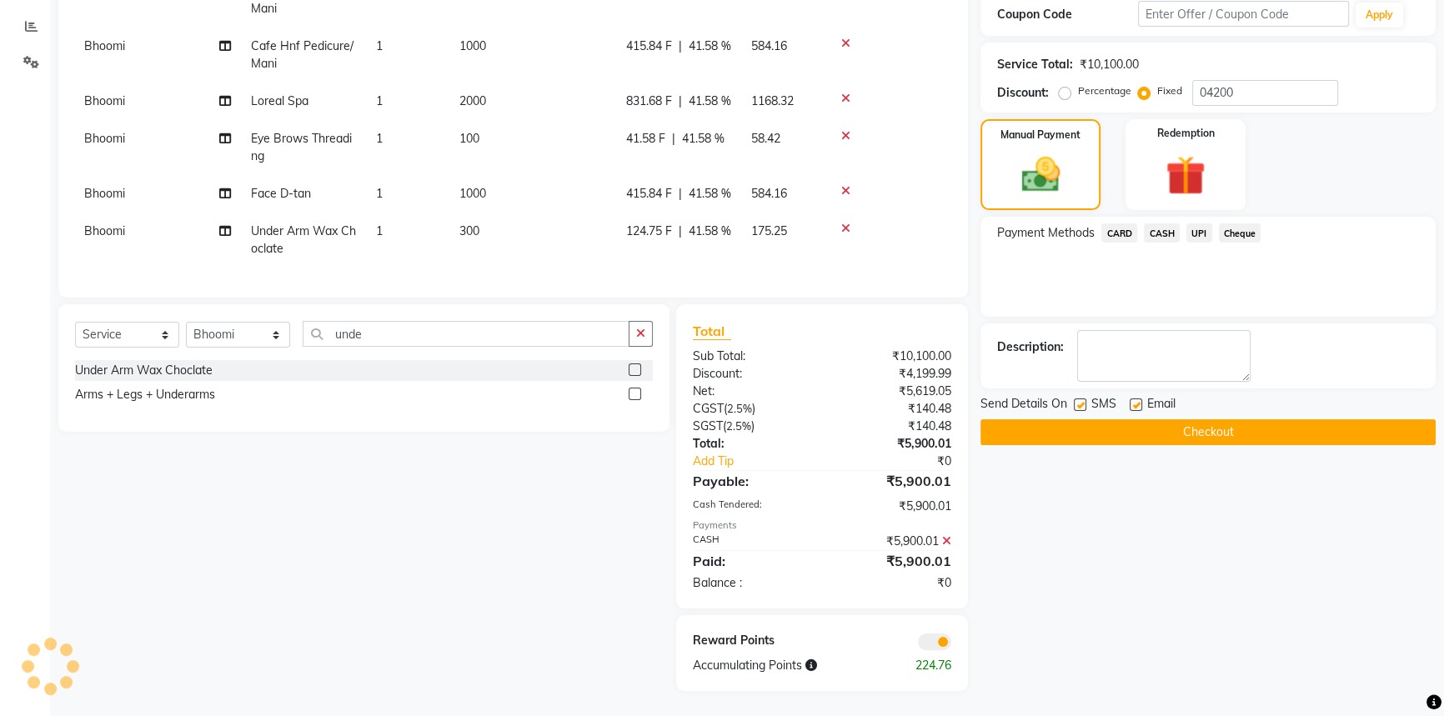
click at [1173, 436] on button "Checkout" at bounding box center [1208, 432] width 455 height 26
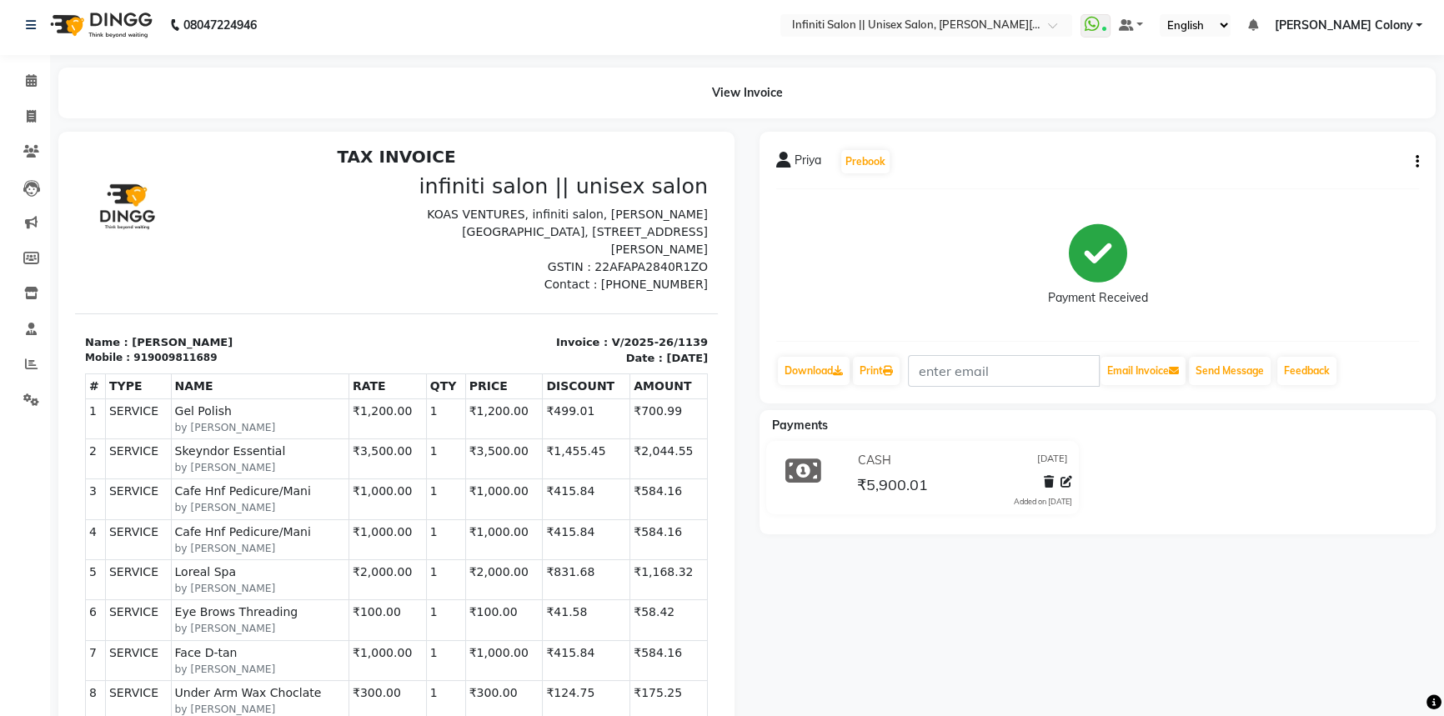
scroll to position [13, 0]
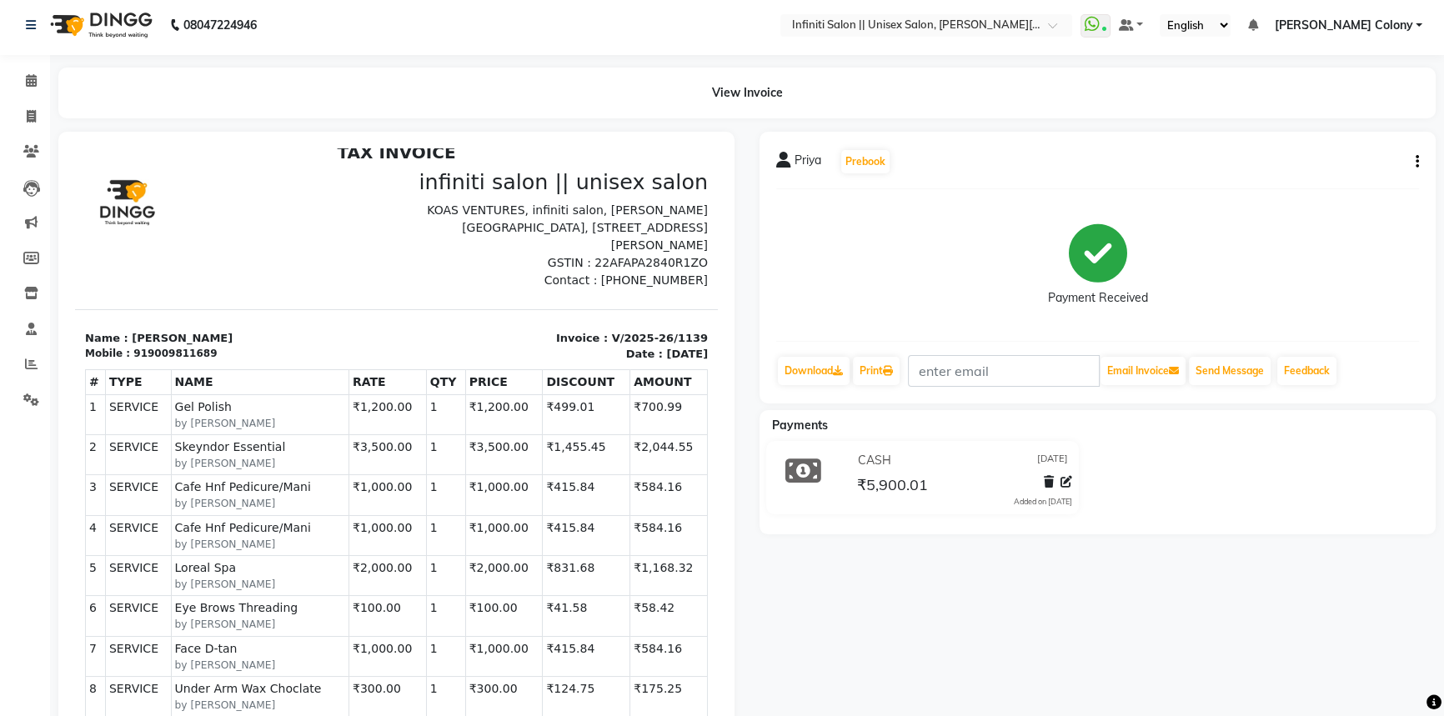
click at [56, 26] on img at bounding box center [100, 25] width 114 height 47
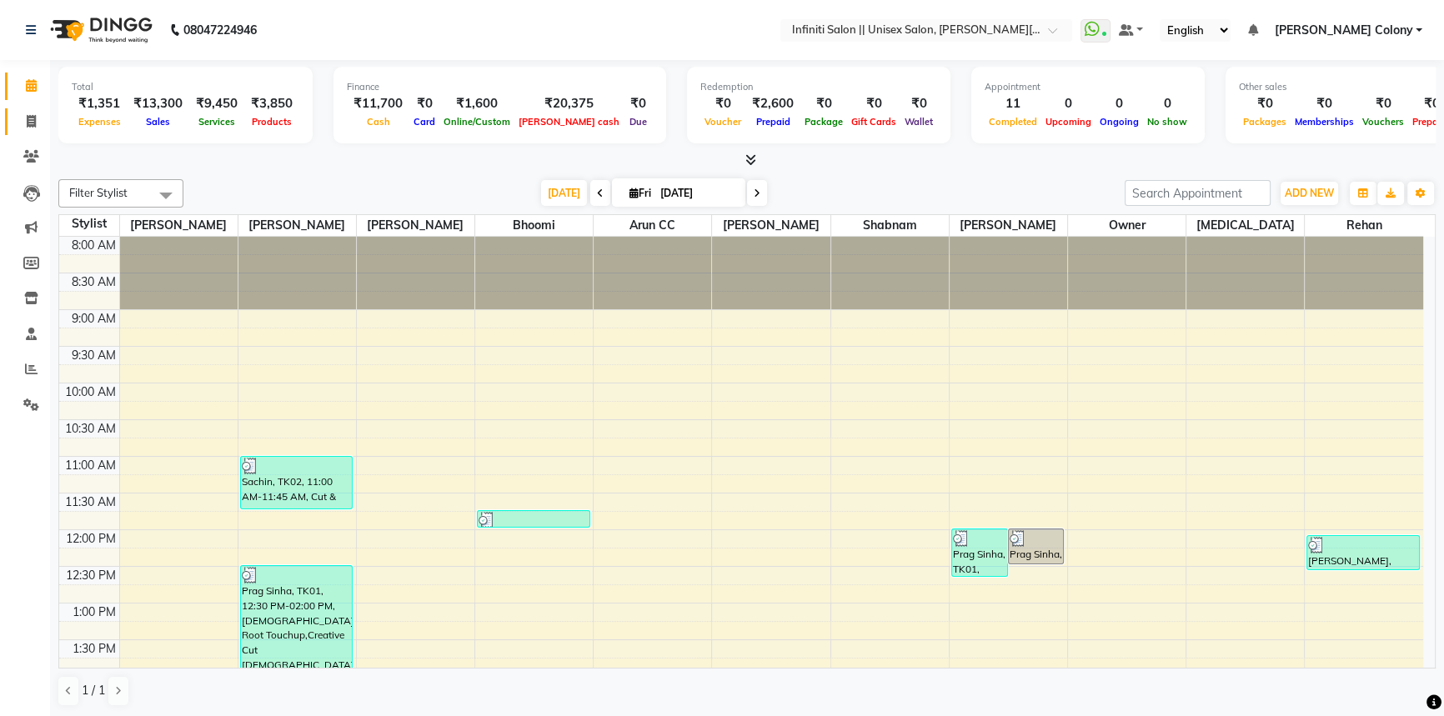
click at [36, 132] on link "Invoice" at bounding box center [25, 122] width 40 height 28
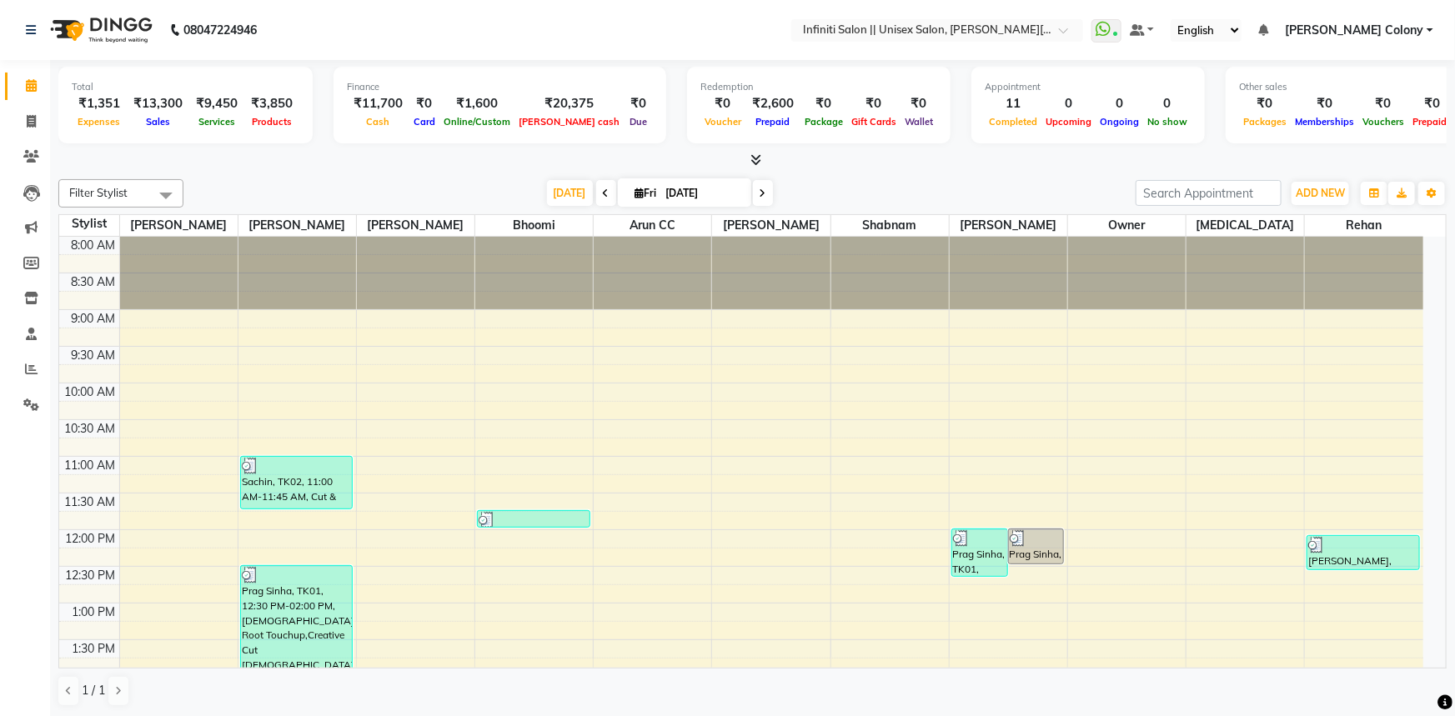
select select "8233"
select select "service"
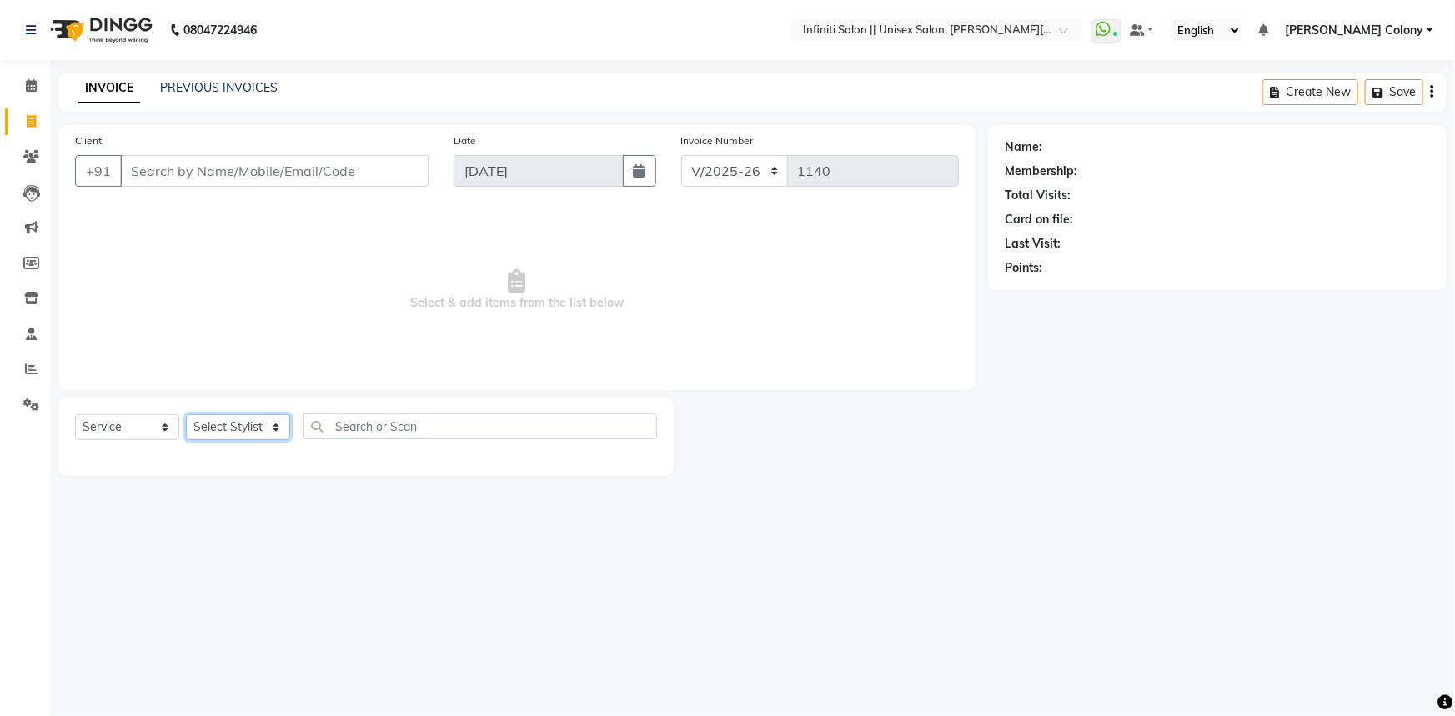
click at [204, 429] on select "Select Stylist [PERSON_NAME] [PERSON_NAME] CC [PERSON_NAME] Bhoomi [PERSON_NAME…" at bounding box center [238, 427] width 104 height 26
select select "93505"
click at [186, 414] on select "Select Stylist [PERSON_NAME] [PERSON_NAME] CC [PERSON_NAME] Bhoomi [PERSON_NAME…" at bounding box center [238, 427] width 104 height 26
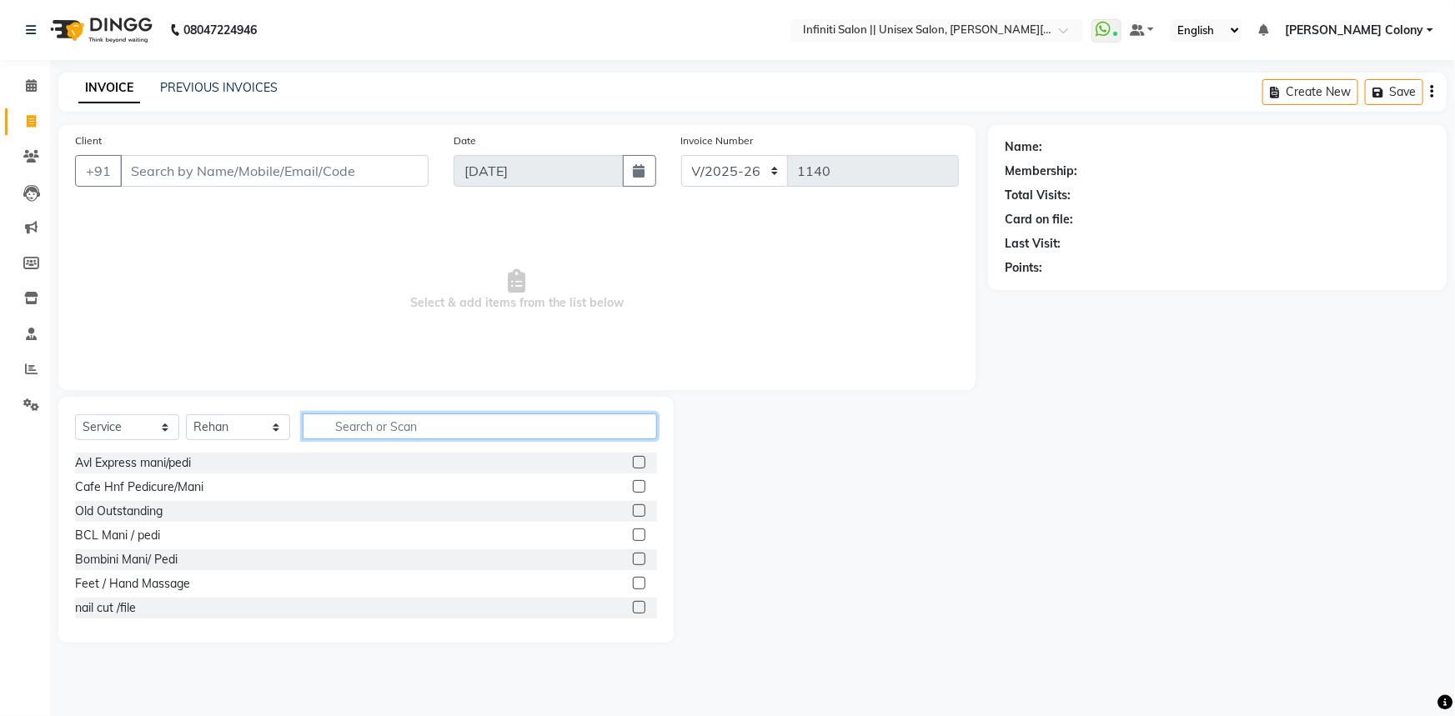
click at [419, 424] on input "text" at bounding box center [480, 427] width 354 height 26
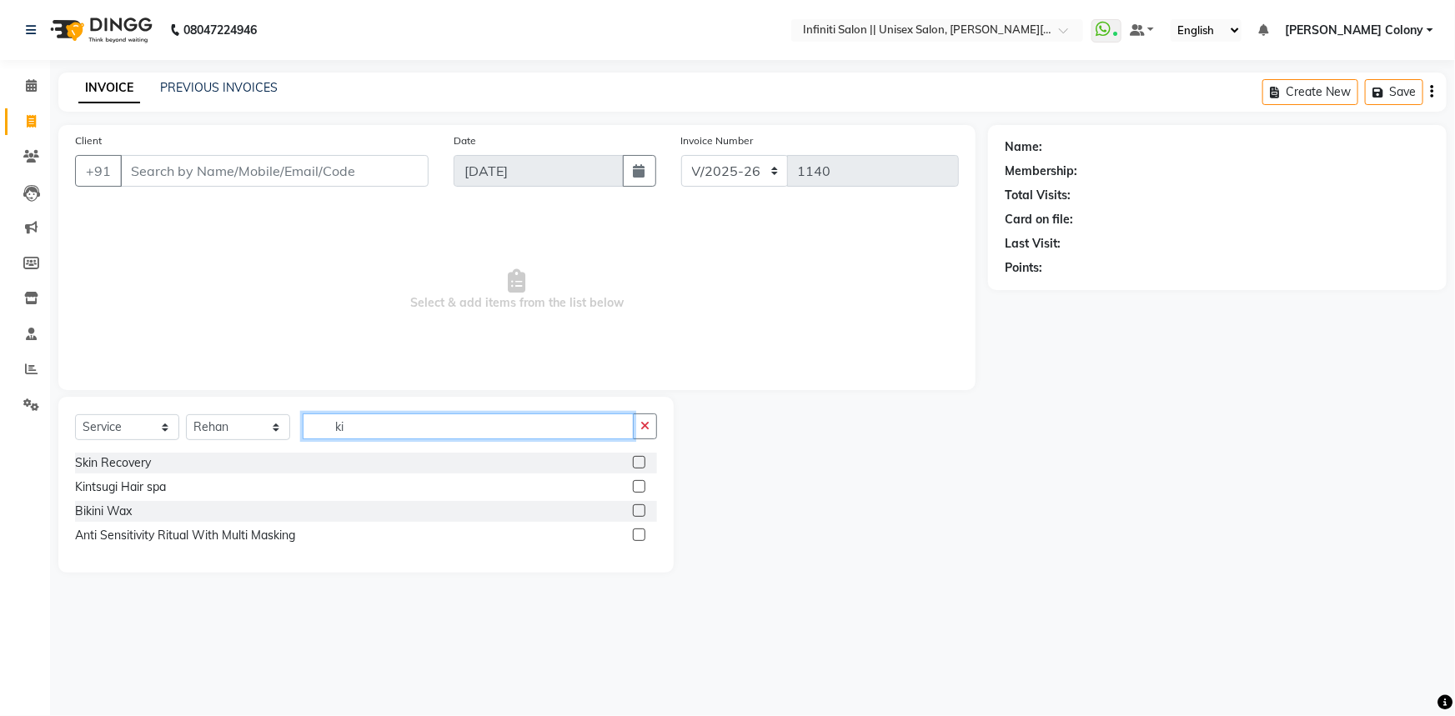
drag, startPoint x: 363, startPoint y: 425, endPoint x: 312, endPoint y: 445, distance: 54.7
click at [312, 445] on div "Select Service Product Membership Package Voucher Prepaid Gift Card Select Styl…" at bounding box center [366, 433] width 582 height 39
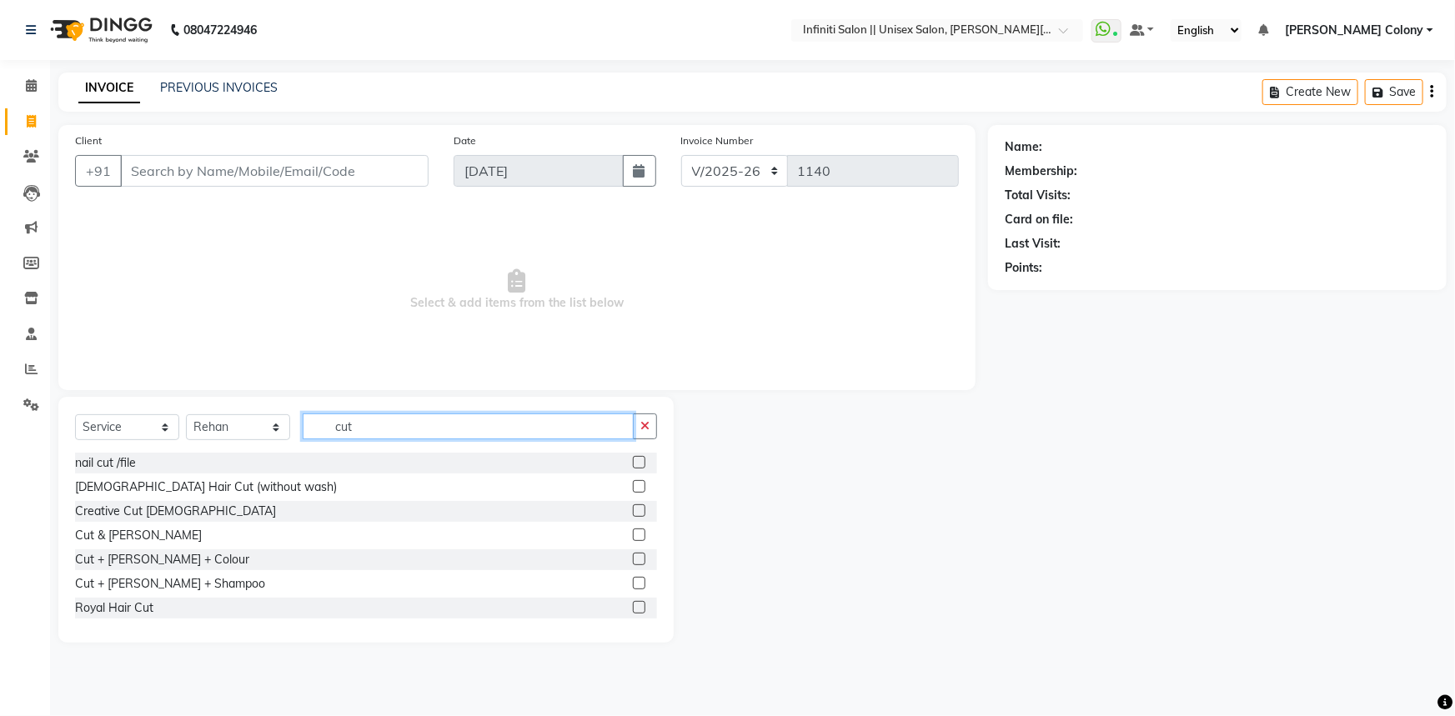
drag, startPoint x: 370, startPoint y: 425, endPoint x: 278, endPoint y: 459, distance: 97.9
click at [278, 459] on div "Select Service Product Membership Package Voucher Prepaid Gift Card Select Styl…" at bounding box center [365, 520] width 615 height 246
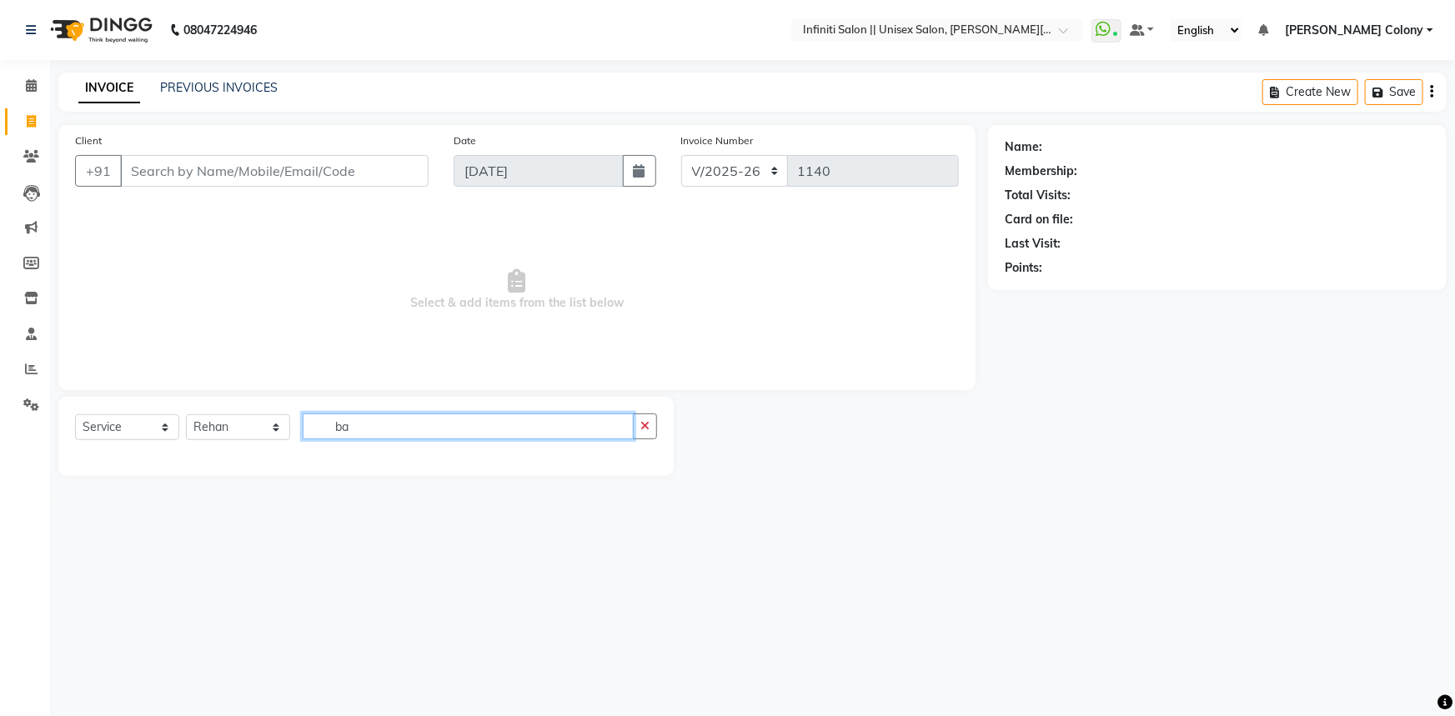
type input "b"
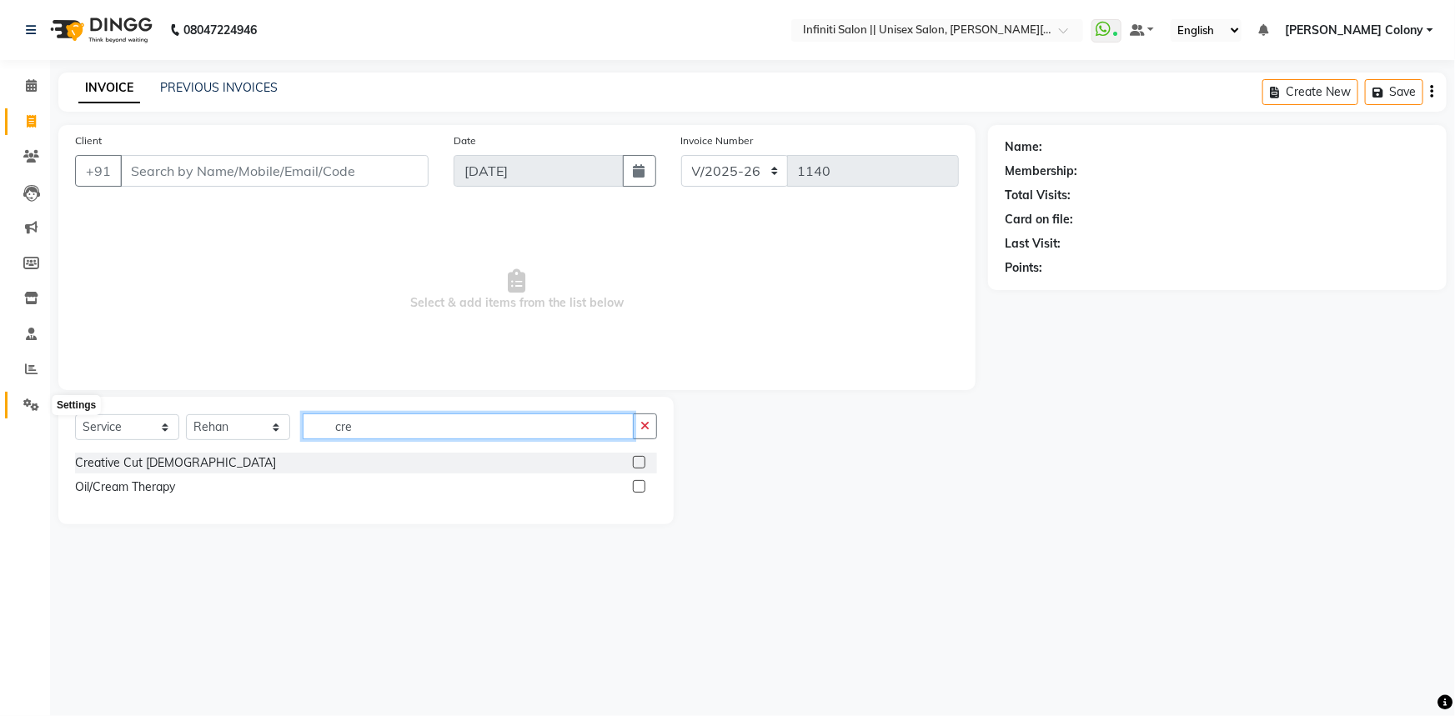
type input "cre"
click at [28, 402] on icon at bounding box center [31, 405] width 16 height 13
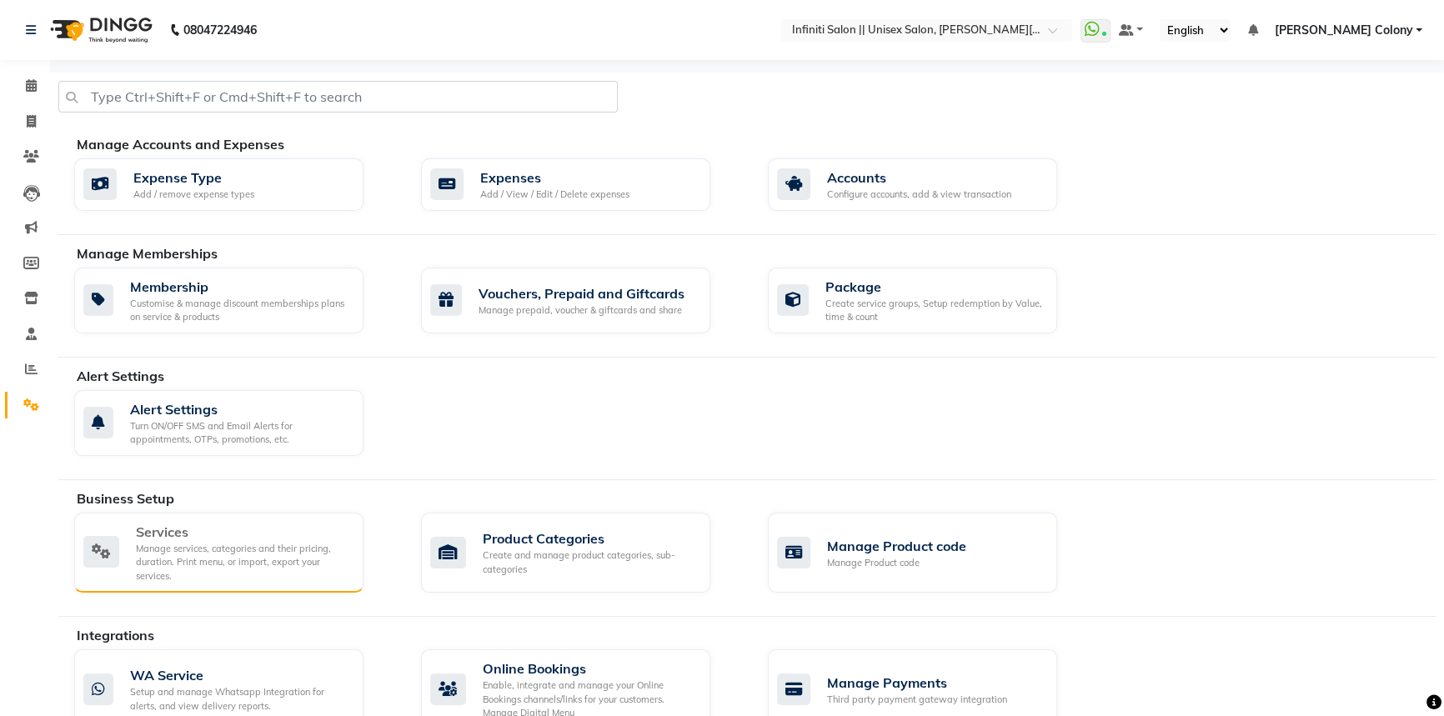
click at [175, 565] on div "Manage services, categories and their pricing, duration. Print menu, or import,…" at bounding box center [243, 563] width 214 height 42
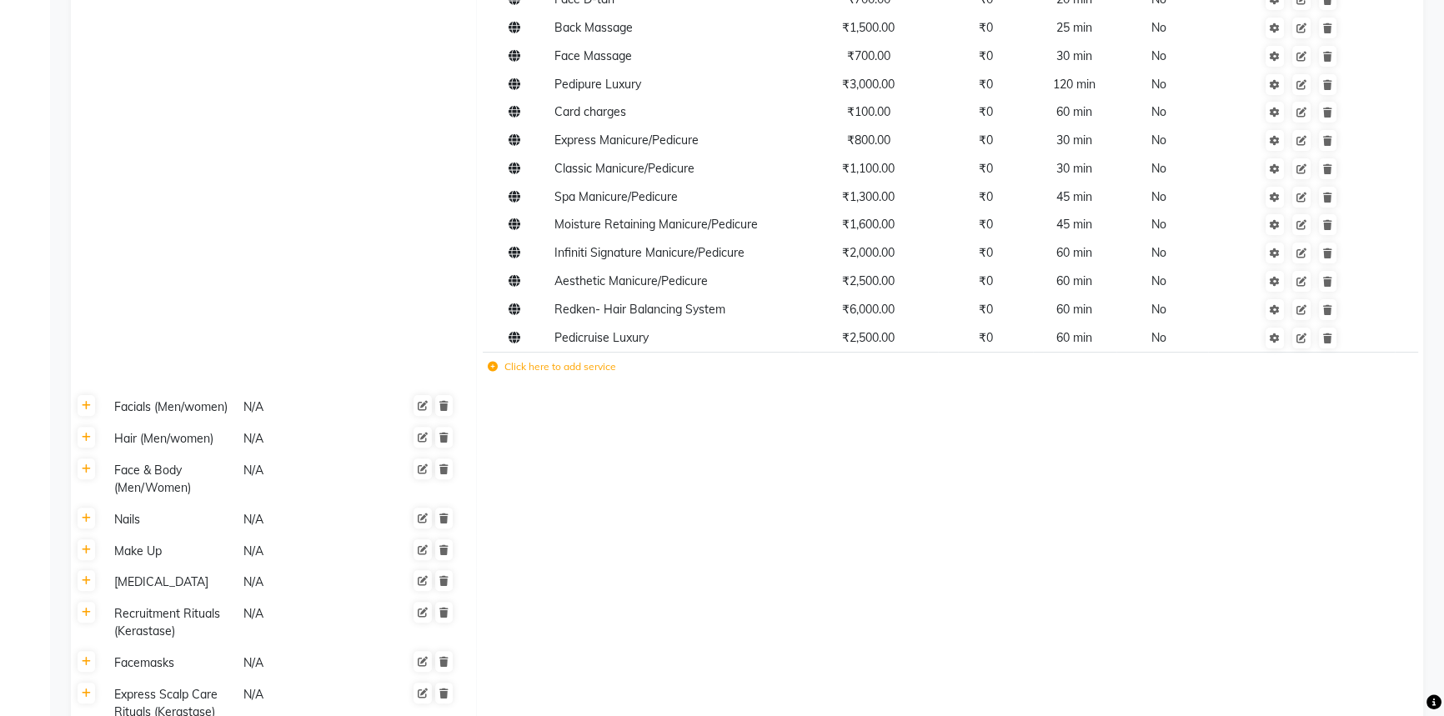
scroll to position [606, 0]
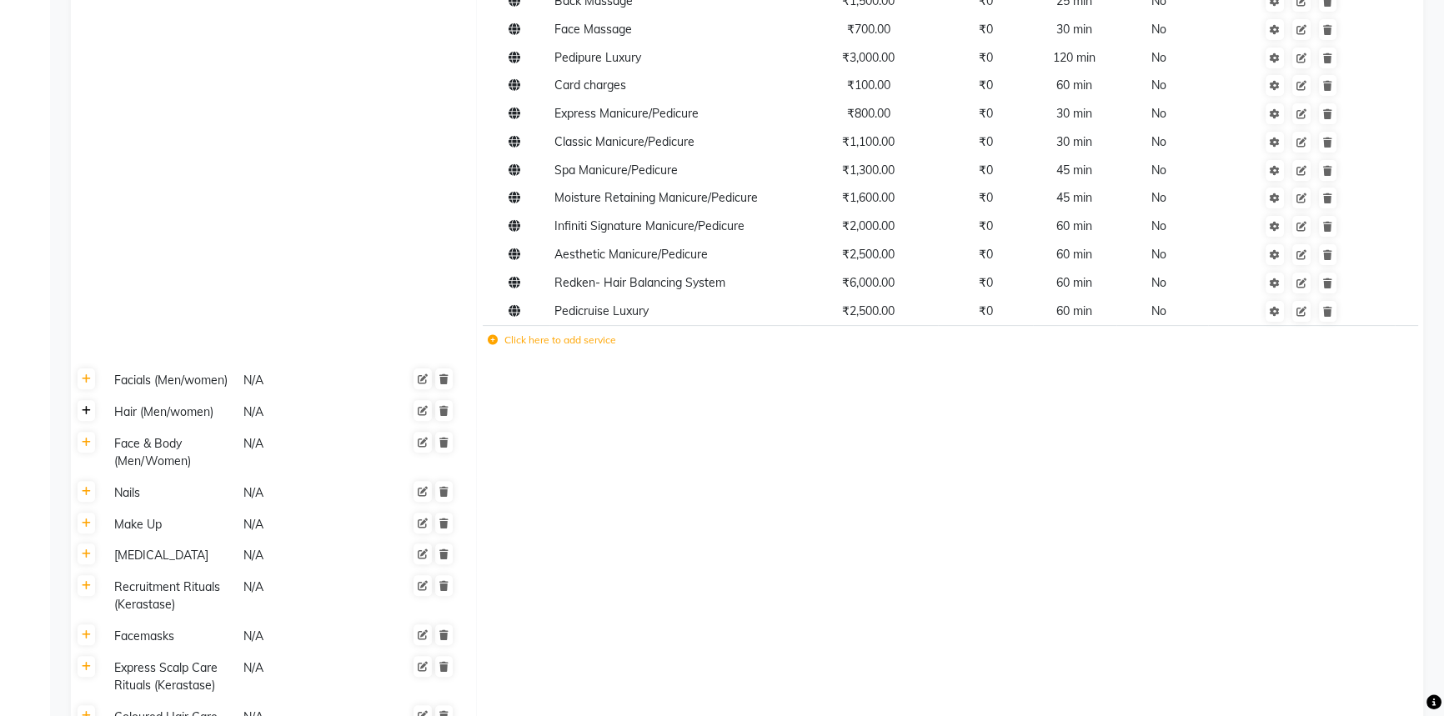
click at [86, 413] on icon at bounding box center [86, 411] width 9 height 10
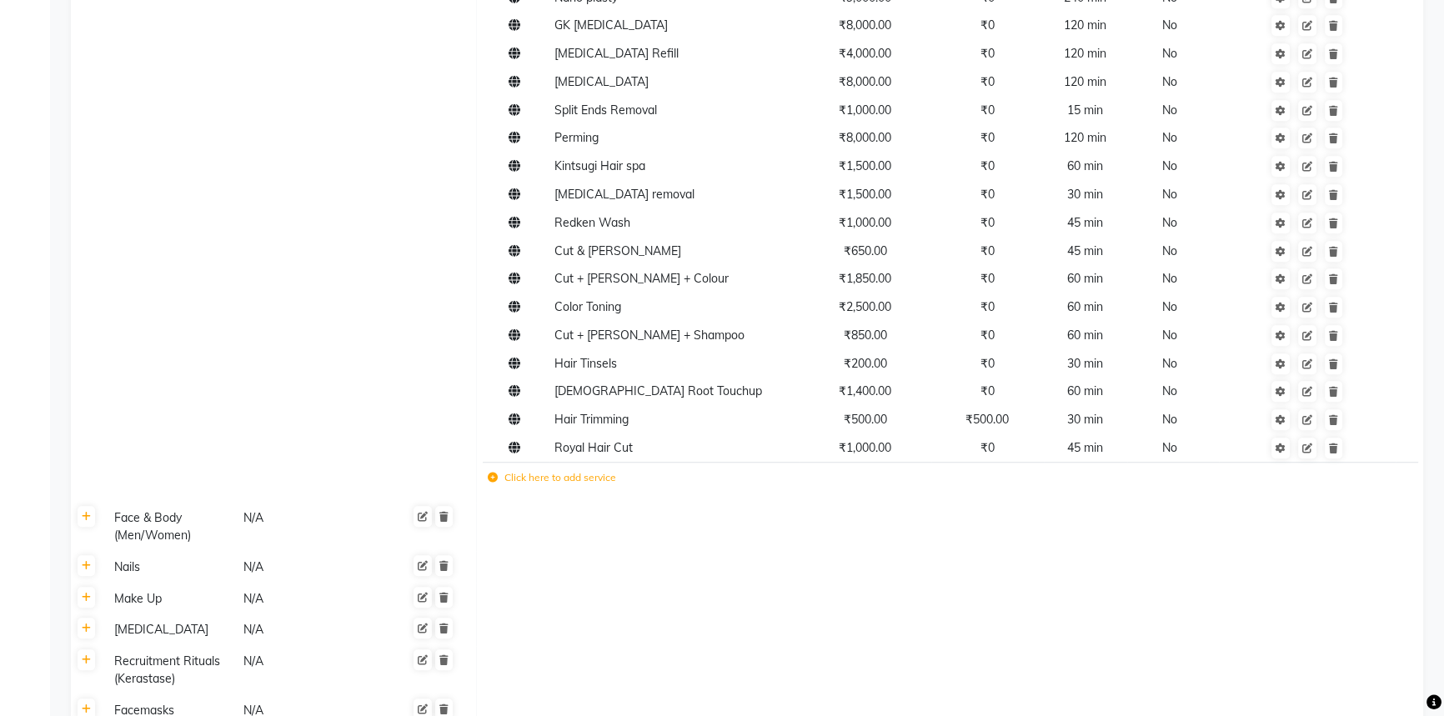
scroll to position [1592, 0]
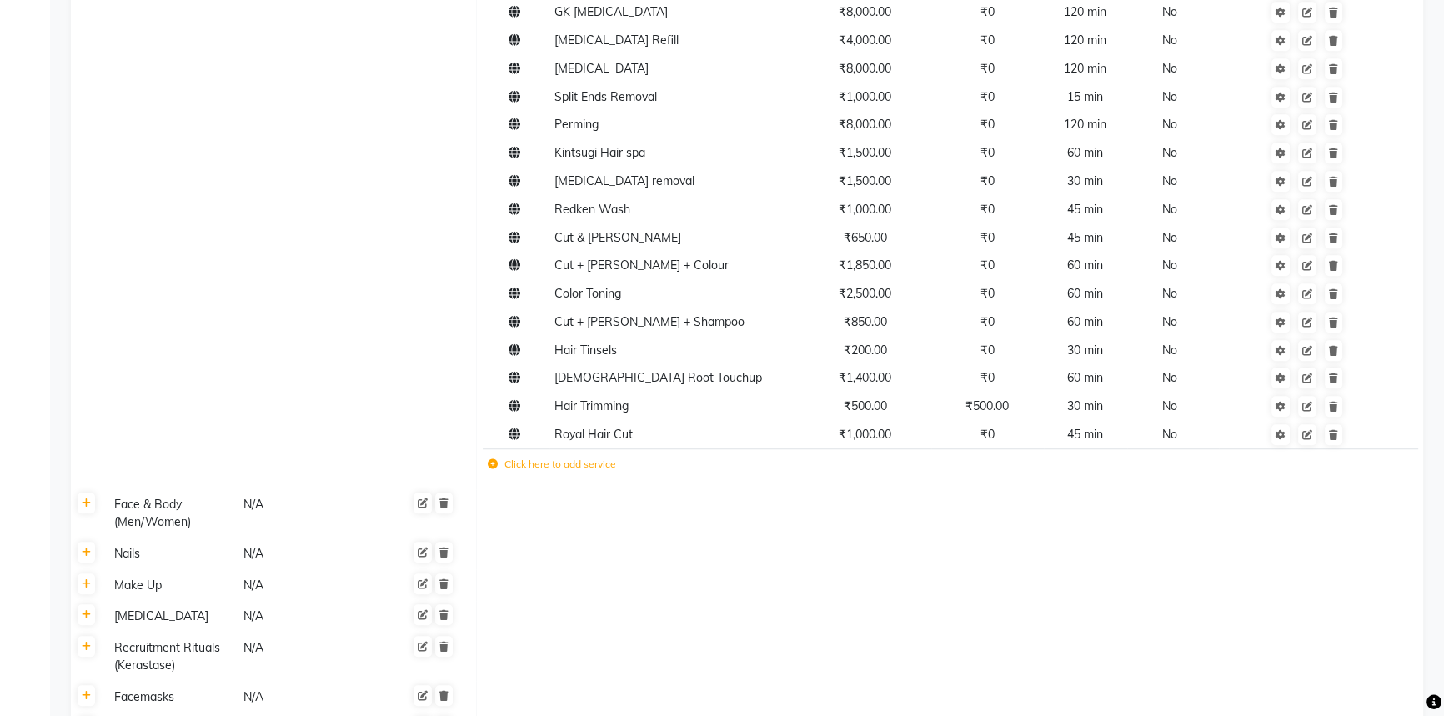
click at [493, 459] on icon at bounding box center [493, 464] width 10 height 10
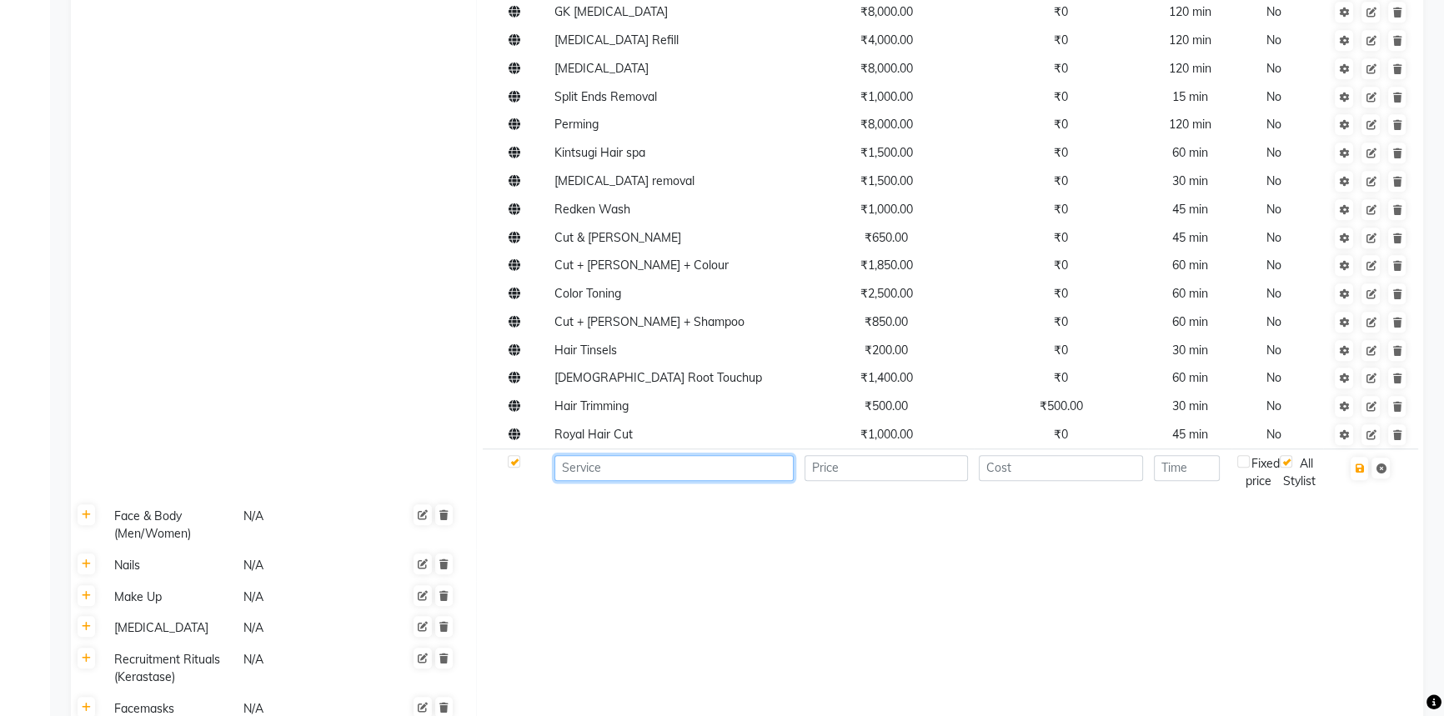
click at [593, 459] on input at bounding box center [673, 468] width 239 height 26
type input "Kids Hair Cut"
click at [879, 455] on input "number" at bounding box center [887, 468] width 164 height 26
type input "600"
click at [1187, 459] on input "number" at bounding box center [1187, 468] width 66 height 26
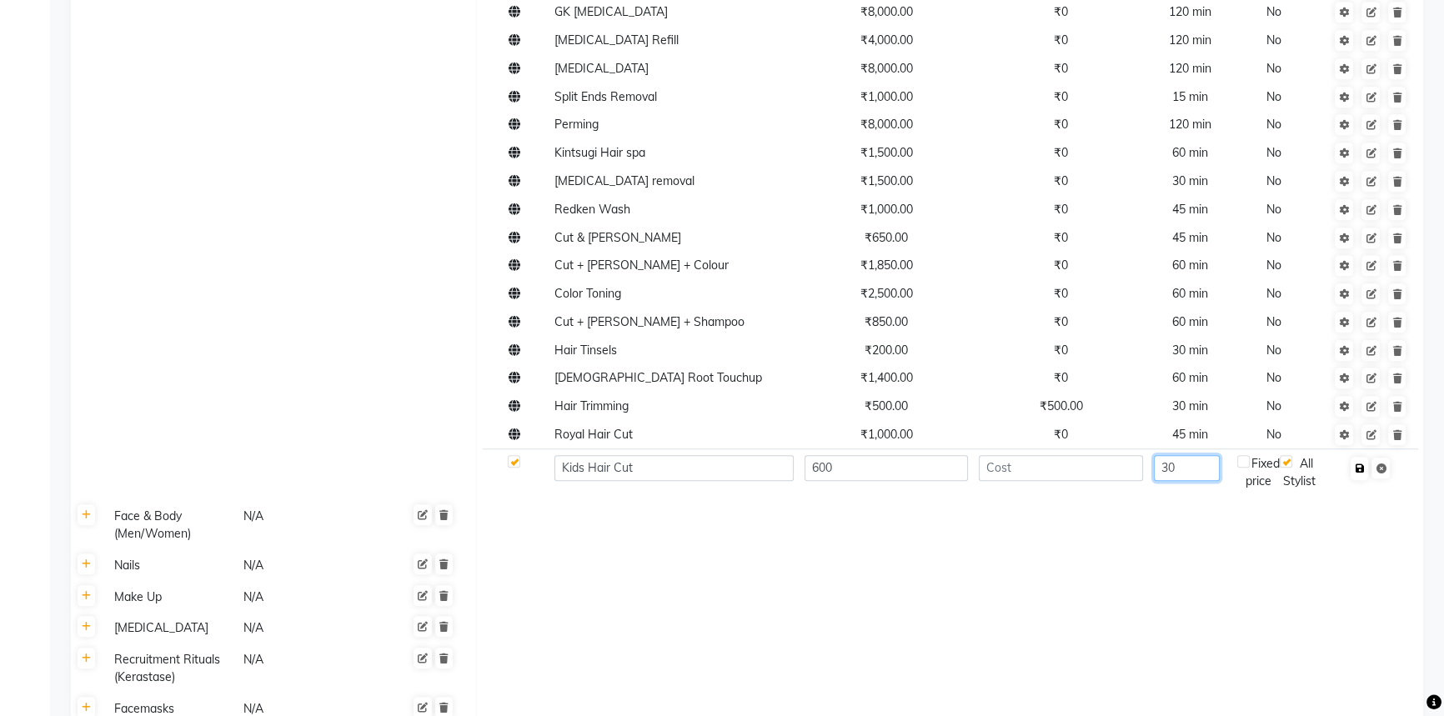
type input "30"
click at [1359, 464] on icon "button" at bounding box center [1359, 469] width 9 height 10
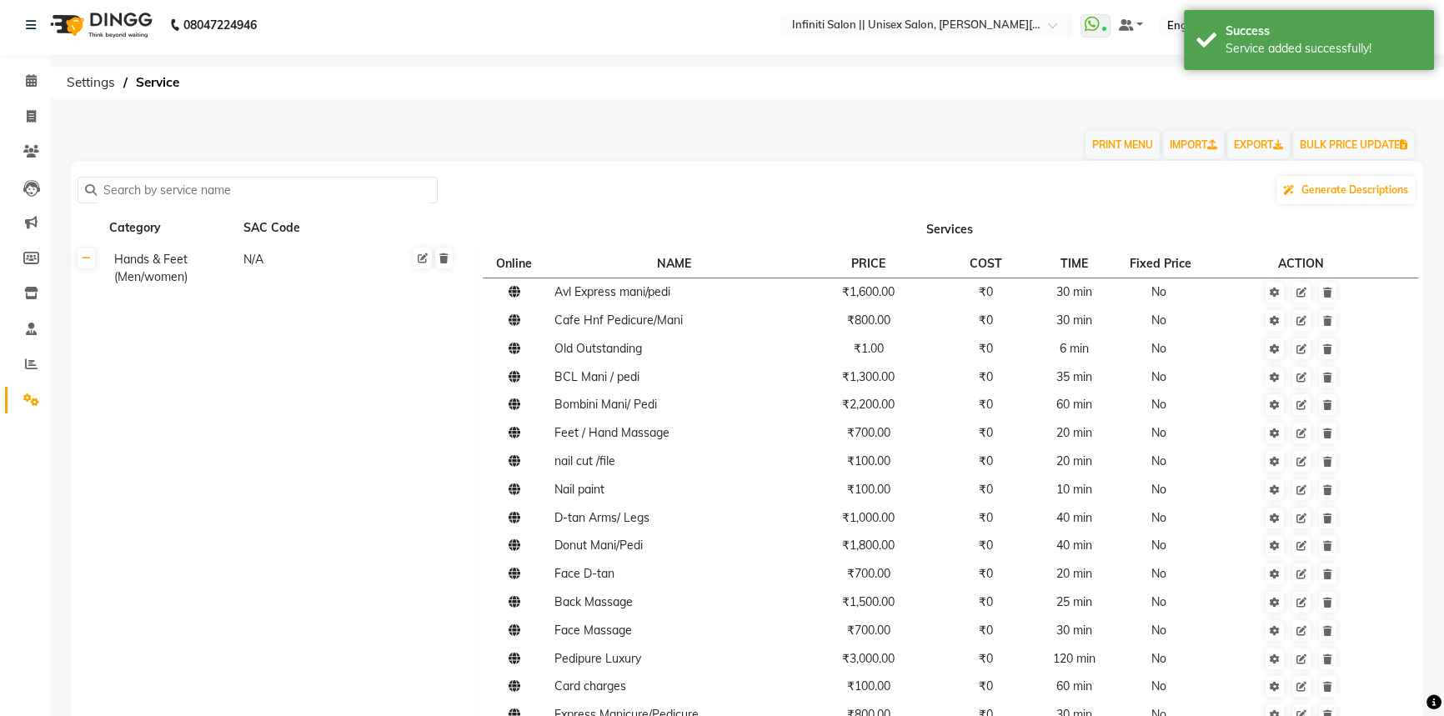
scroll to position [0, 0]
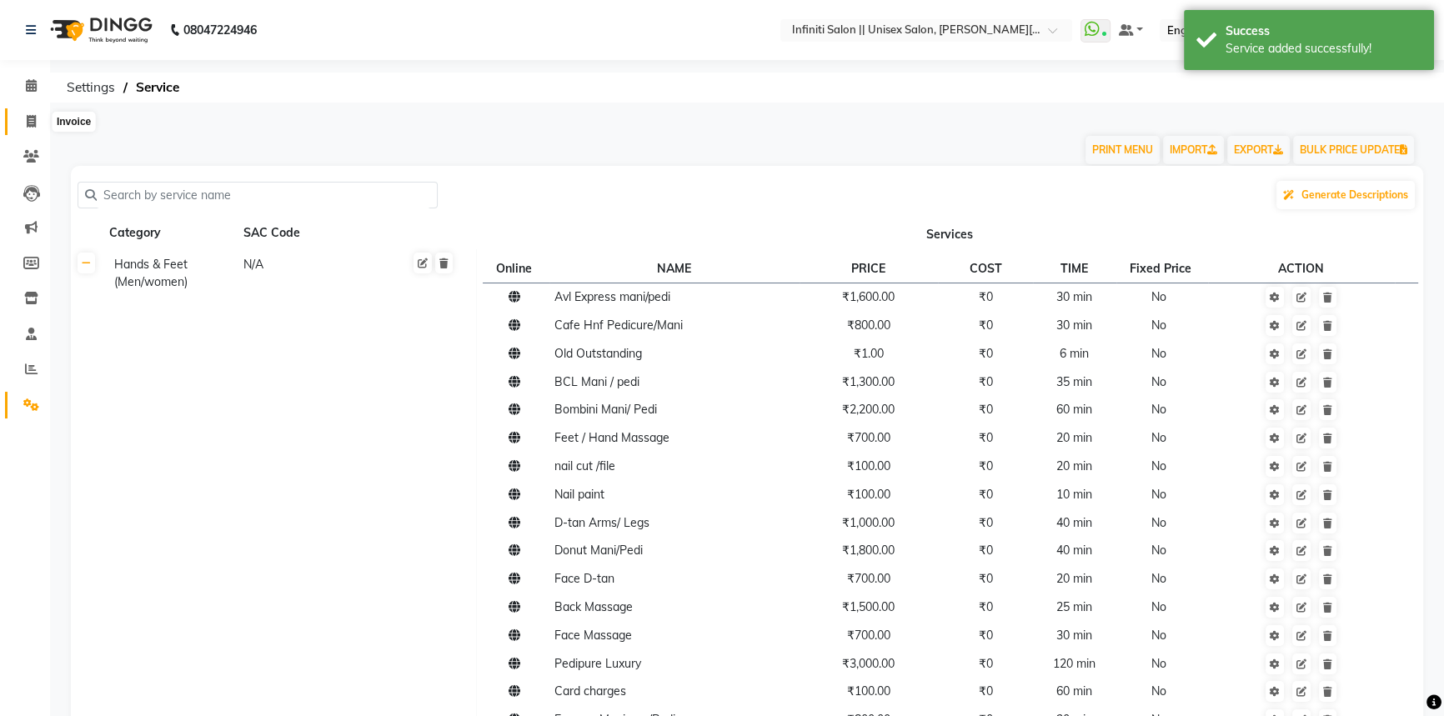
click at [23, 125] on span at bounding box center [31, 122] width 29 height 19
select select "service"
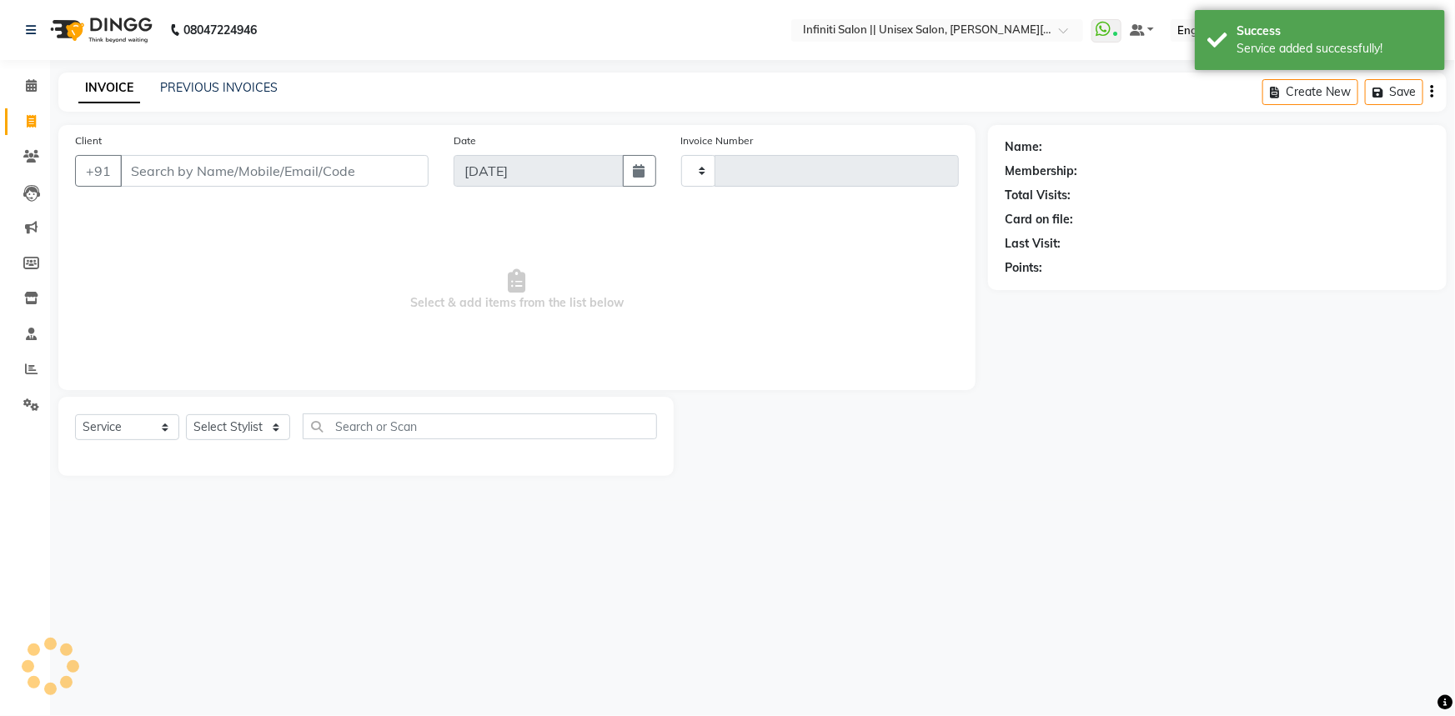
type input "1140"
select select "8233"
click at [233, 419] on select "Select Stylist" at bounding box center [238, 427] width 104 height 26
select select "93505"
click at [186, 414] on select "Select Stylist [PERSON_NAME] [PERSON_NAME] CC [PERSON_NAME] Bhoomi [PERSON_NAME…" at bounding box center [238, 427] width 104 height 26
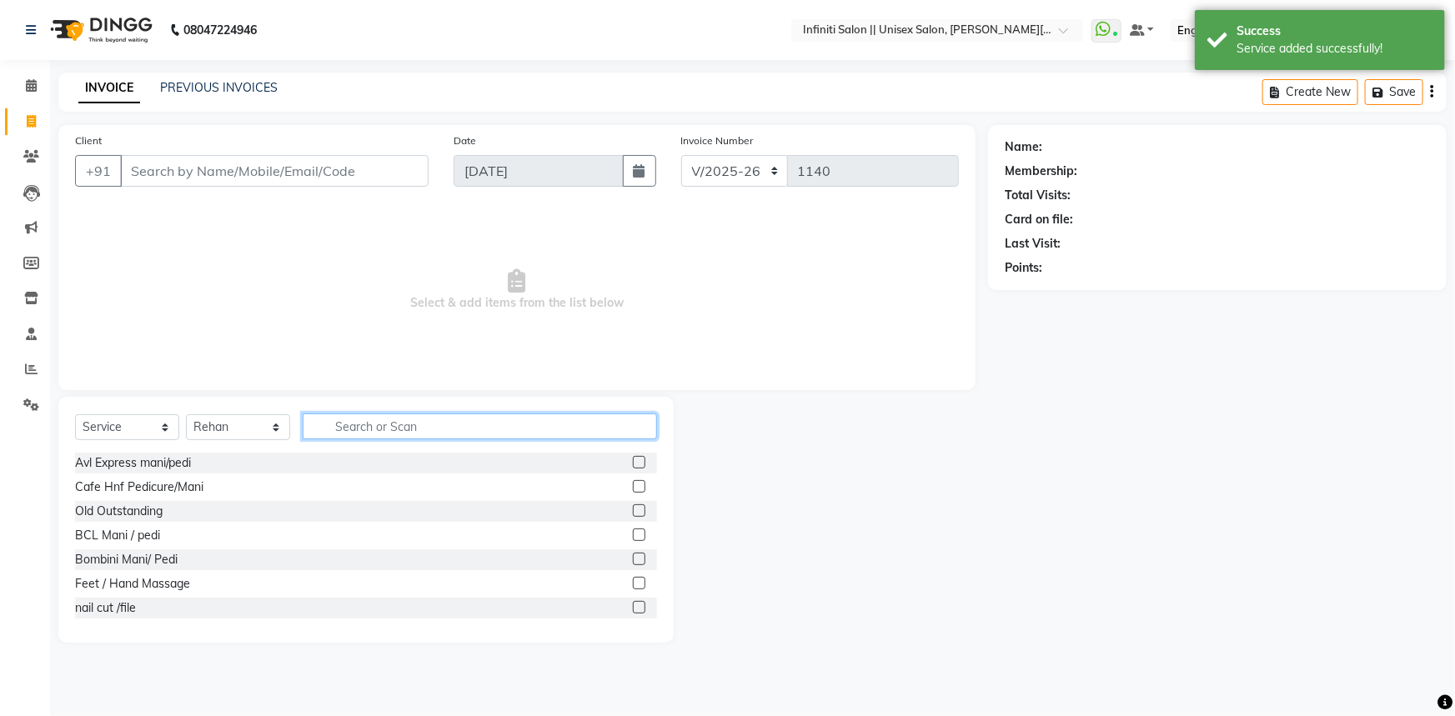
click at [334, 431] on input "text" at bounding box center [480, 427] width 354 height 26
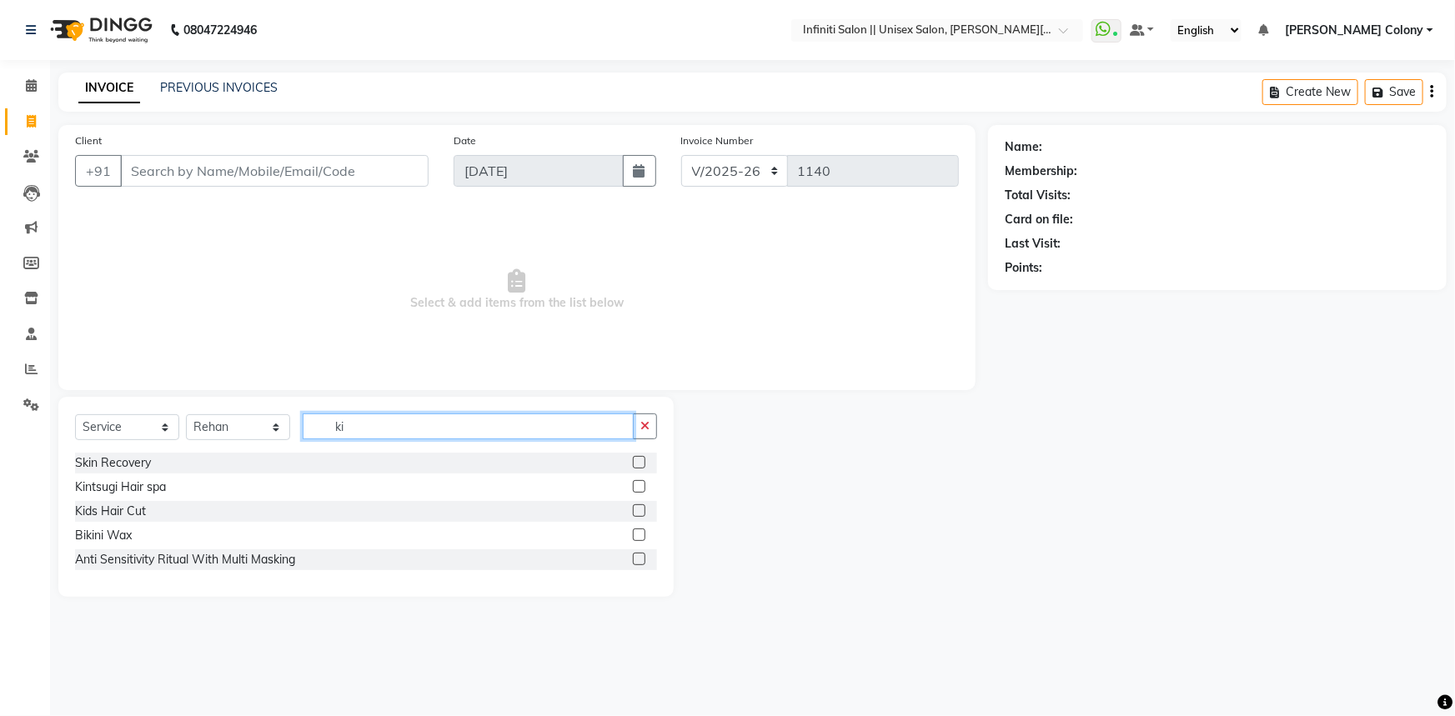
type input "ki"
click at [642, 509] on label at bounding box center [639, 510] width 13 height 13
click at [642, 509] on input "checkbox" at bounding box center [638, 511] width 11 height 11
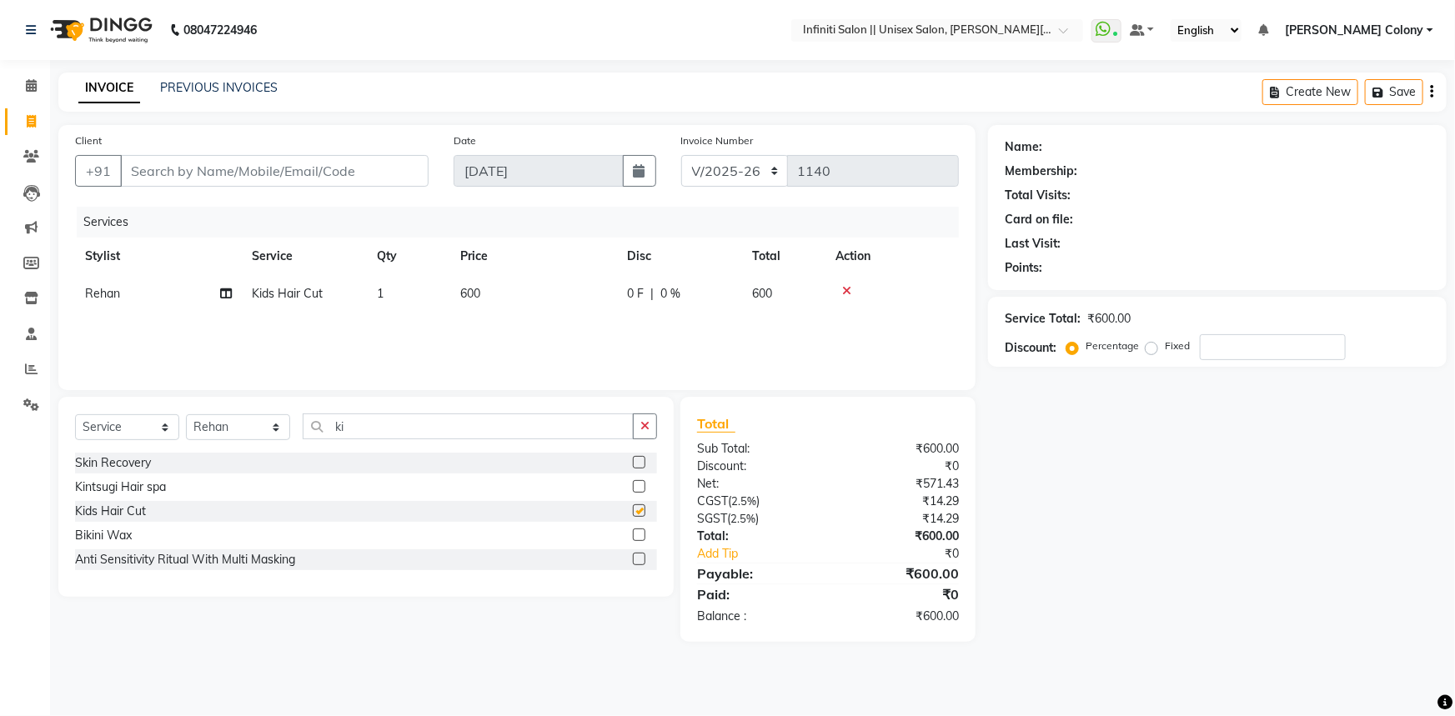
checkbox input "false"
click at [253, 167] on input "Client" at bounding box center [274, 171] width 309 height 32
type input "8"
type input "0"
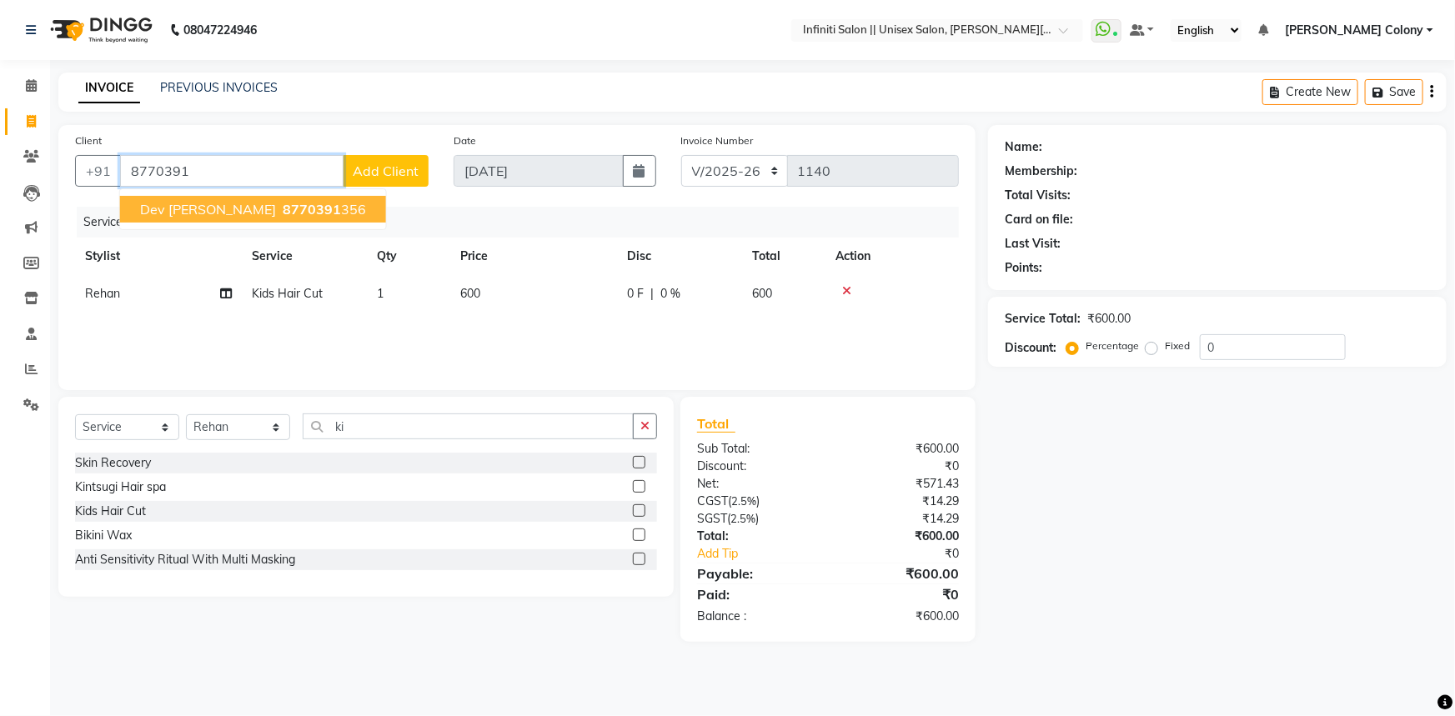
click at [283, 206] on span "8770391" at bounding box center [312, 209] width 58 height 17
type input "8770391356"
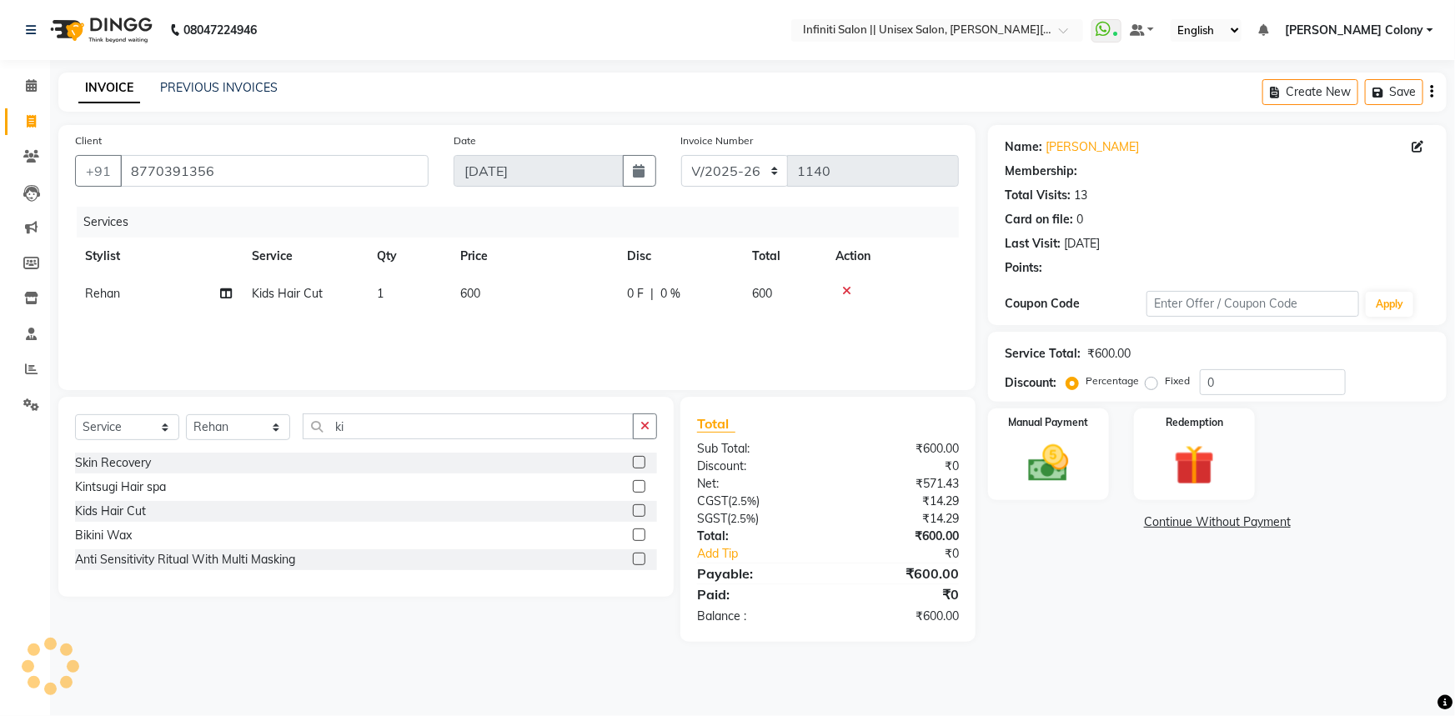
select select "2: Object"
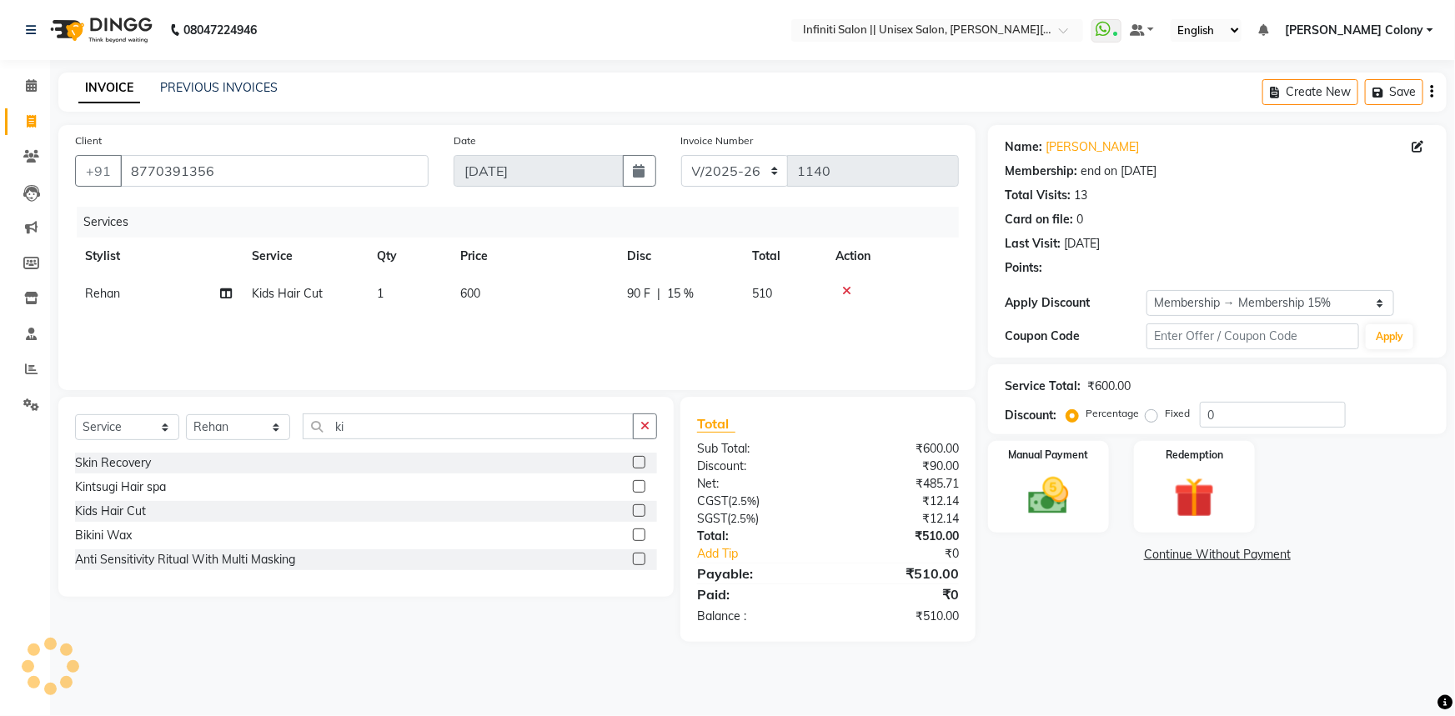
type input "15"
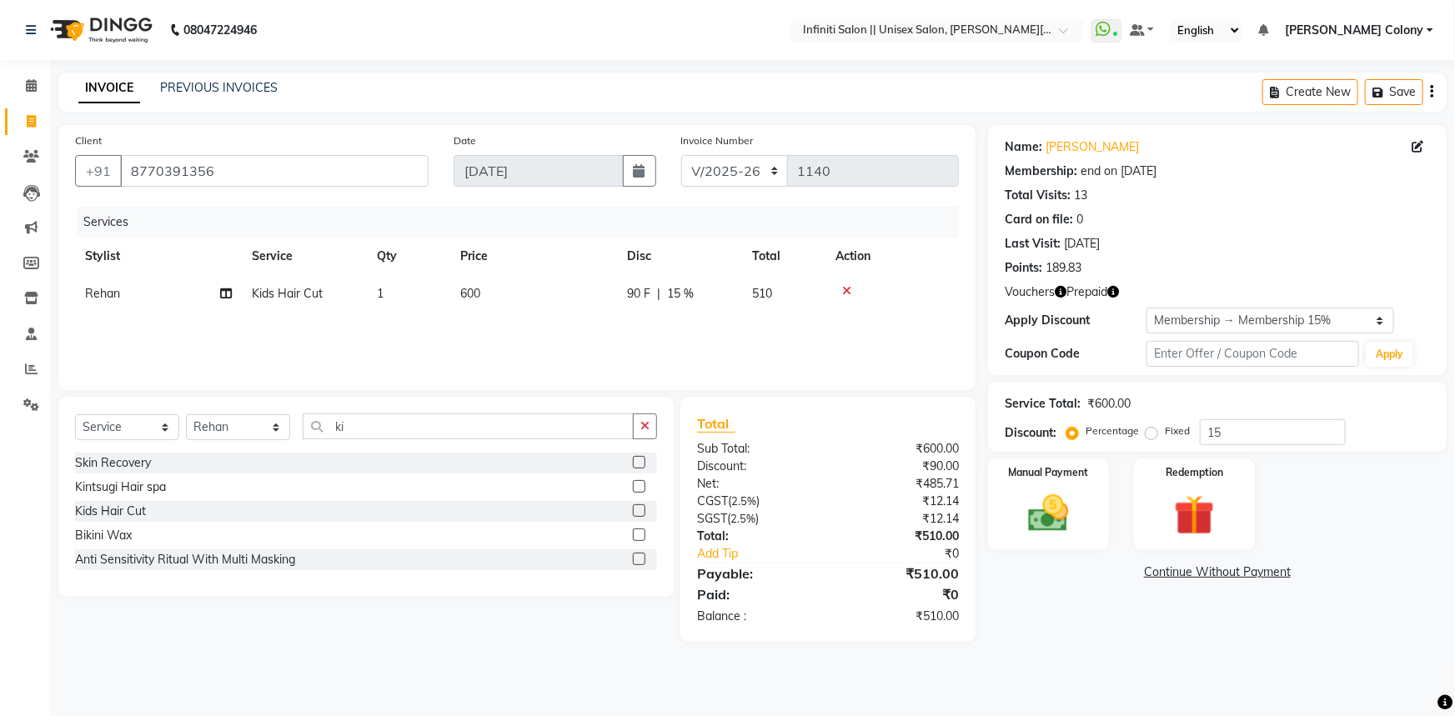
click at [1111, 292] on icon "button" at bounding box center [1113, 292] width 12 height 12
click at [963, 408] on div "Total Sub Total: ₹600.00 Discount: ₹90.00 Net: ₹485.71 CGST ( 2.5% ) ₹12.14 SGS…" at bounding box center [827, 519] width 295 height 245
click at [1059, 290] on icon "button" at bounding box center [1061, 292] width 12 height 12
click at [972, 399] on div "Total Sub Total: ₹600.00 Discount: ₹90.00 Net: ₹485.71 CGST ( 2.5% ) ₹12.14 SGS…" at bounding box center [827, 519] width 295 height 245
click at [1036, 504] on img at bounding box center [1049, 513] width 68 height 48
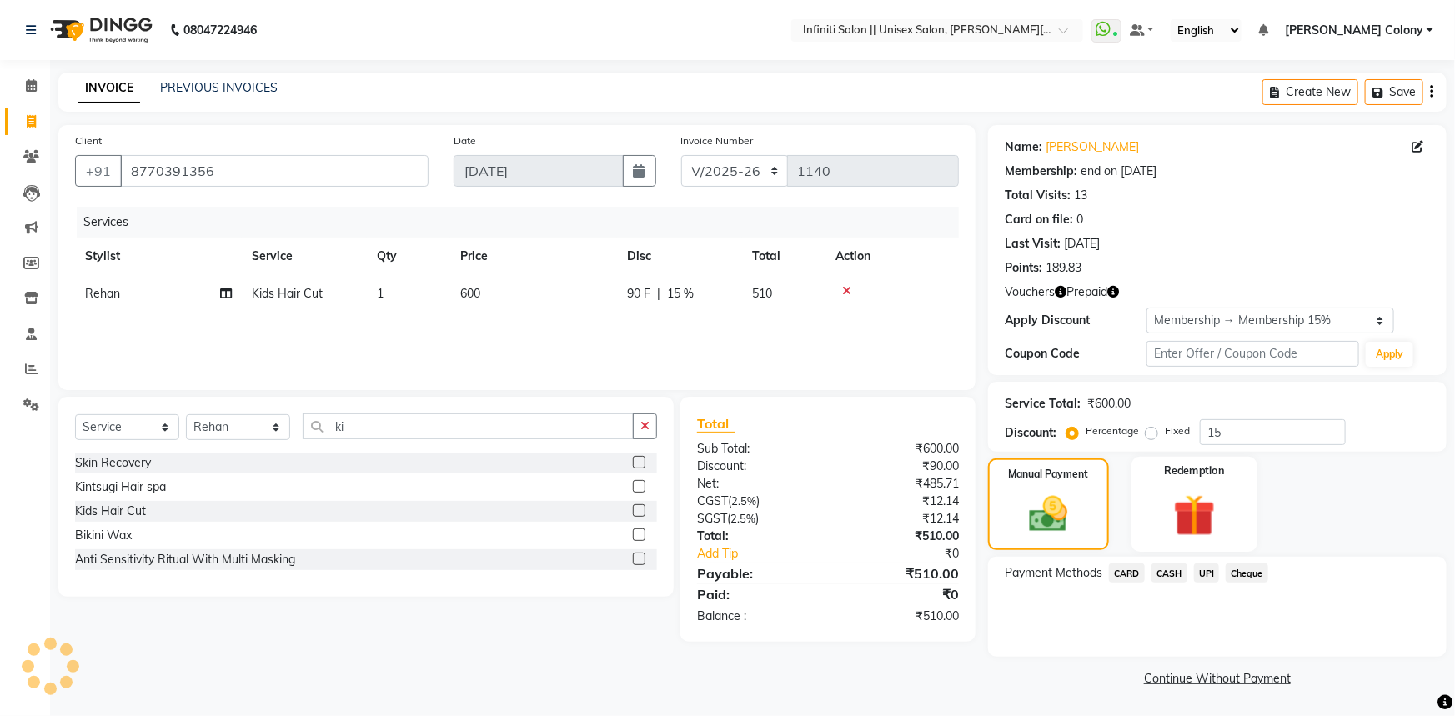
click at [1192, 525] on img at bounding box center [1195, 515] width 68 height 53
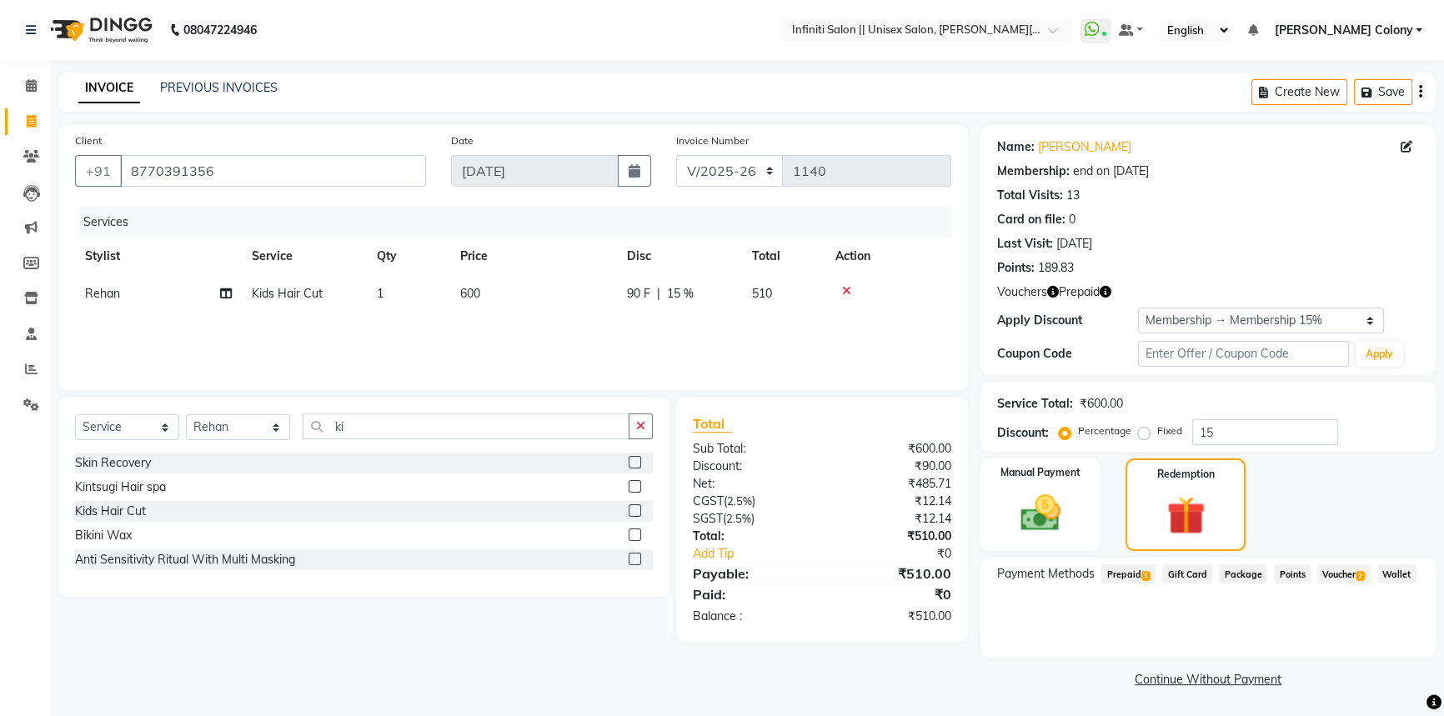
click at [1135, 574] on span "Prepaid 1" at bounding box center [1128, 573] width 54 height 19
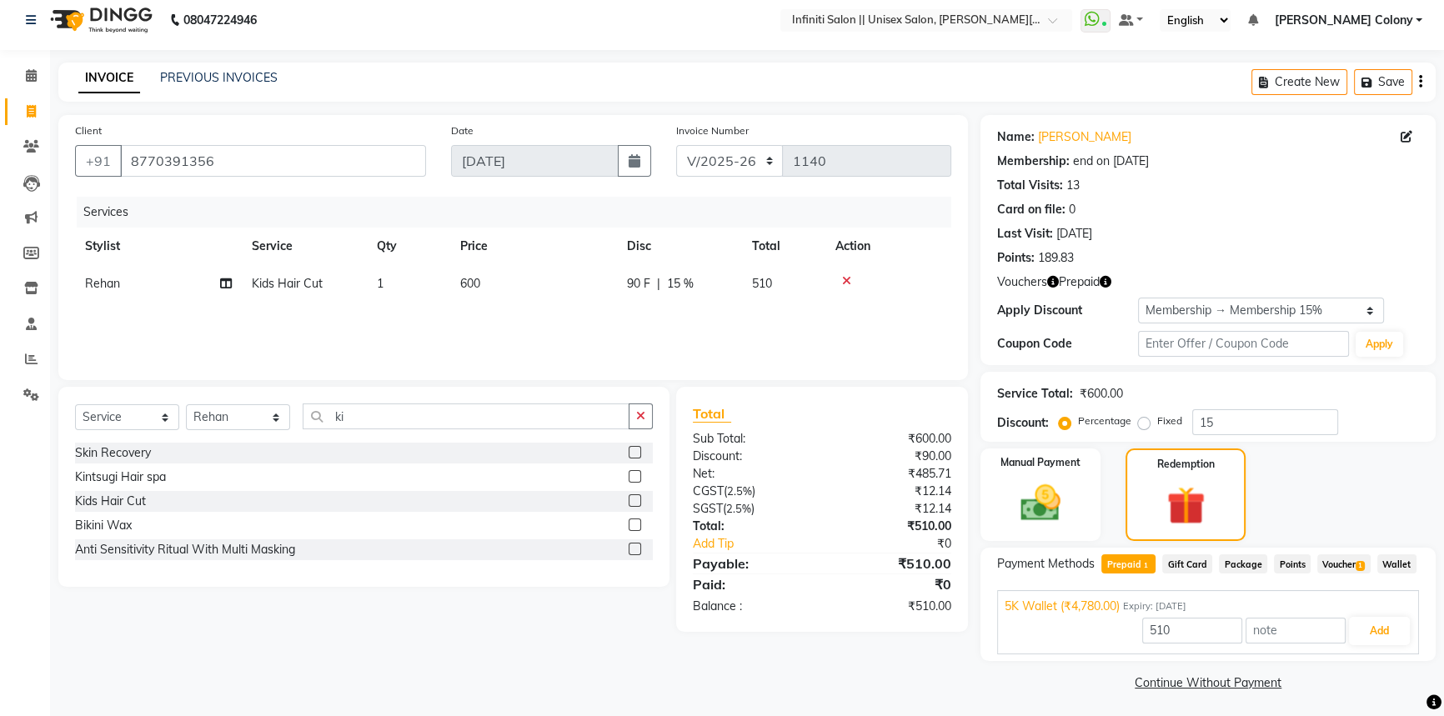
scroll to position [13, 0]
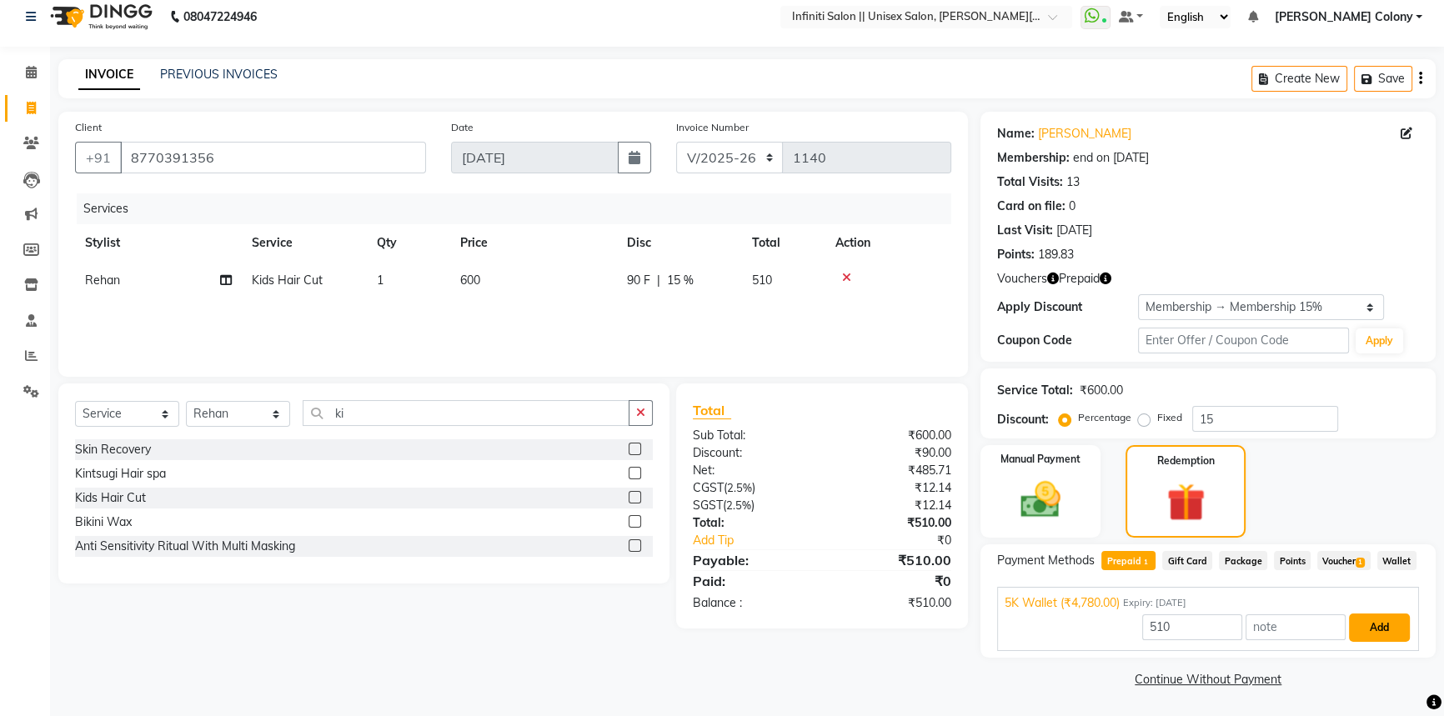
click at [1383, 629] on button "Add" at bounding box center [1379, 628] width 61 height 28
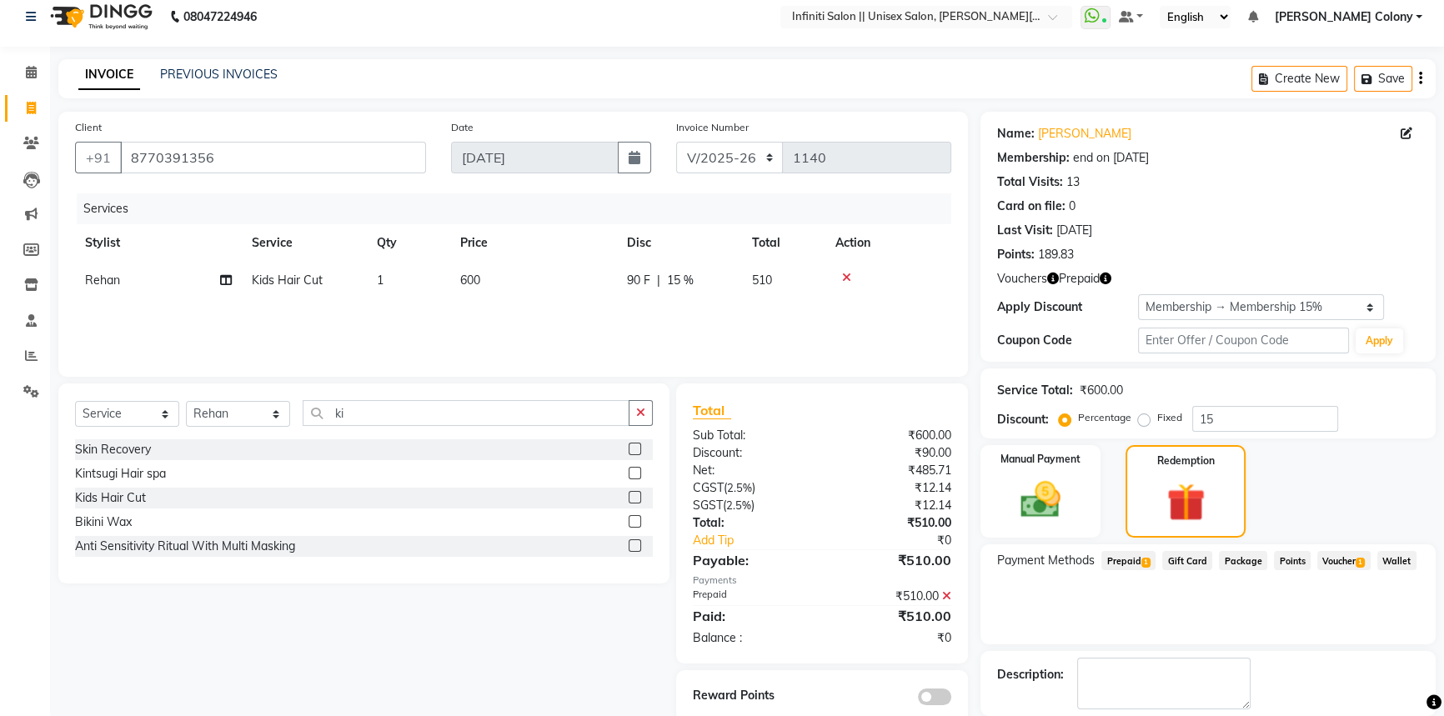
scroll to position [94, 0]
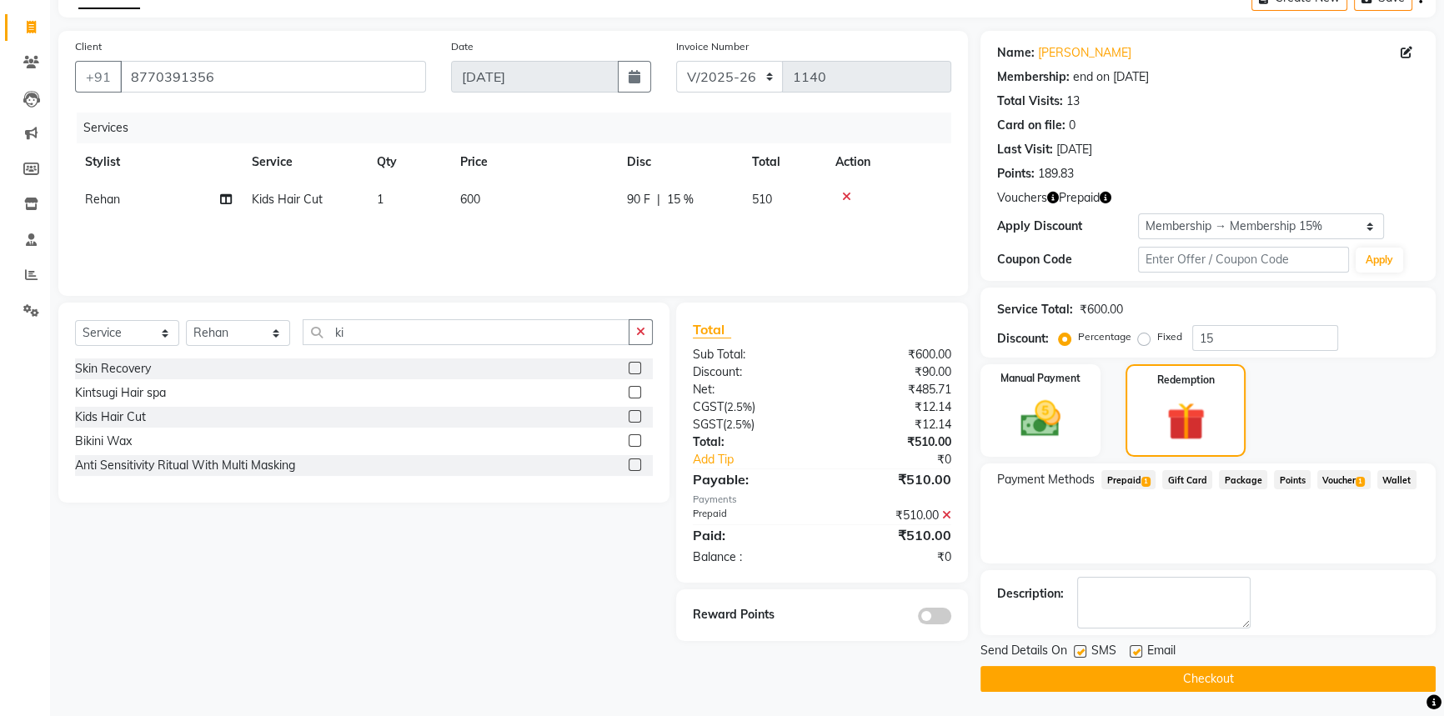
click at [1206, 676] on button "Checkout" at bounding box center [1208, 679] width 455 height 26
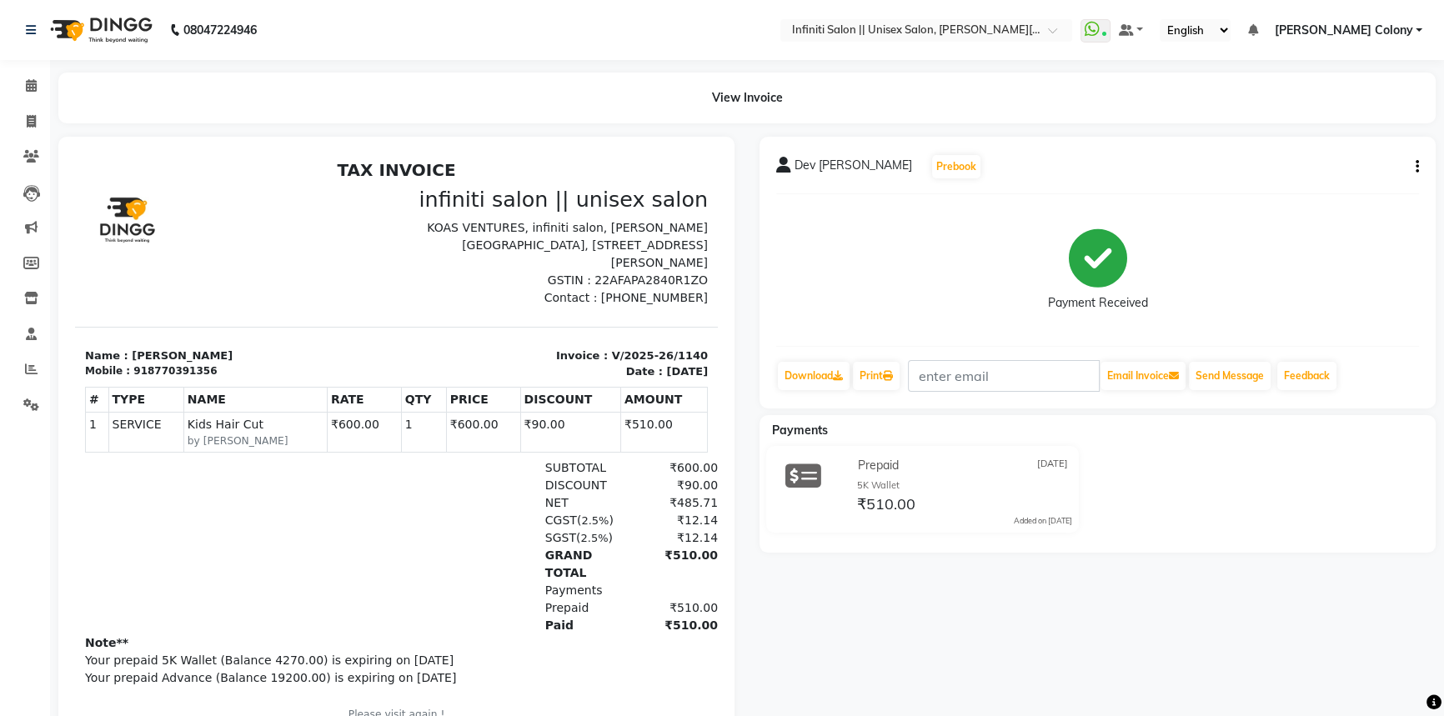
click at [75, 23] on img at bounding box center [100, 30] width 114 height 47
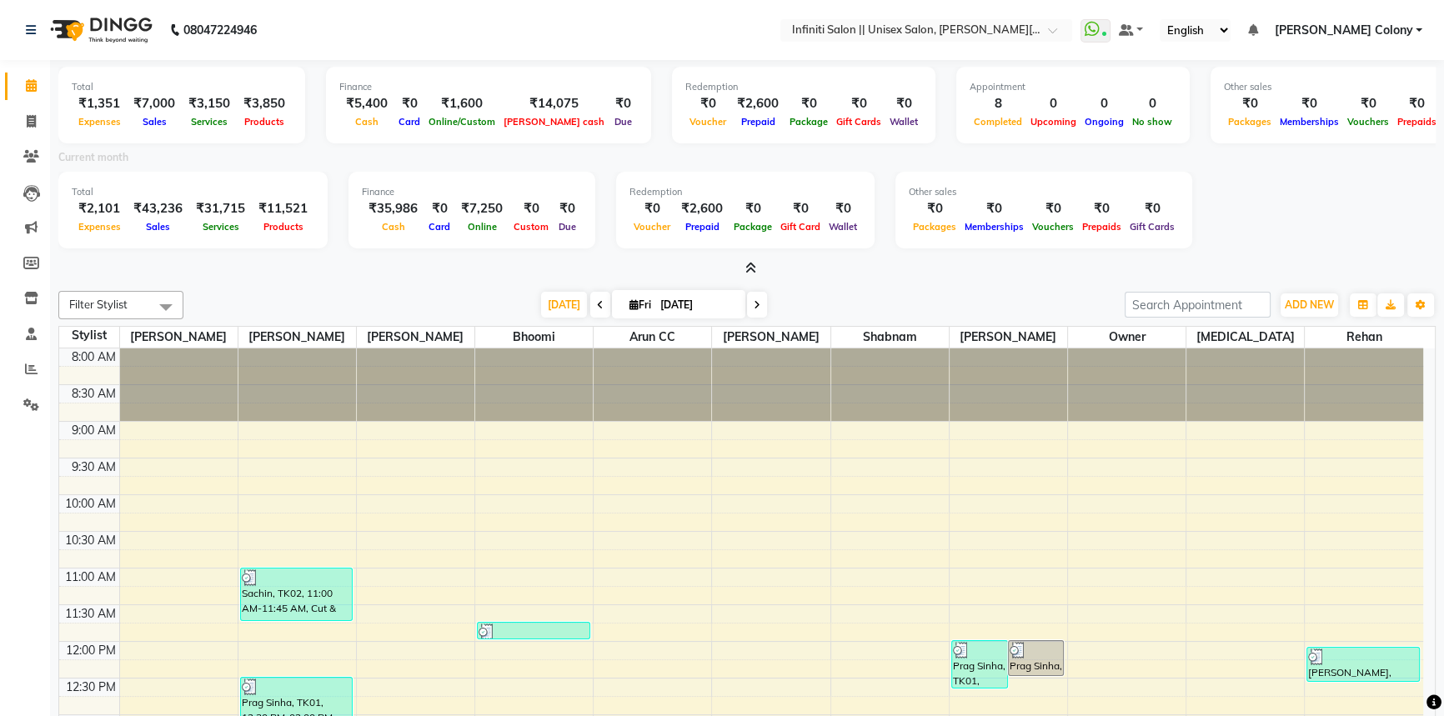
scroll to position [454, 0]
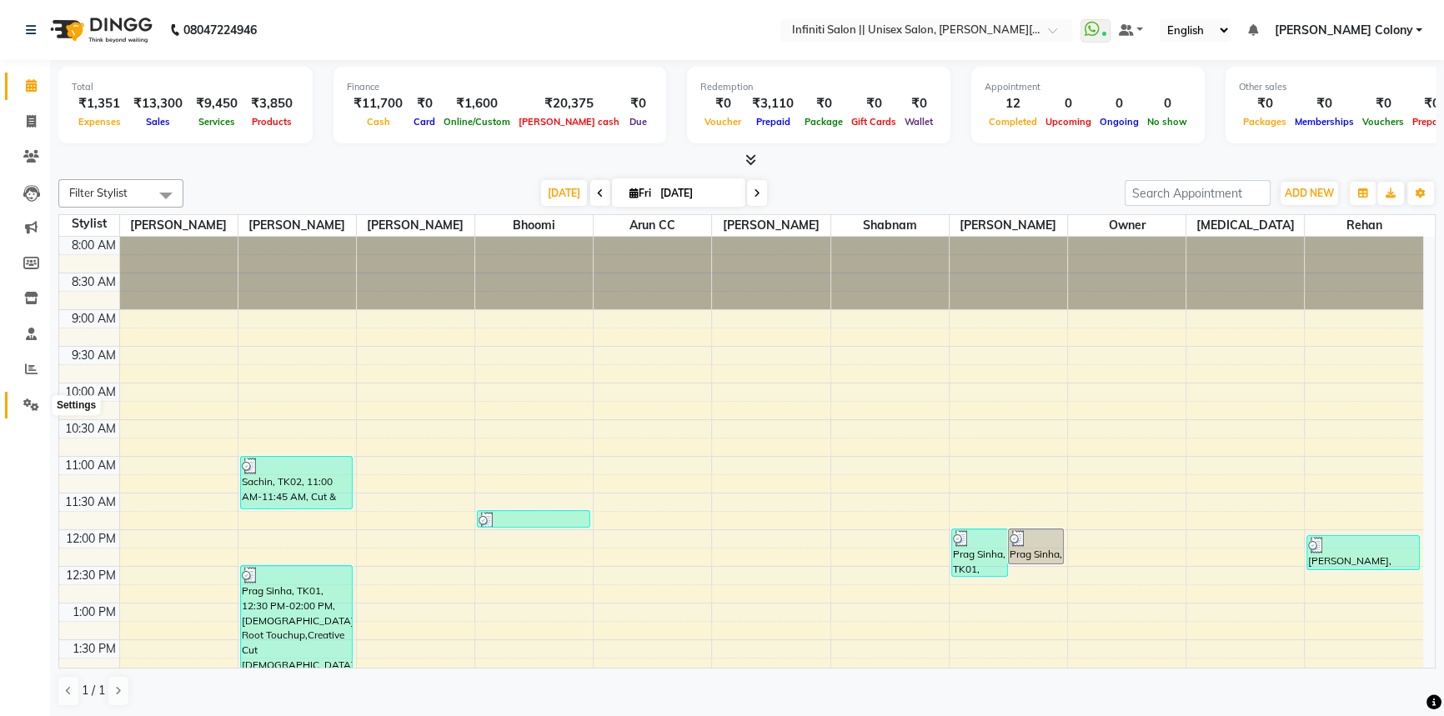
click at [32, 408] on icon at bounding box center [31, 405] width 16 height 13
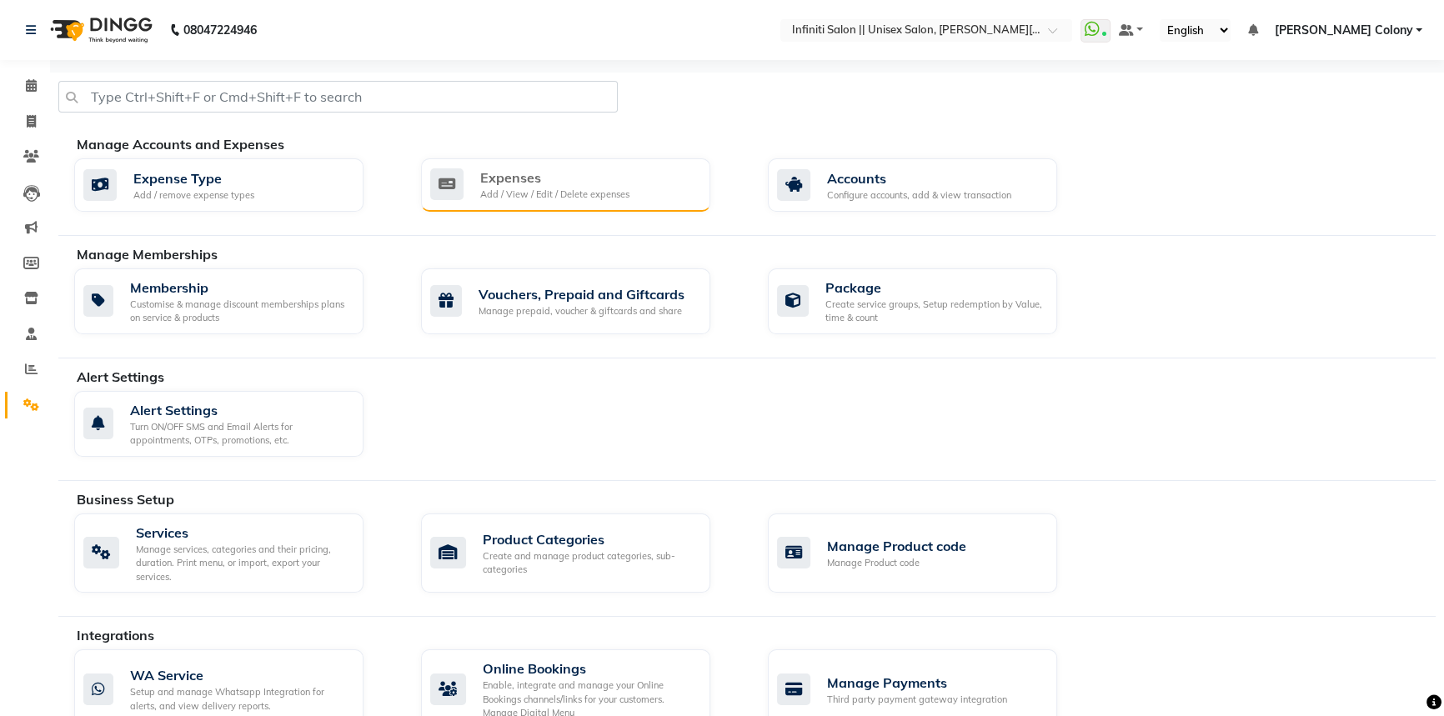
click at [527, 168] on div "Expenses" at bounding box center [554, 178] width 149 height 20
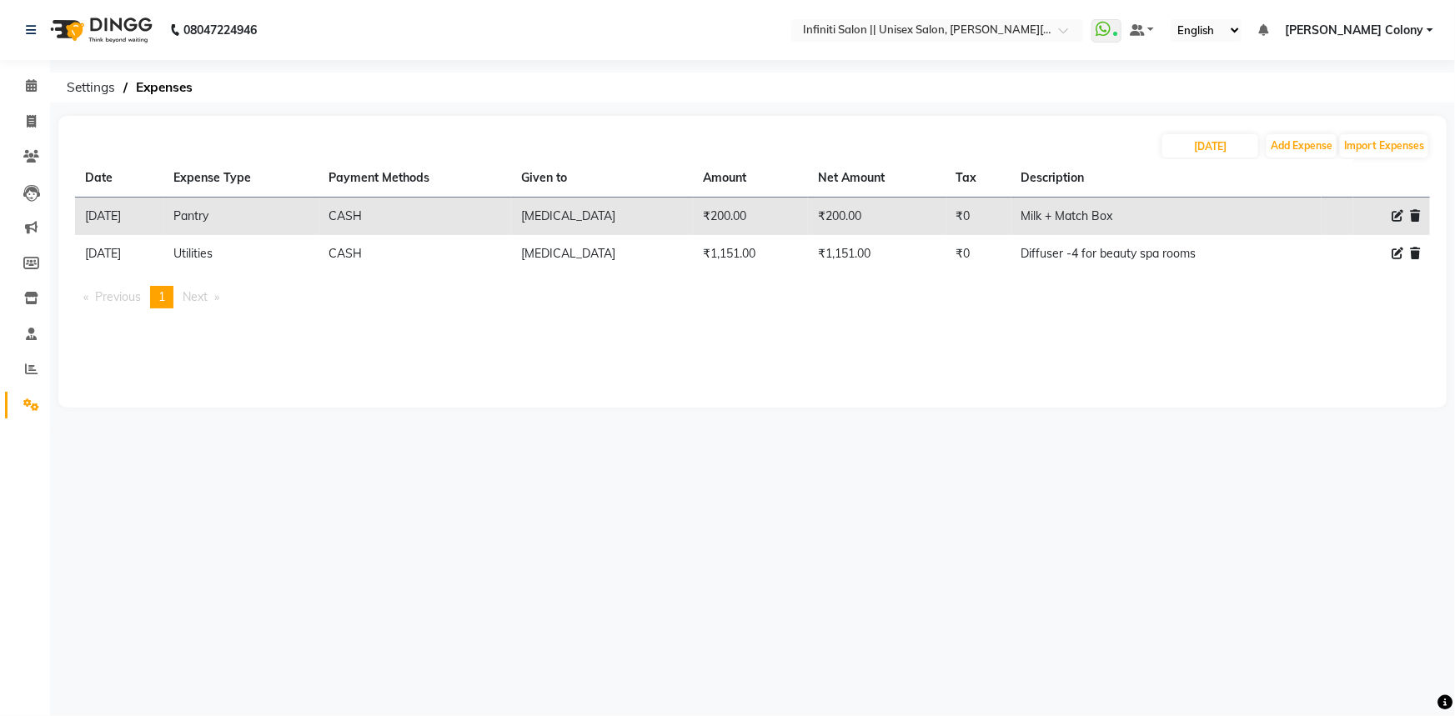
click at [66, 24] on img at bounding box center [100, 30] width 114 height 47
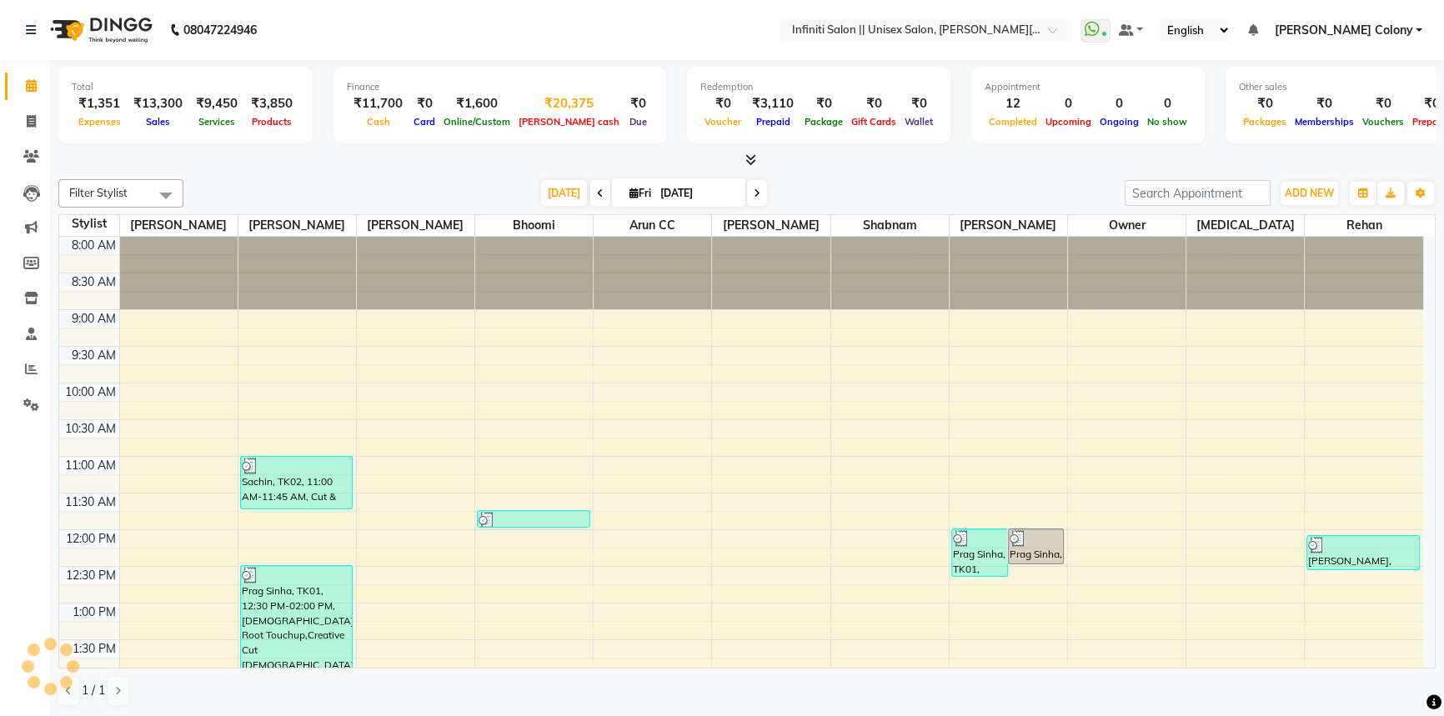
click at [533, 102] on div "₹20,375" at bounding box center [568, 103] width 109 height 19
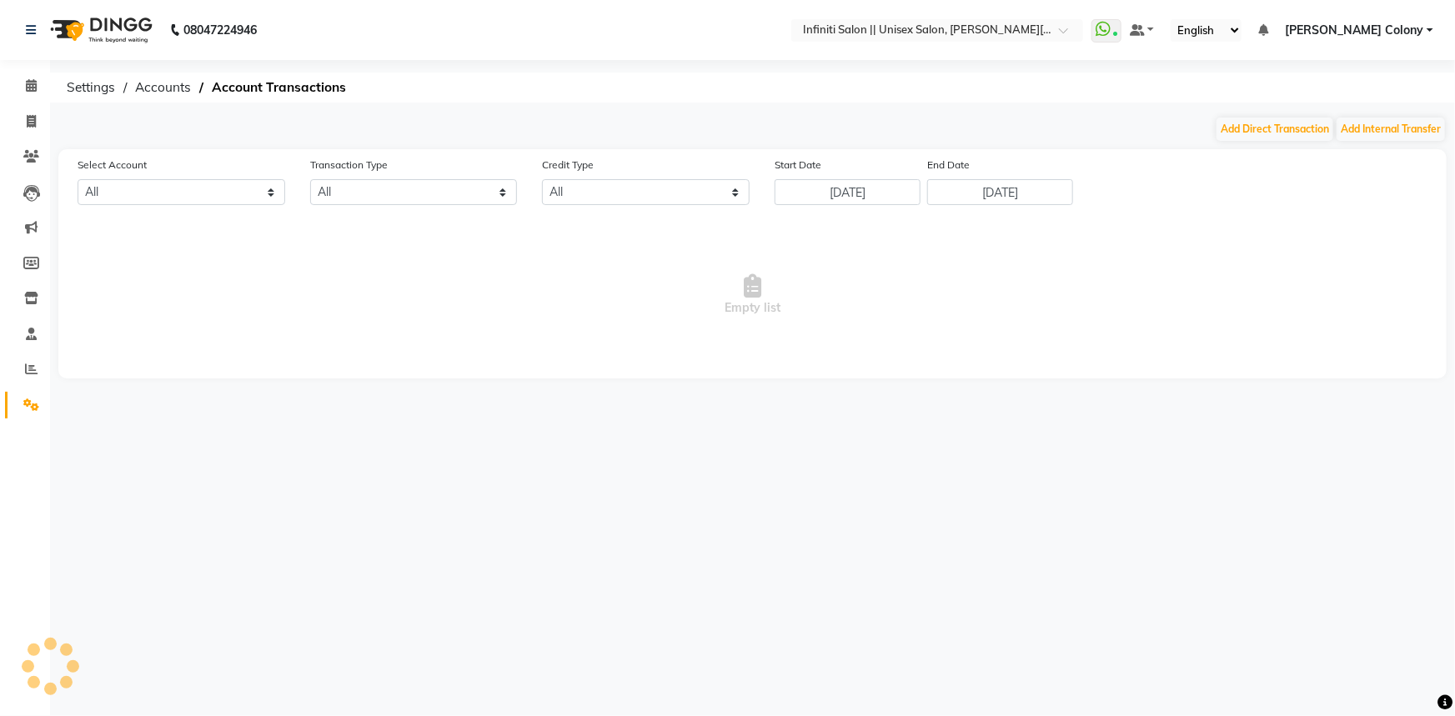
select select "7361"
click at [1267, 123] on button "Add Direct Transaction" at bounding box center [1275, 129] width 117 height 23
select select "direct"
select select "7361"
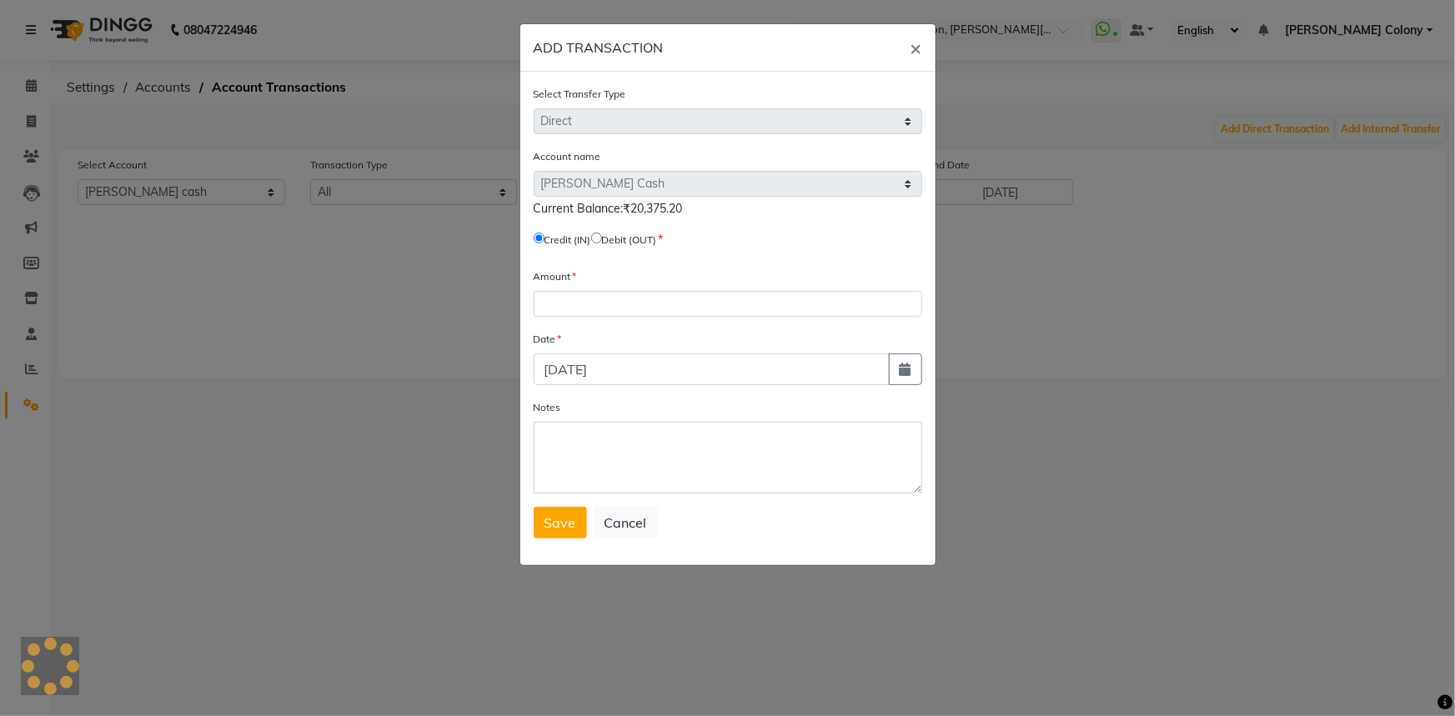
click at [602, 236] on input "radio" at bounding box center [596, 238] width 11 height 11
radio input "true"
click at [600, 312] on input "number" at bounding box center [728, 304] width 389 height 26
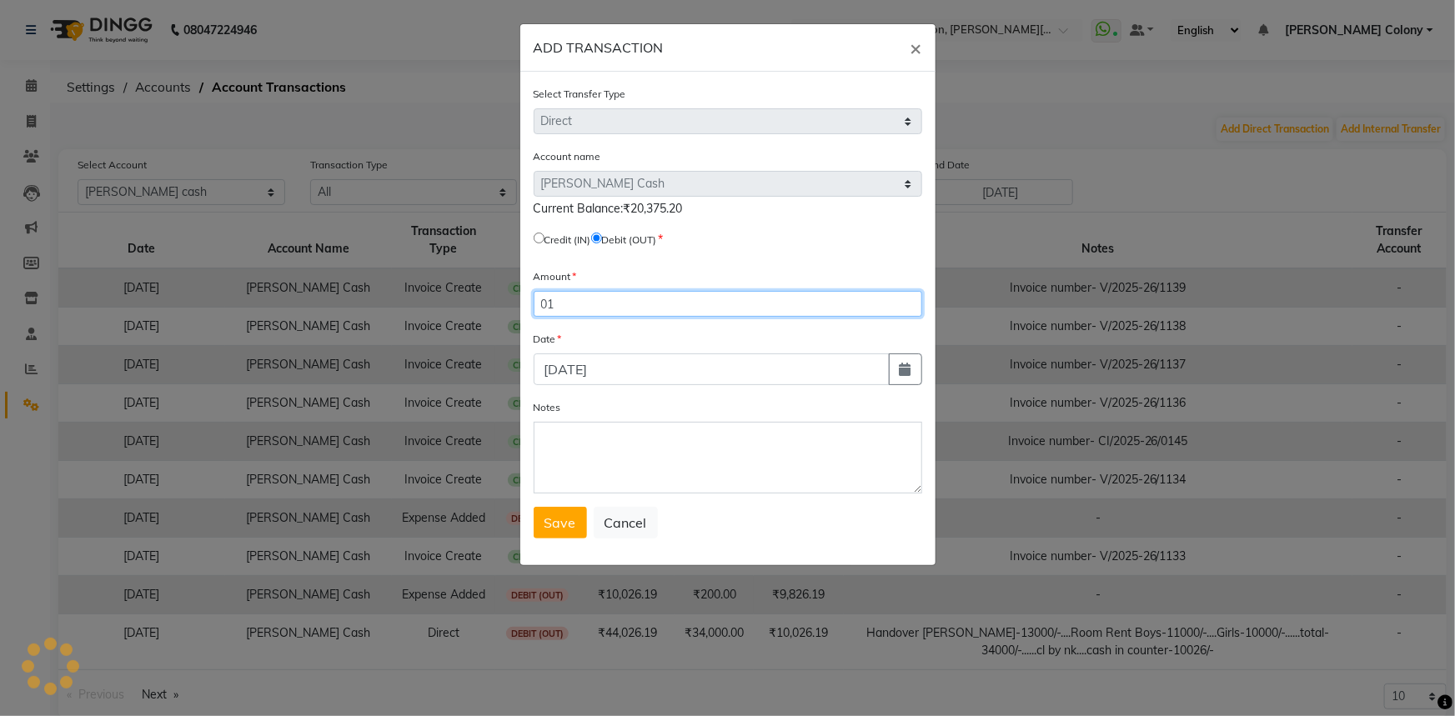
type input "01"
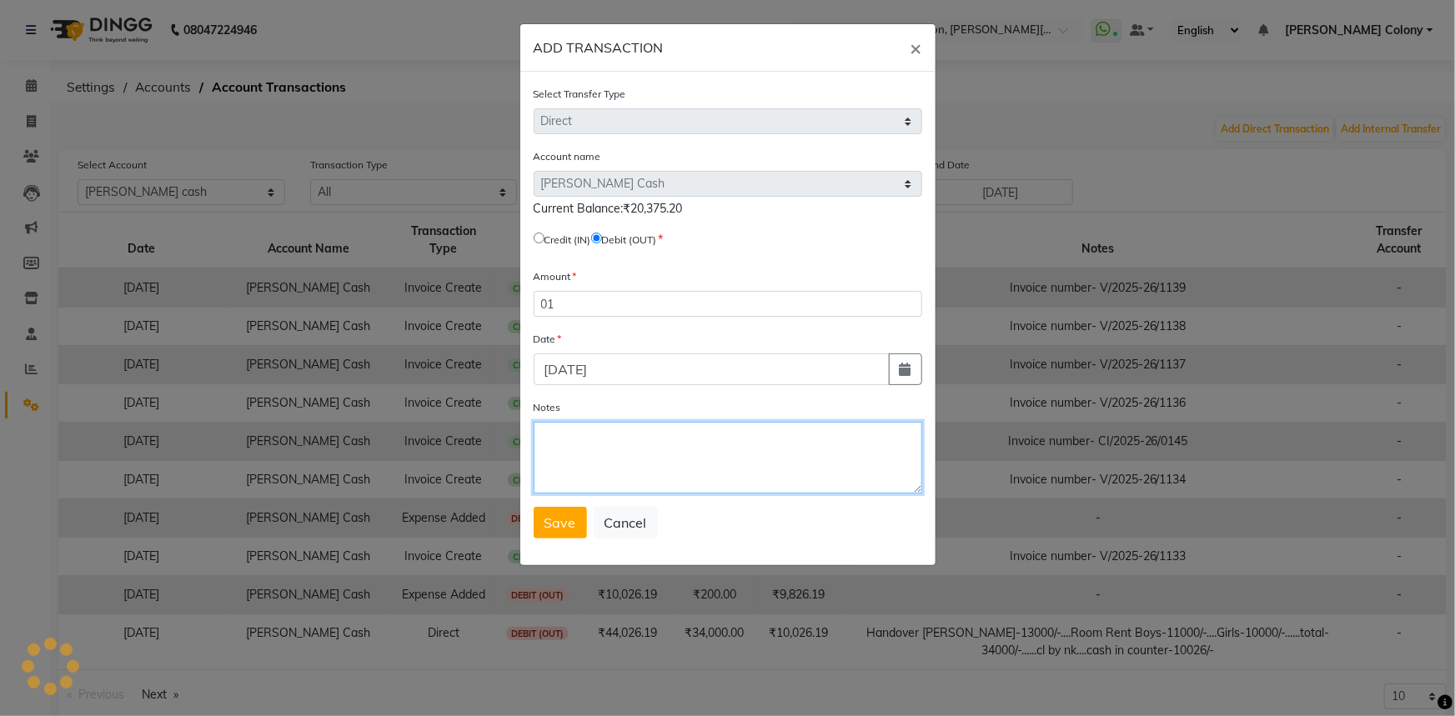
click at [595, 480] on textarea "Notes" at bounding box center [728, 458] width 389 height 72
type textarea "Handover -00....cl by nk...cash in counter-20375/-"
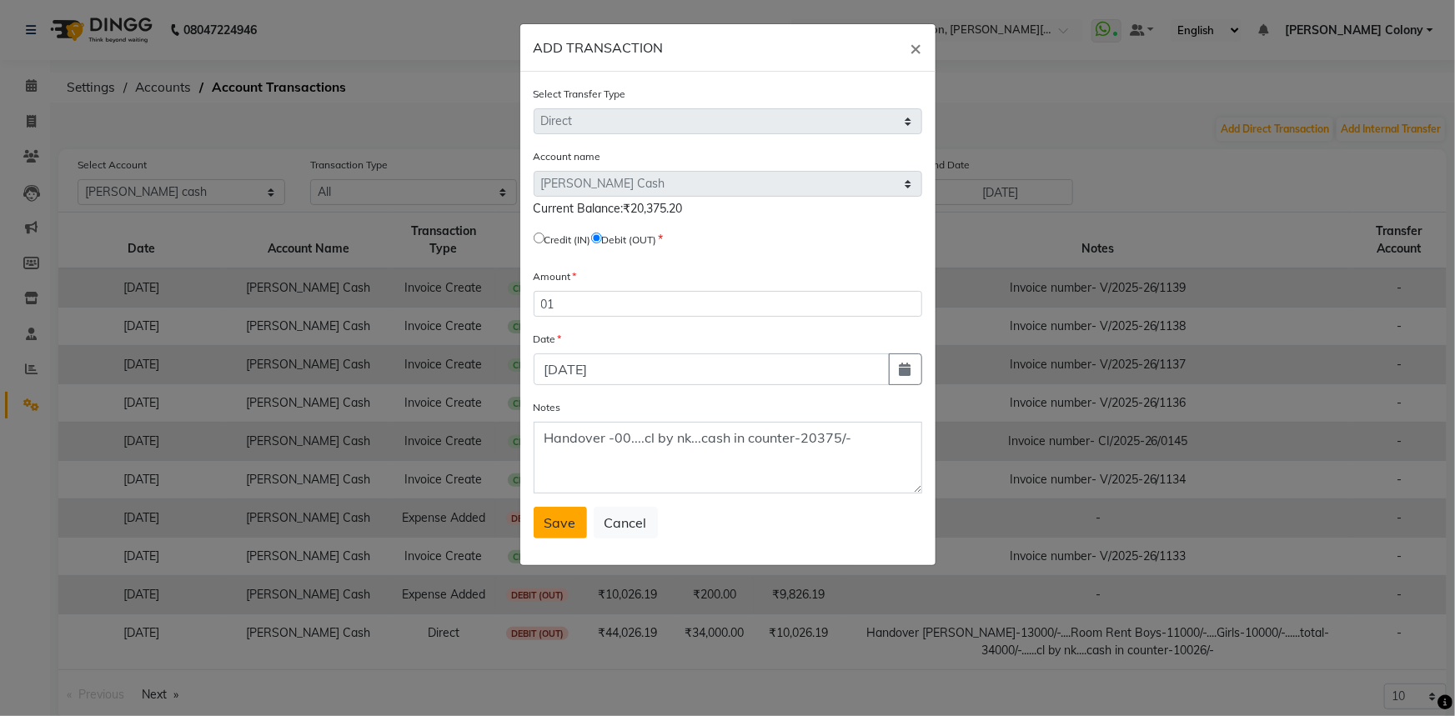
click at [570, 517] on span "Save" at bounding box center [560, 522] width 32 height 17
